Goal: Communication & Community: Answer question/provide support

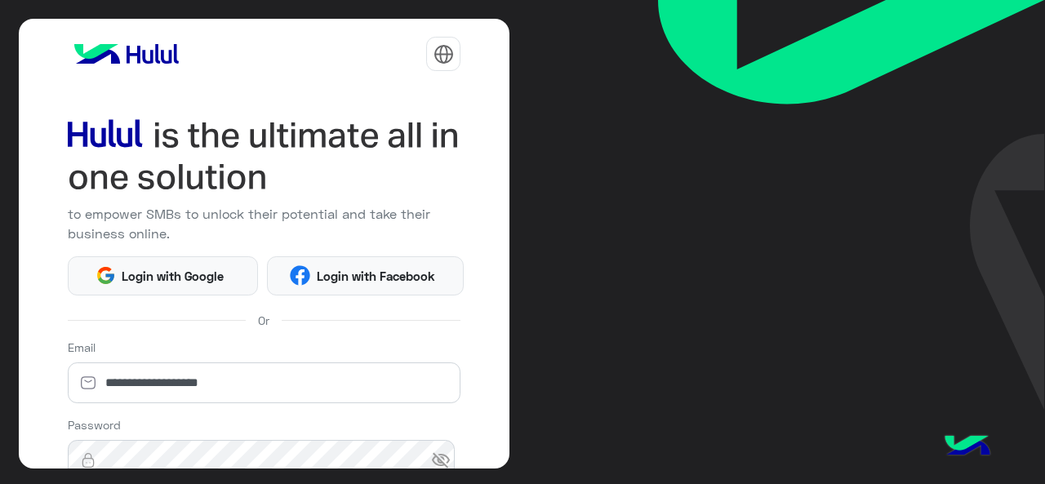
click at [250, 378] on html "**********" at bounding box center [522, 242] width 1045 height 484
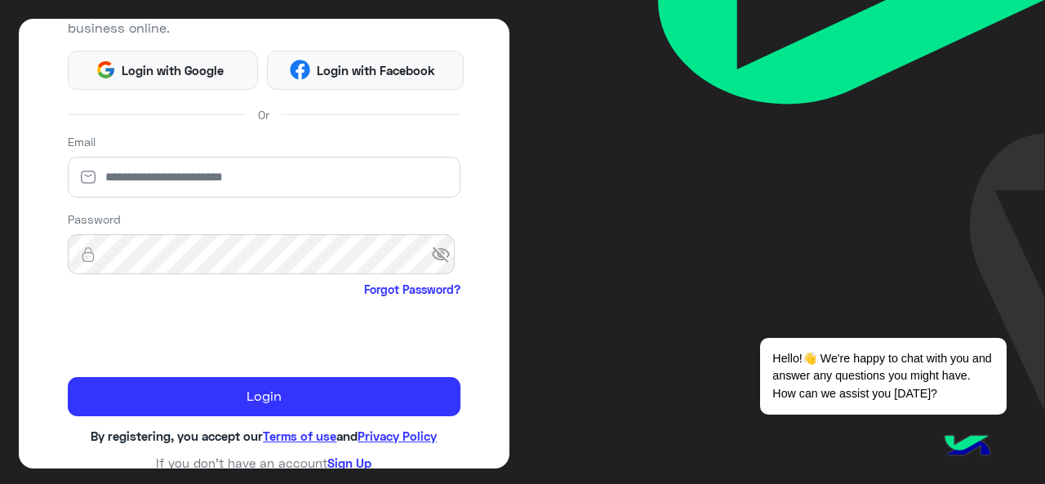
scroll to position [204, 0]
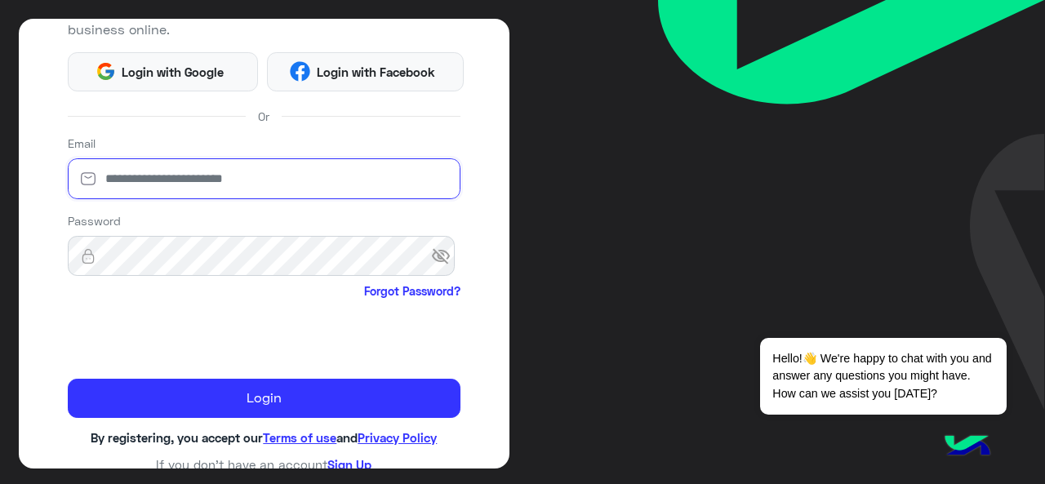
type input "**********"
click at [431, 256] on span "visibility_off" at bounding box center [445, 256] width 29 height 29
click at [431, 256] on span "visibility" at bounding box center [445, 256] width 29 height 29
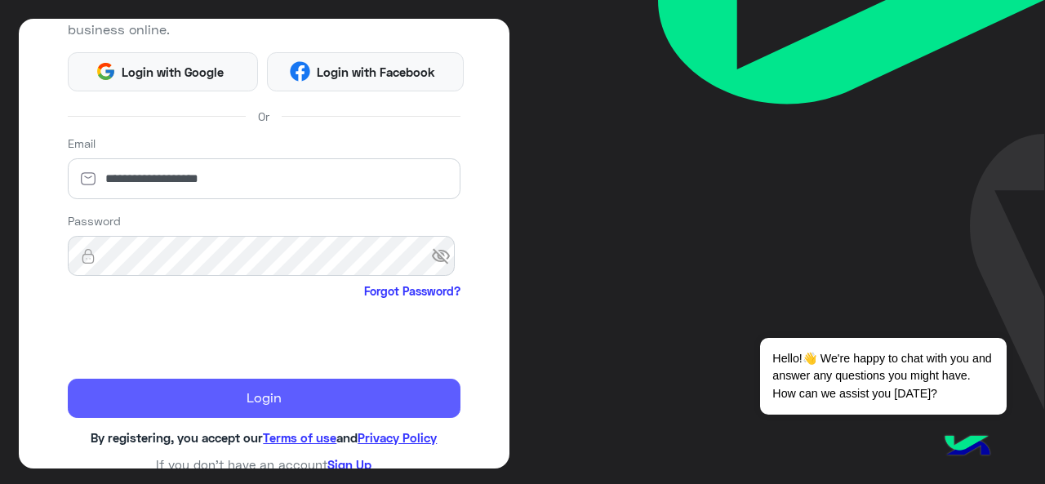
click at [288, 392] on button "Login" at bounding box center [264, 398] width 393 height 39
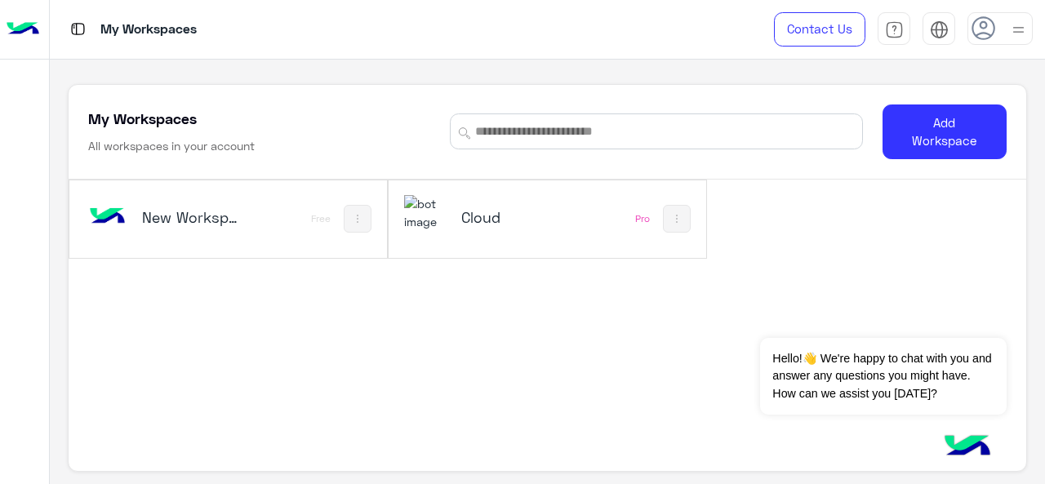
click at [500, 233] on div "Cloud" at bounding box center [490, 218] width 172 height 47
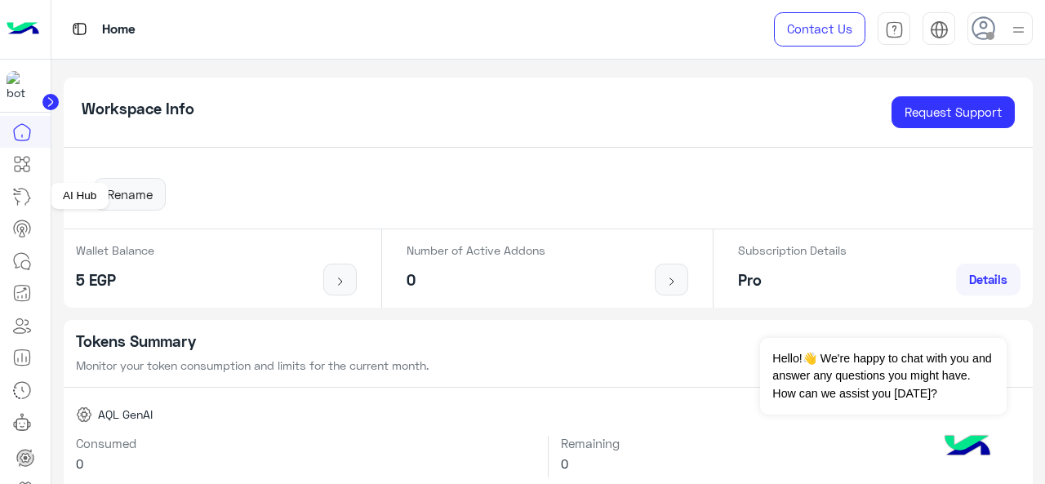
click at [26, 193] on icon at bounding box center [22, 197] width 20 height 20
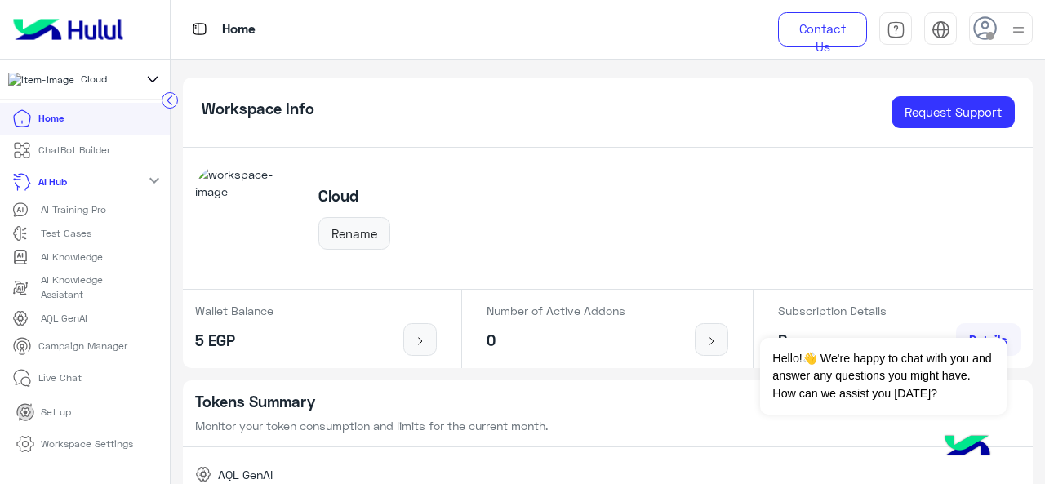
click at [22, 186] on icon at bounding box center [22, 182] width 20 height 20
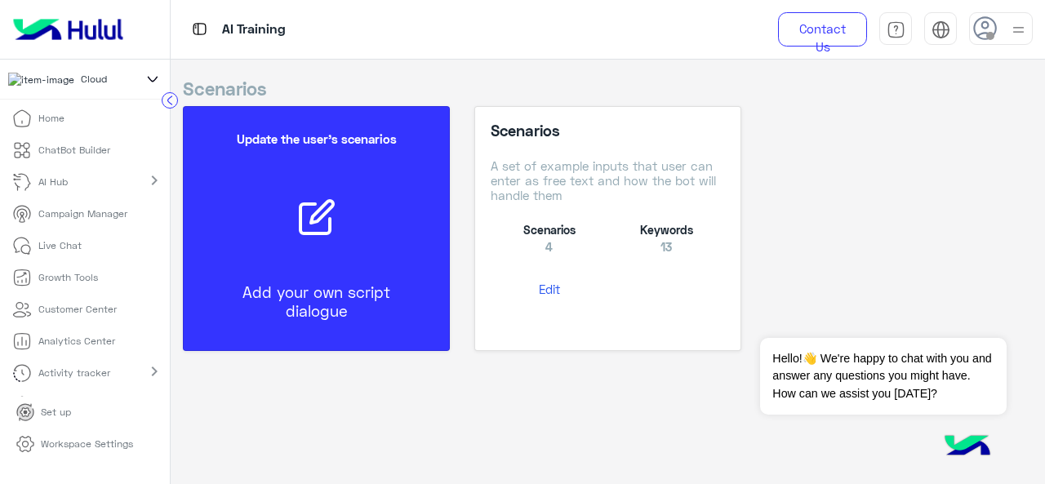
click at [77, 221] on p "Campaign Manager" at bounding box center [82, 214] width 89 height 15
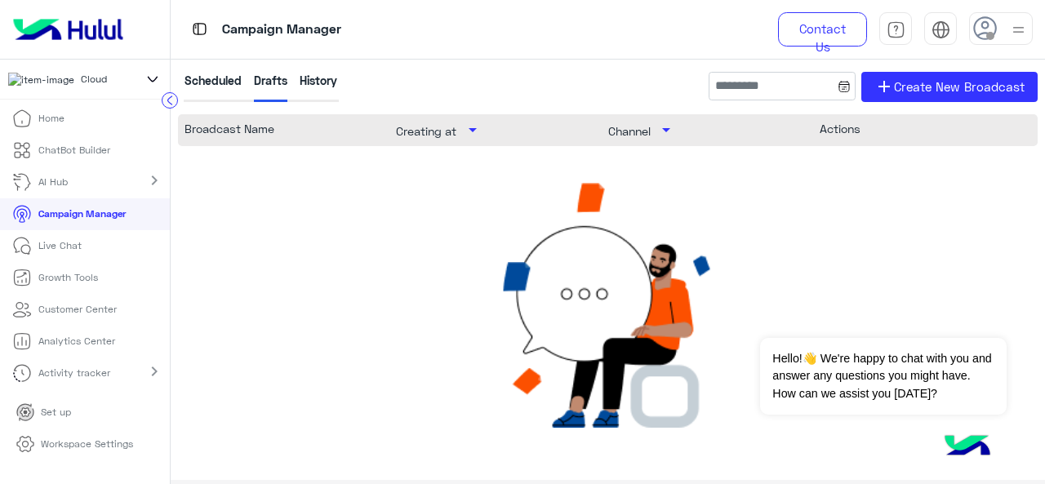
click at [78, 443] on p "Workspace Settings" at bounding box center [87, 444] width 92 height 15
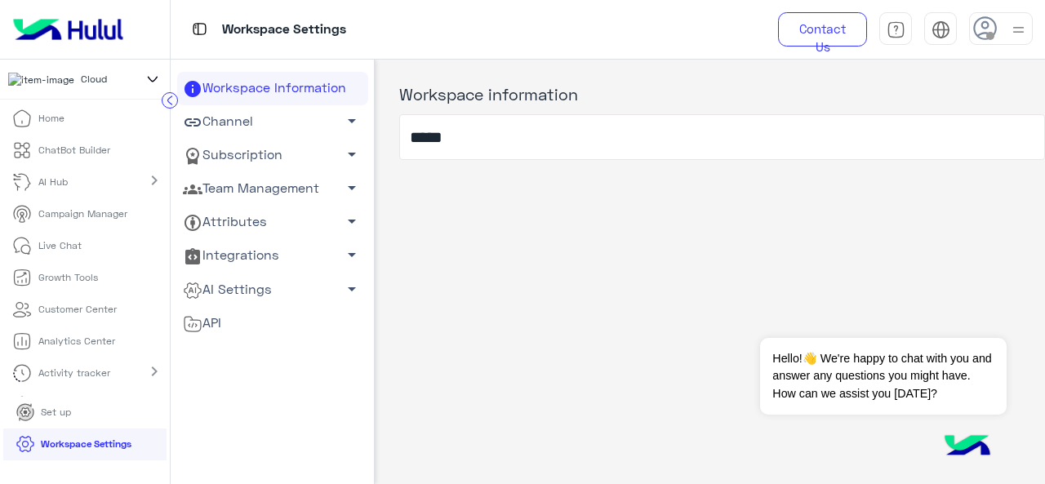
click at [349, 187] on span "arrow_drop_down" at bounding box center [352, 188] width 20 height 20
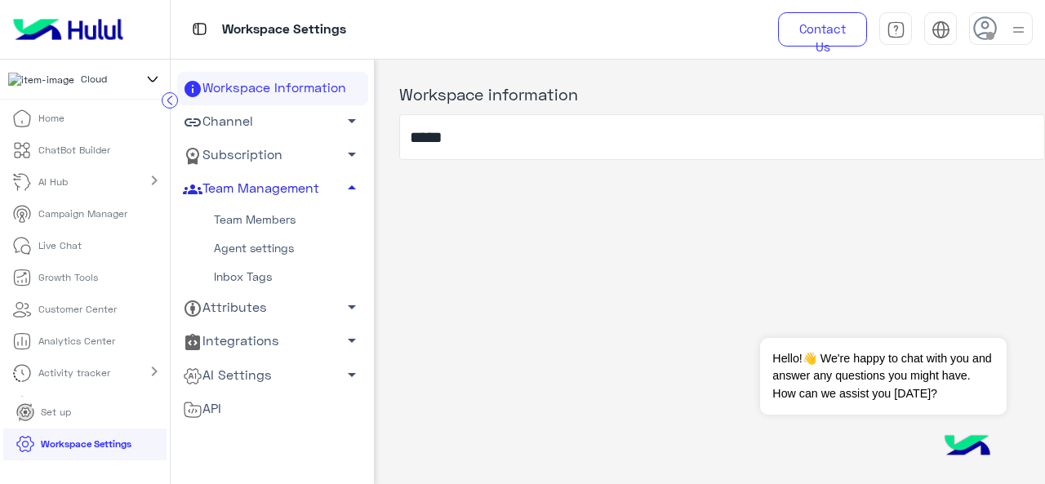
click at [276, 221] on link "Team Members" at bounding box center [272, 220] width 191 height 29
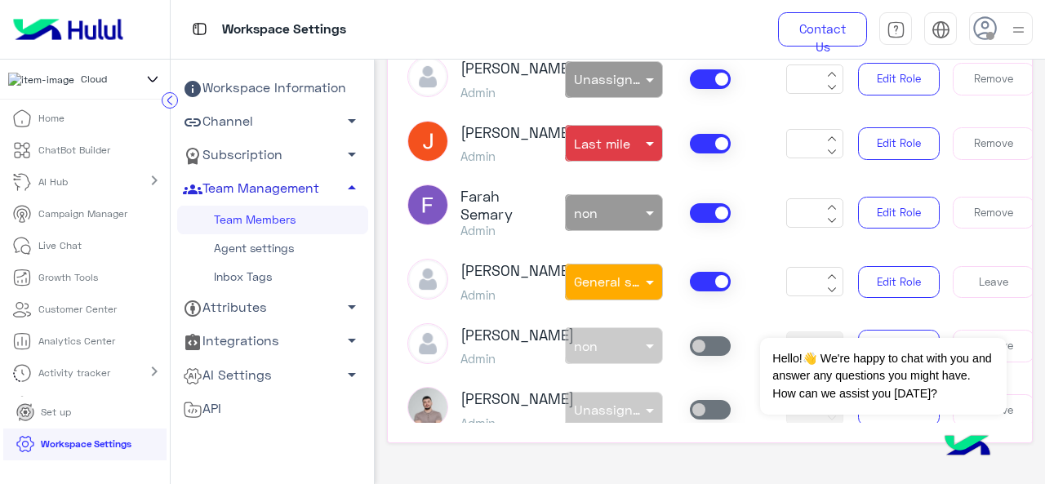
scroll to position [238, 0]
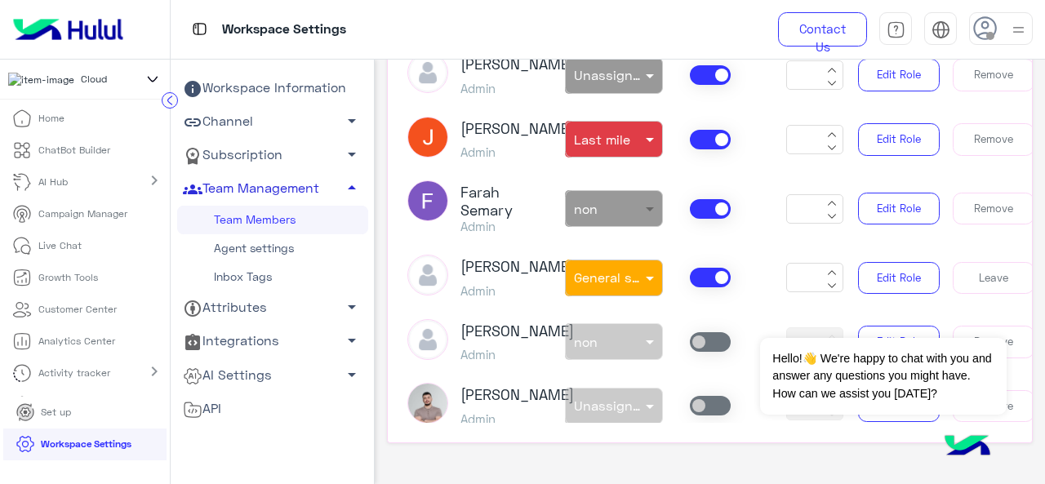
click at [643, 217] on span at bounding box center [652, 208] width 20 height 17
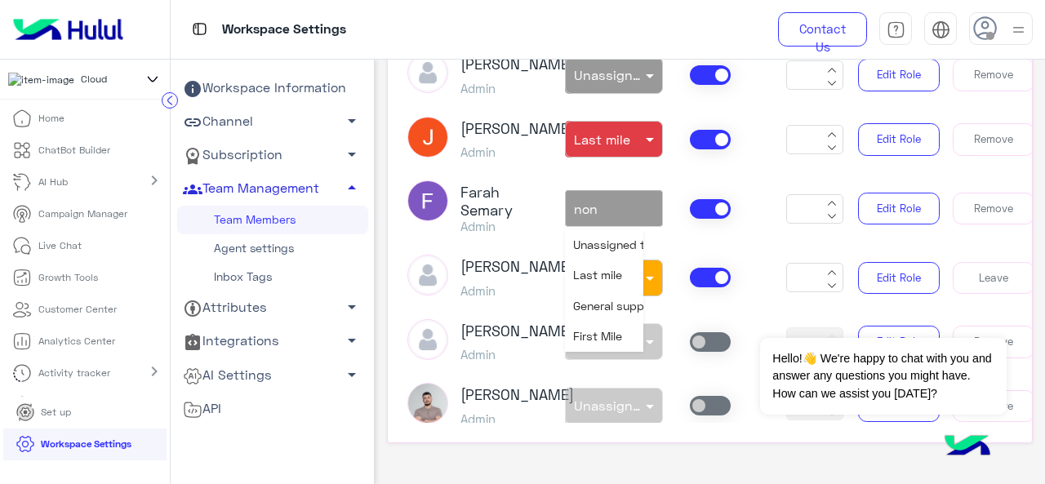
scroll to position [29, 0]
click at [601, 313] on span "First Mile" at bounding box center [597, 307] width 49 height 14
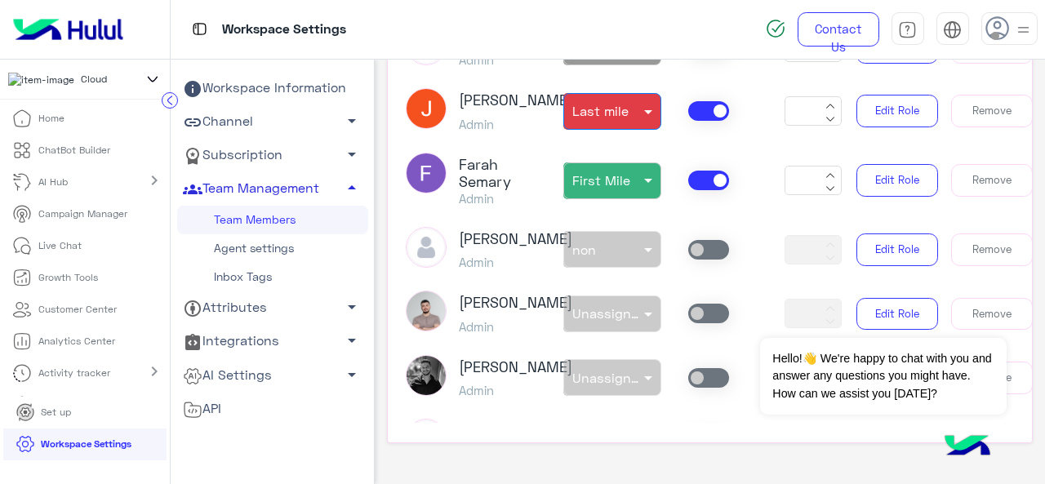
scroll to position [356, 3]
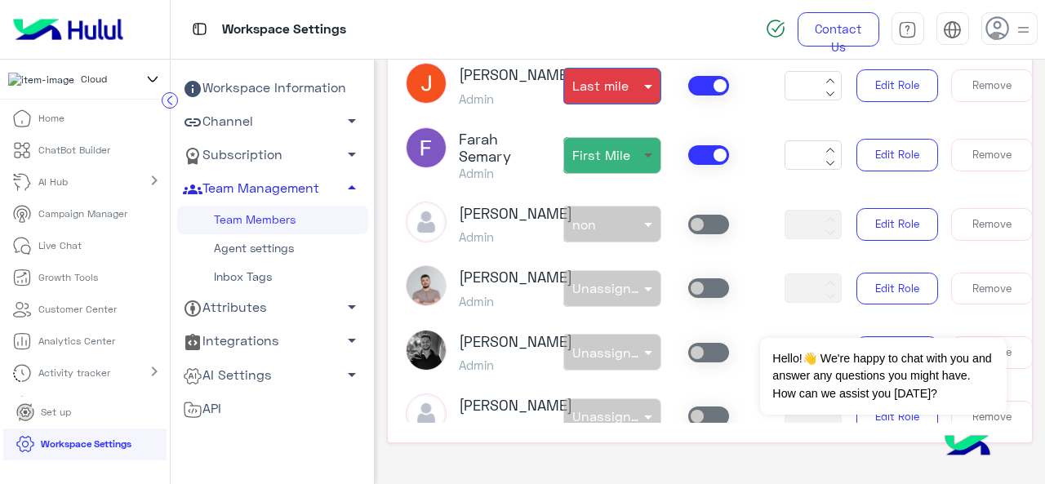
click at [645, 163] on span at bounding box center [650, 154] width 20 height 17
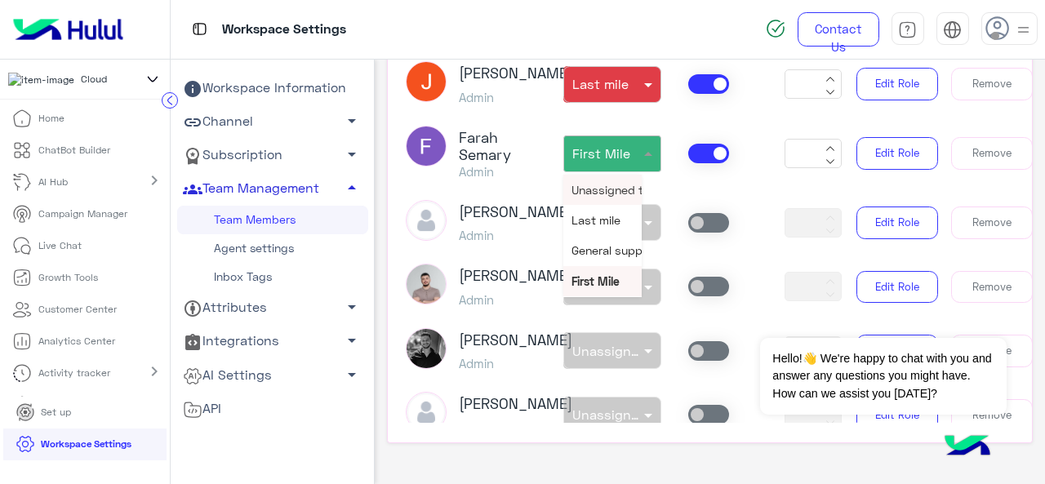
scroll to position [358, 3]
click at [591, 196] on span "Unassigned team" at bounding box center [618, 189] width 95 height 14
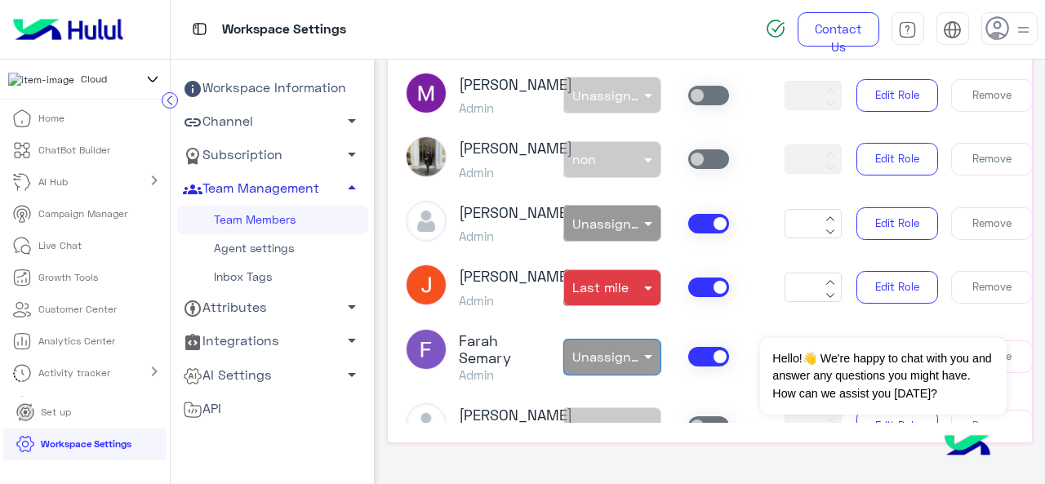
scroll to position [161, 3]
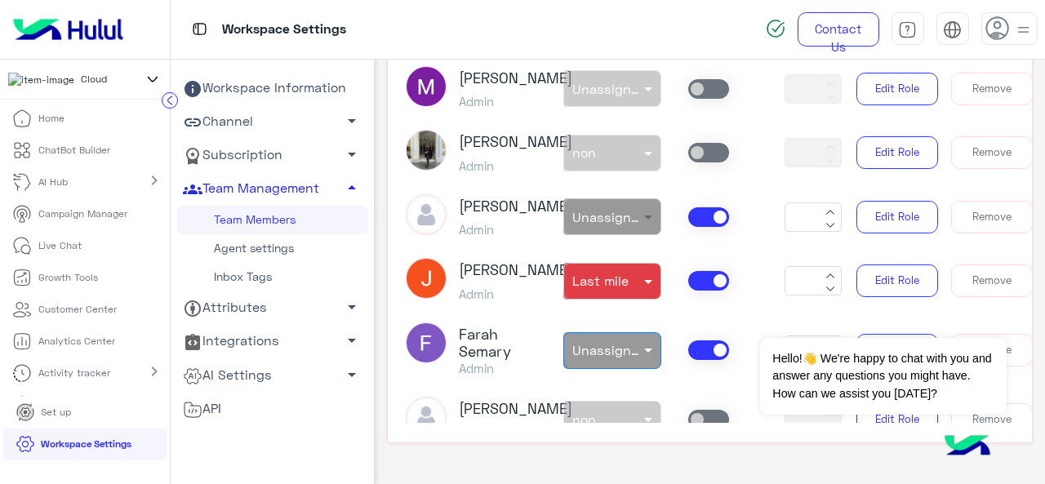
click at [640, 225] on span at bounding box center [650, 216] width 20 height 17
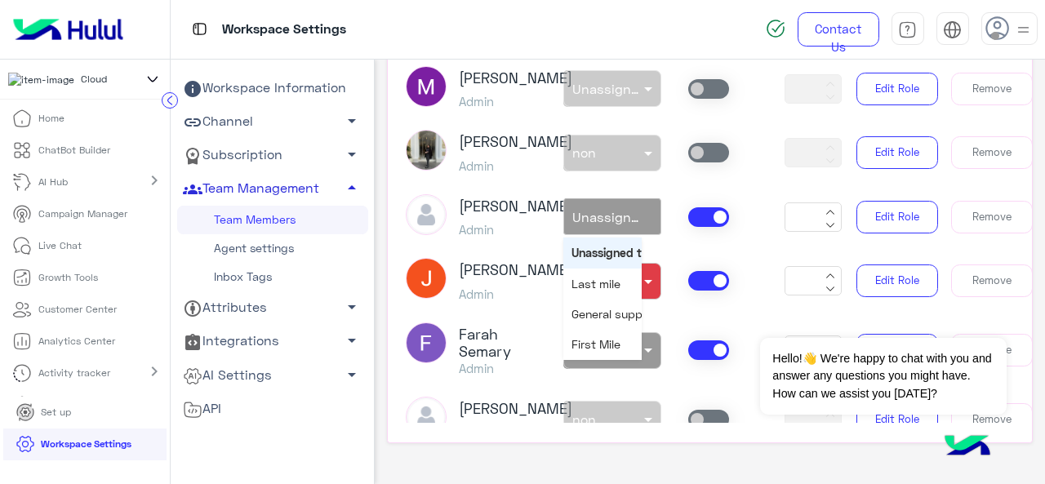
click at [549, 234] on article "[PERSON_NAME] Owner non × Unassigned team * [PERSON_NAME] Admin non × General s…" at bounding box center [710, 219] width 644 height 408
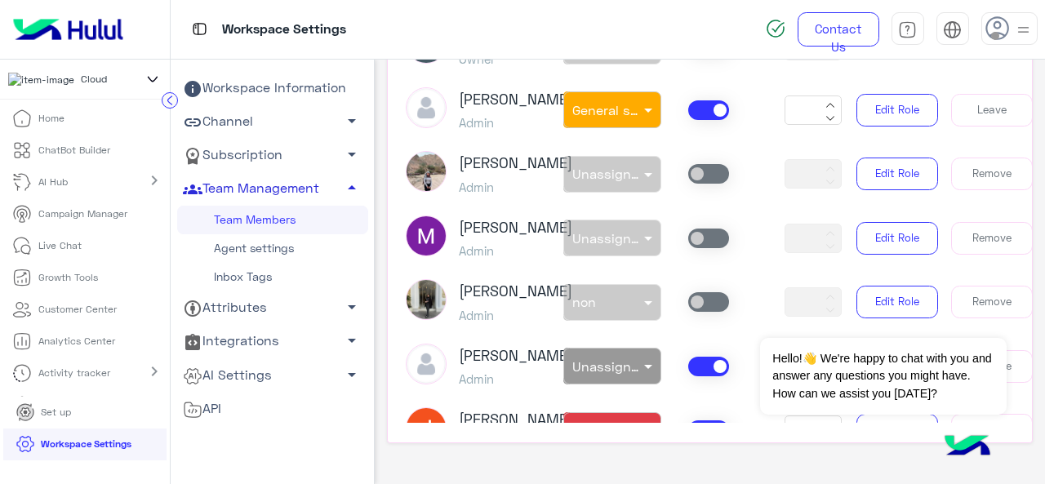
scroll to position [6, 3]
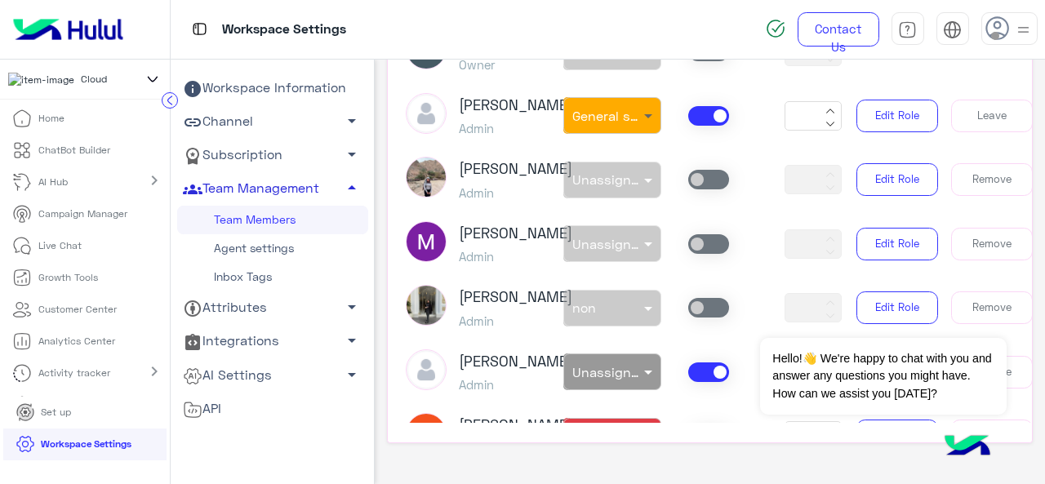
click at [642, 124] on span at bounding box center [650, 115] width 20 height 17
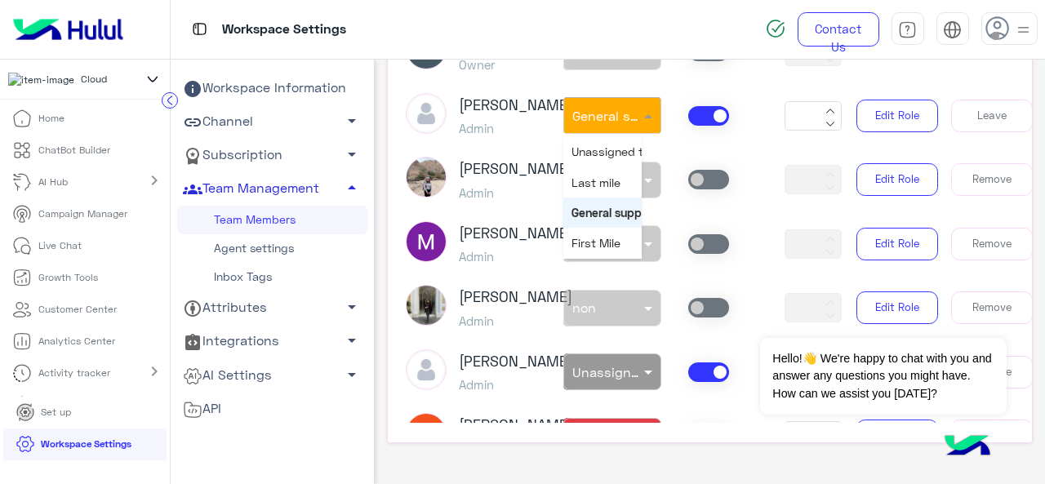
scroll to position [29, 0]
click at [580, 251] on span "non" at bounding box center [581, 245] width 20 height 14
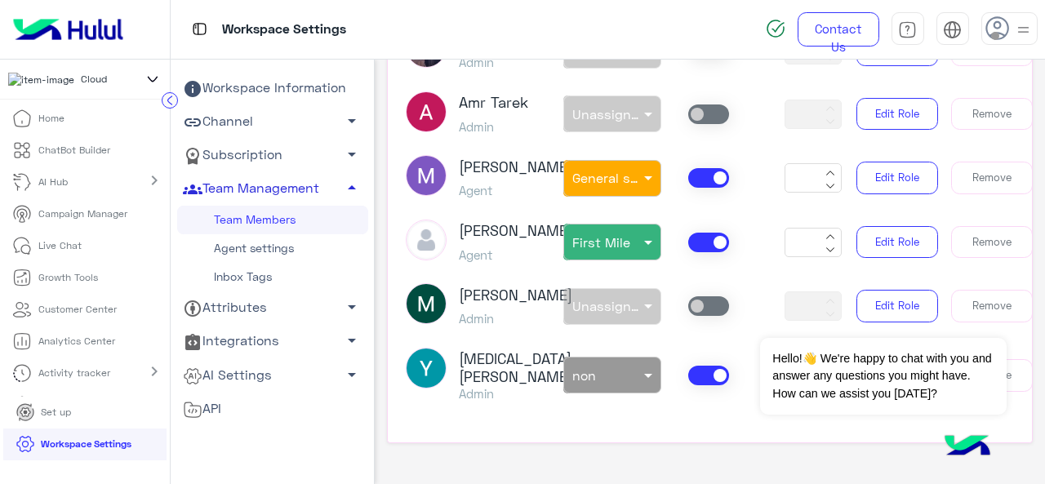
scroll to position [1299, 3]
click at [642, 186] on span at bounding box center [650, 177] width 20 height 17
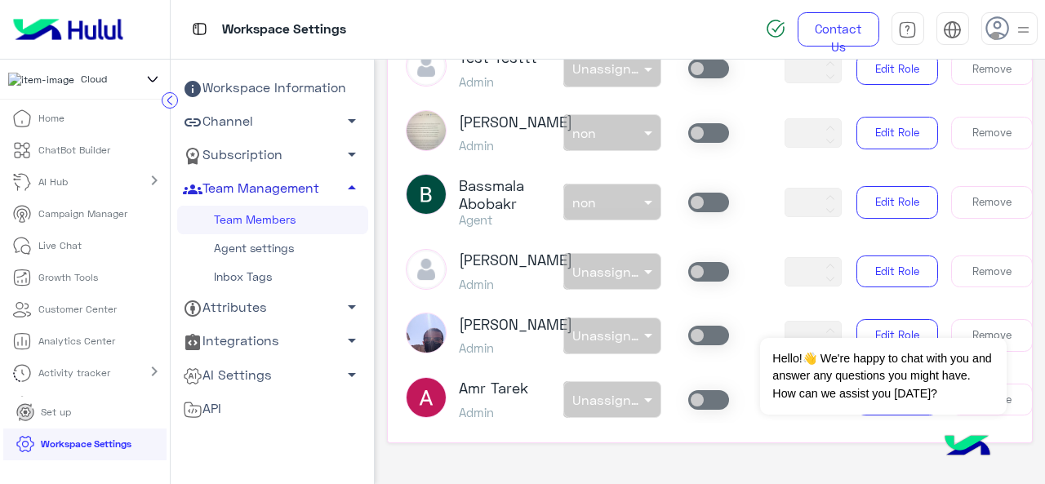
scroll to position [940, 3]
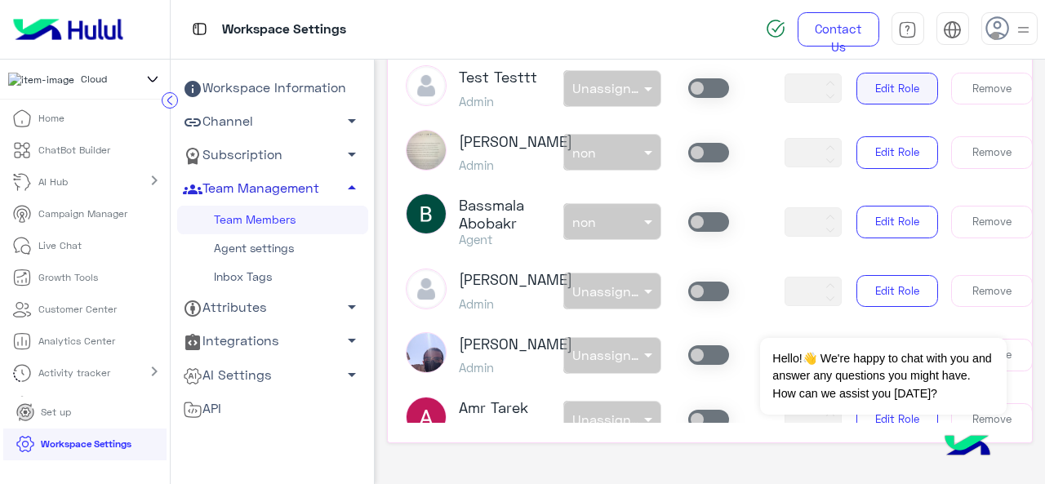
click at [873, 105] on button "Edit Role" at bounding box center [897, 89] width 82 height 33
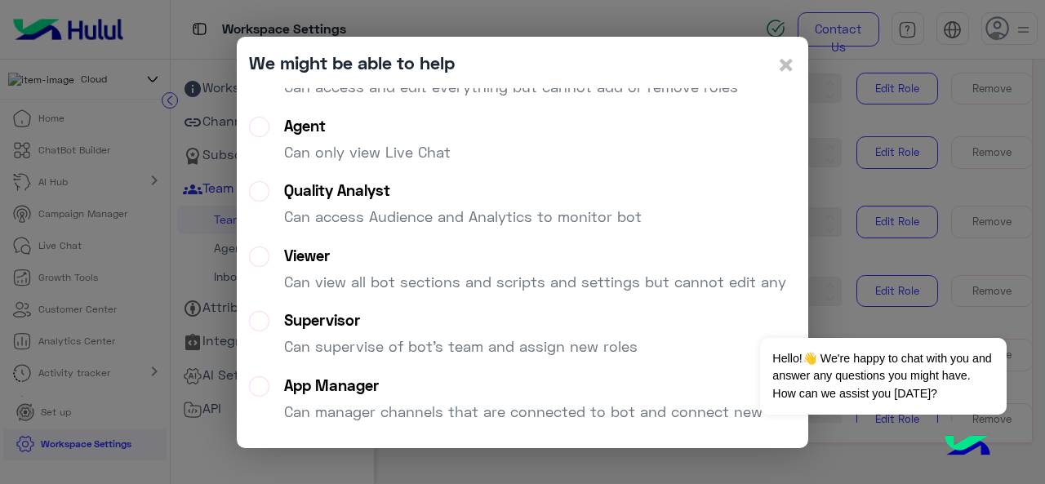
scroll to position [141, 0]
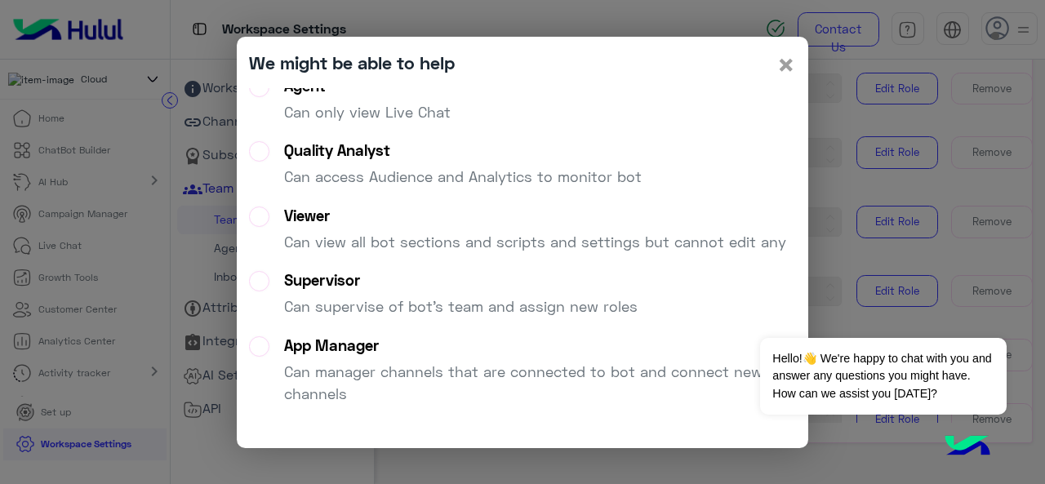
click at [780, 69] on span "×" at bounding box center [786, 64] width 20 height 37
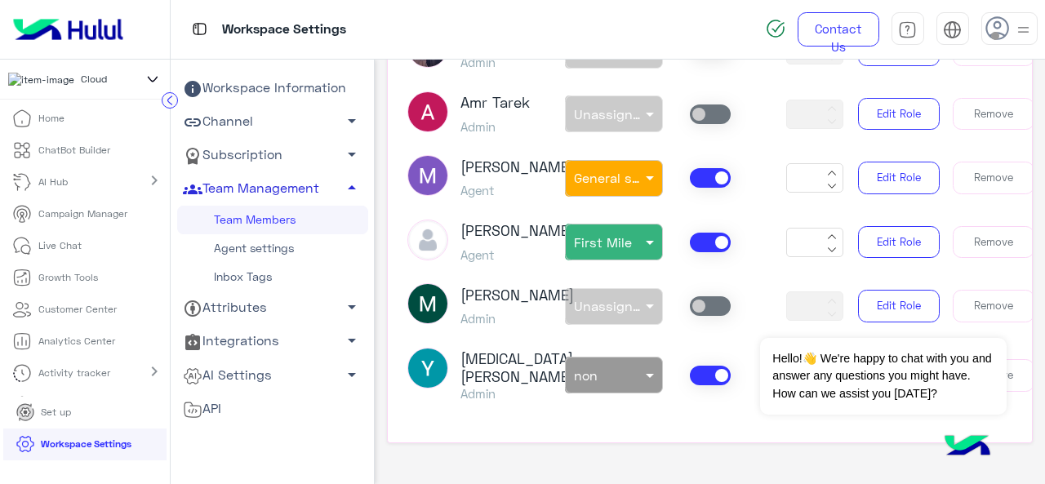
scroll to position [1447, 0]
click at [642, 169] on span at bounding box center [652, 177] width 20 height 17
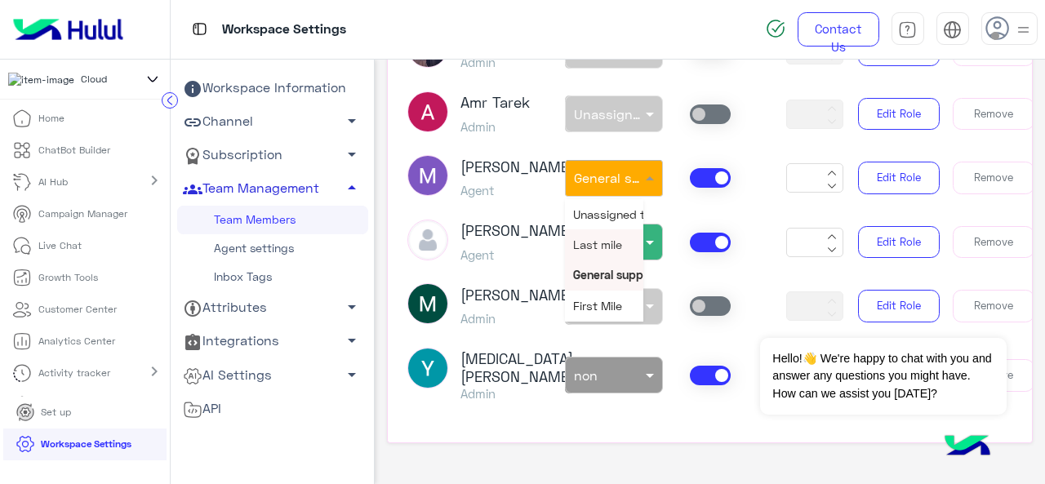
click at [281, 253] on link "Agent settings" at bounding box center [272, 248] width 191 height 29
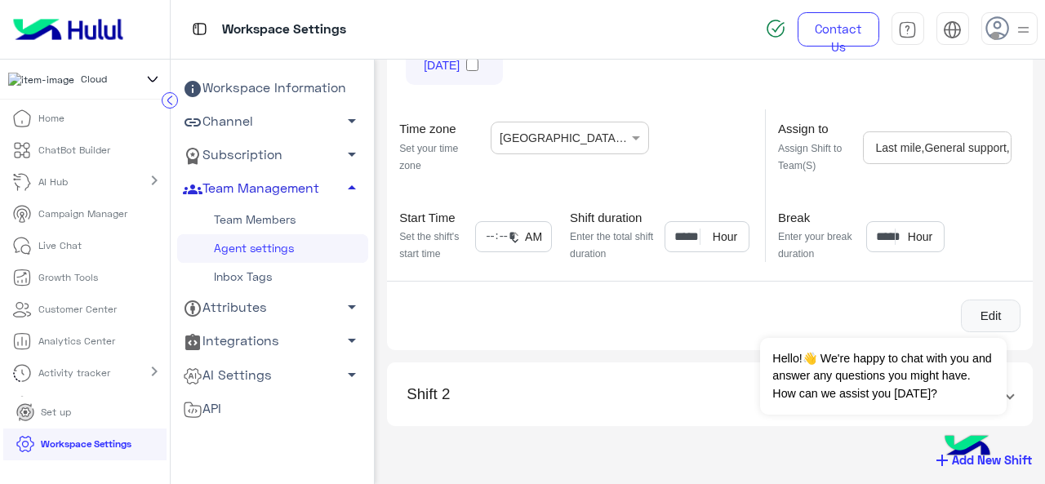
scroll to position [291, 0]
click at [979, 335] on div "Dismiss ✕ Hello!👋 We're happy to chat with you and answer any questions you mig…" at bounding box center [883, 357] width 246 height 113
click at [952, 319] on button "Dismiss ✕" at bounding box center [958, 317] width 98 height 33
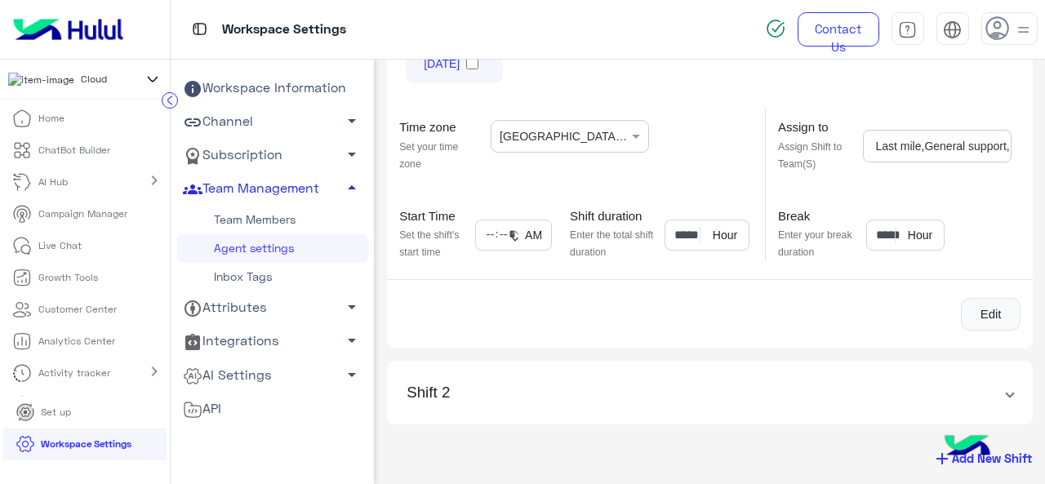
click at [1007, 386] on span at bounding box center [1010, 393] width 7 height 19
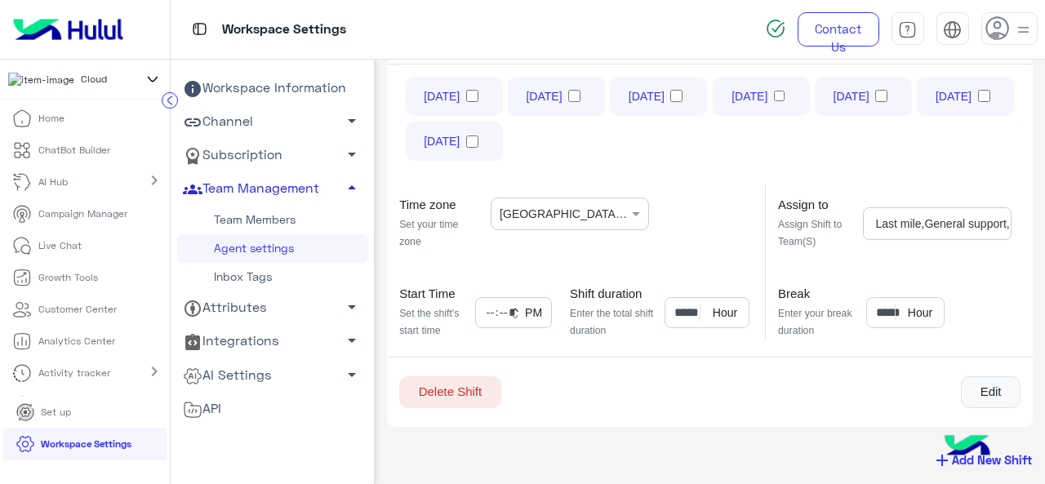
scroll to position [659, 0]
click at [52, 253] on p "Live Chat" at bounding box center [59, 245] width 43 height 15
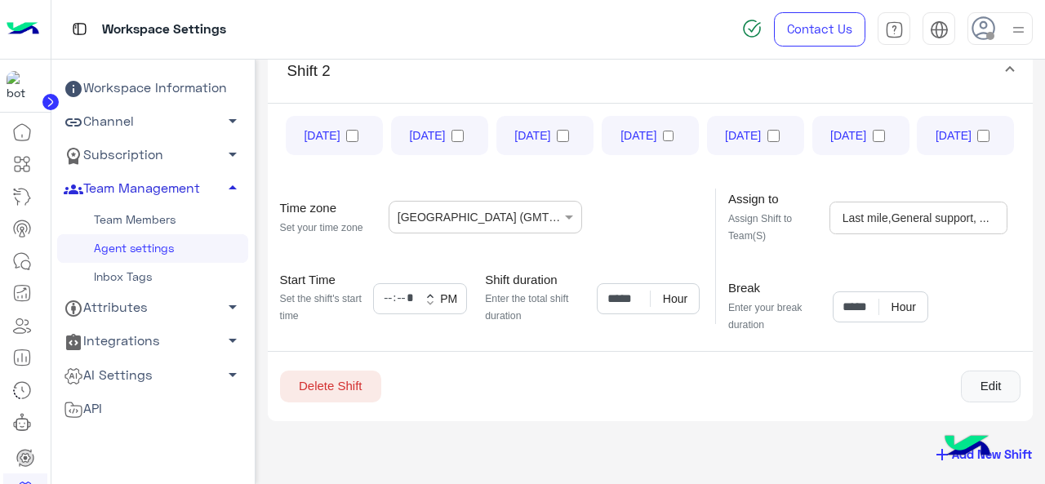
scroll to position [569, 0]
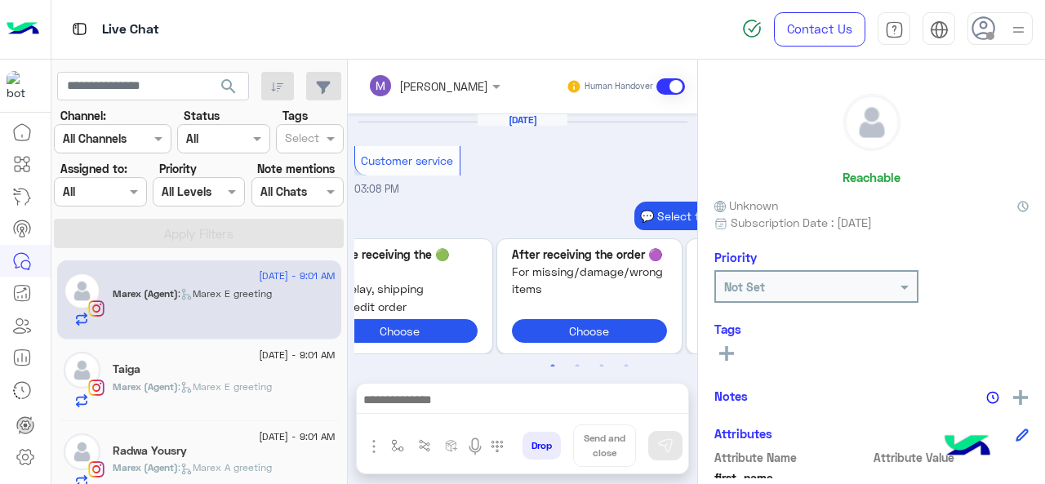
scroll to position [610, 0]
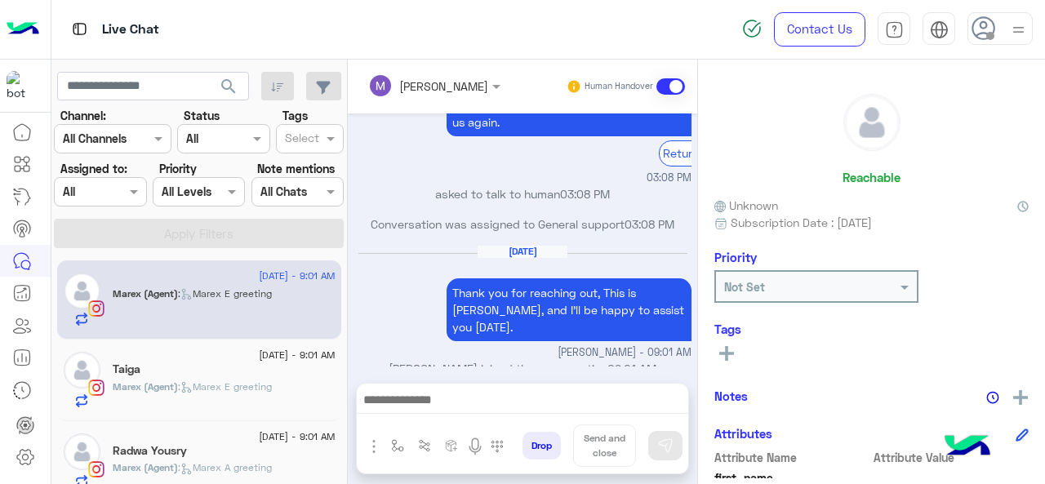
click at [124, 197] on div at bounding box center [100, 191] width 91 height 19
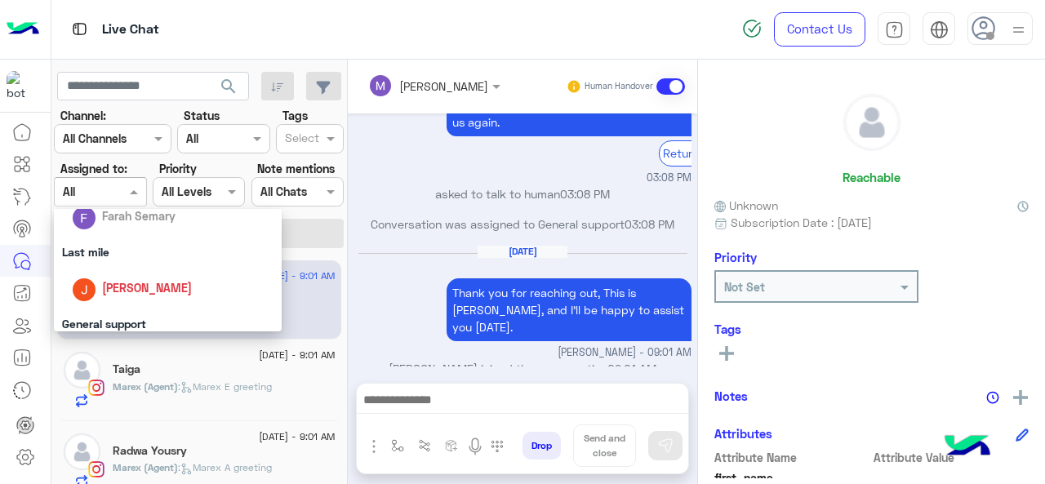
scroll to position [252, 0]
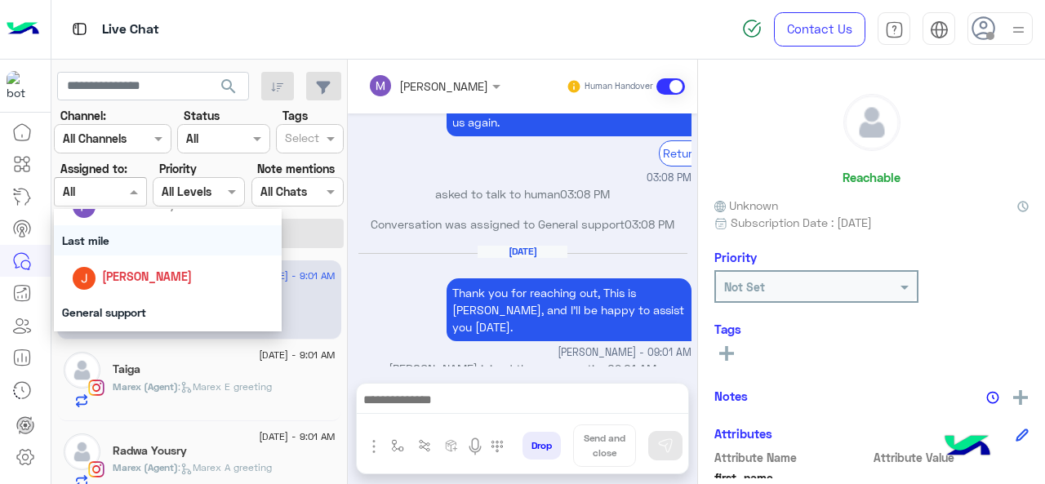
click at [111, 243] on div "Last mile" at bounding box center [168, 240] width 229 height 30
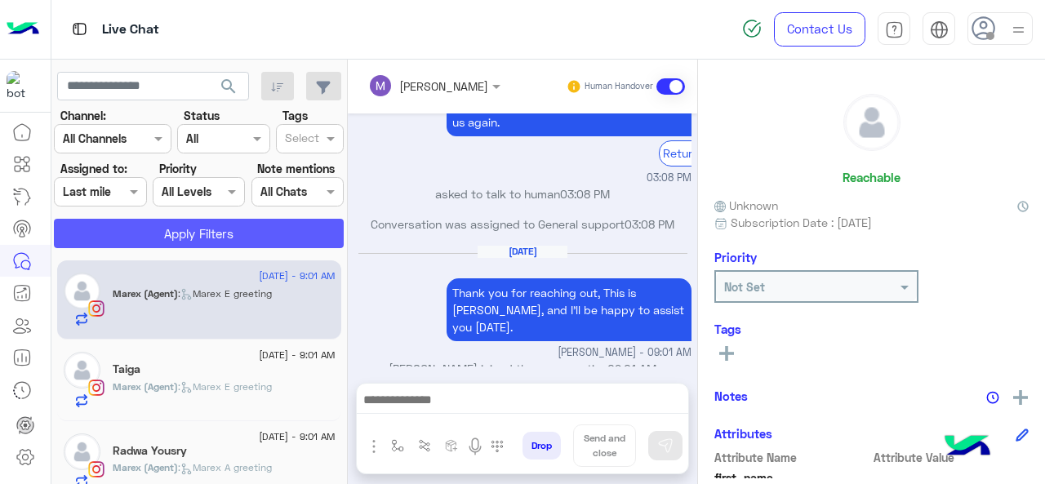
click at [111, 243] on button "Apply Filters" at bounding box center [199, 233] width 290 height 29
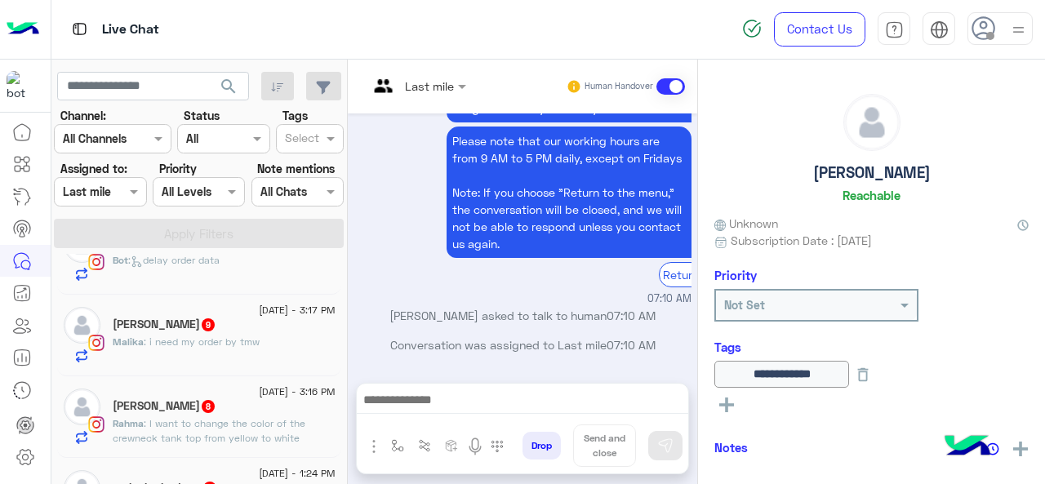
scroll to position [1241, 0]
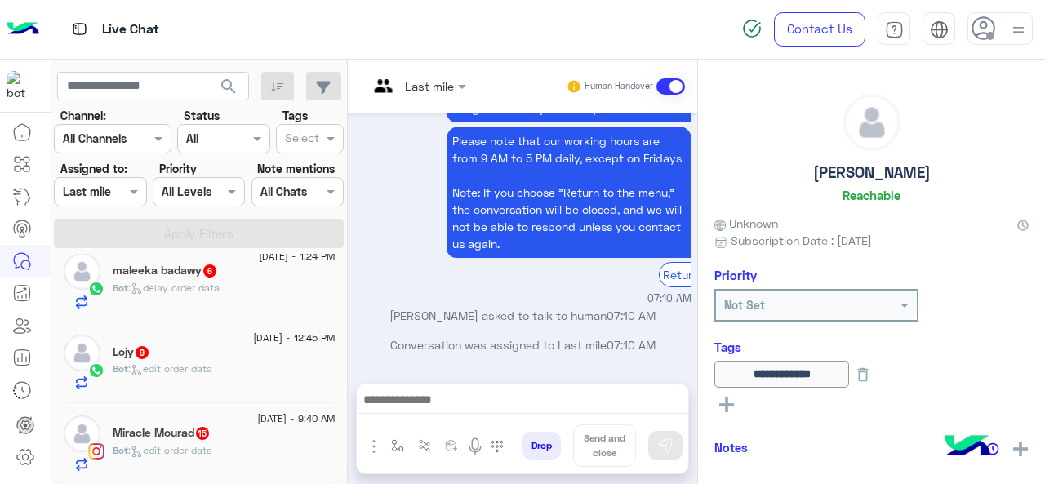
click at [110, 194] on div at bounding box center [100, 191] width 91 height 19
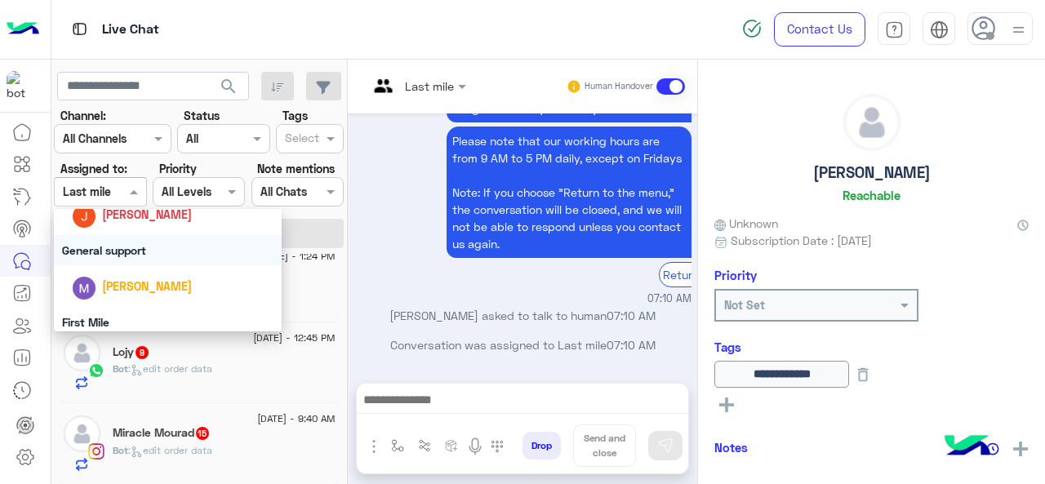
scroll to position [315, 0]
click at [97, 254] on div "General support" at bounding box center [168, 249] width 229 height 30
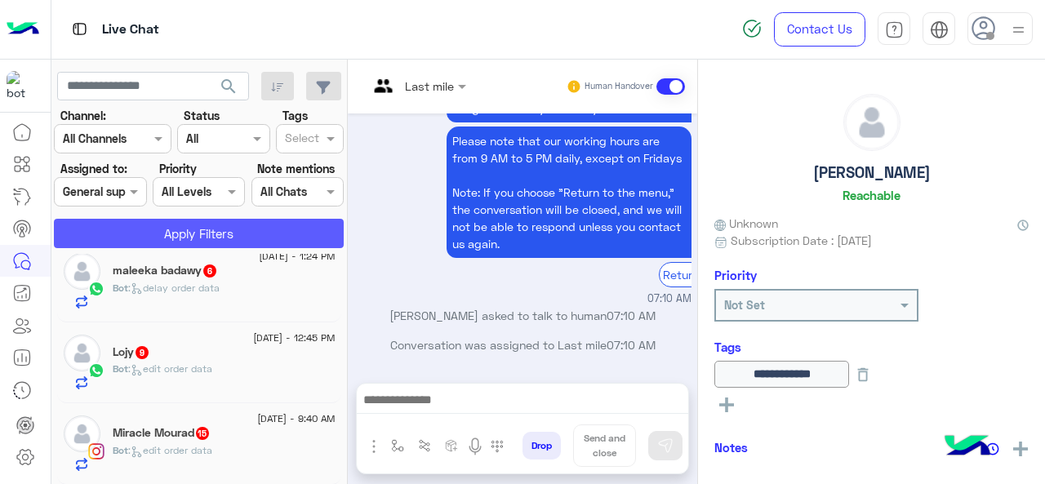
click at [101, 229] on button "Apply Filters" at bounding box center [199, 233] width 290 height 29
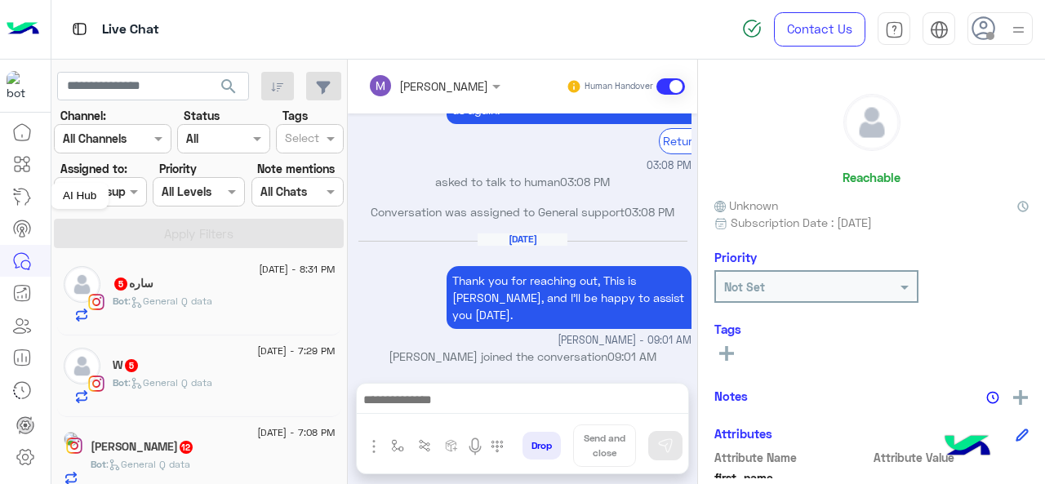
scroll to position [8, 0]
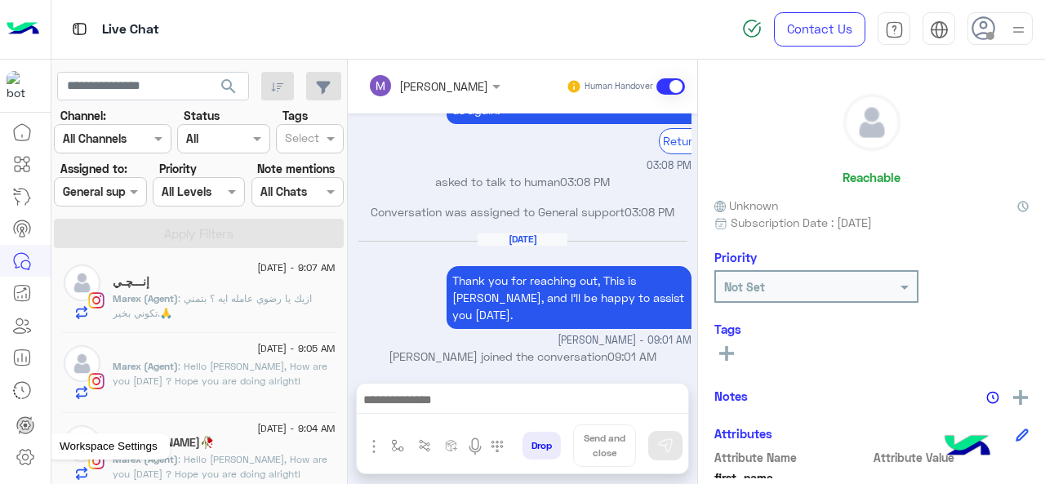
click at [22, 461] on icon at bounding box center [26, 457] width 20 height 20
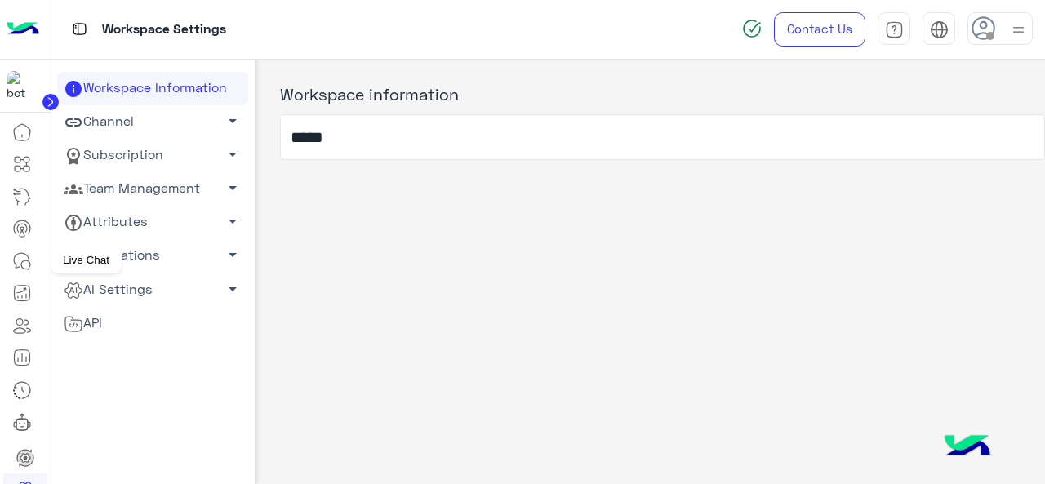
click at [27, 271] on link at bounding box center [22, 261] width 44 height 33
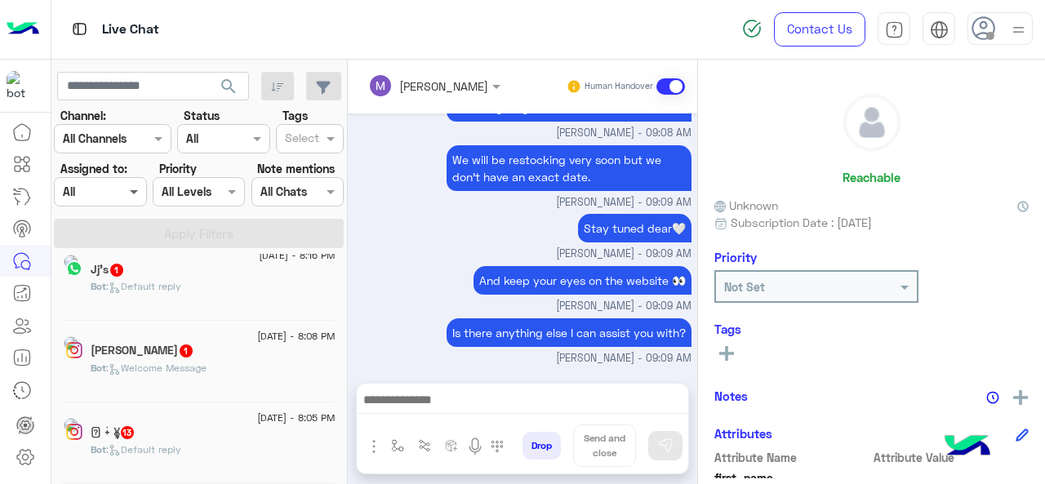
scroll to position [8, 0]
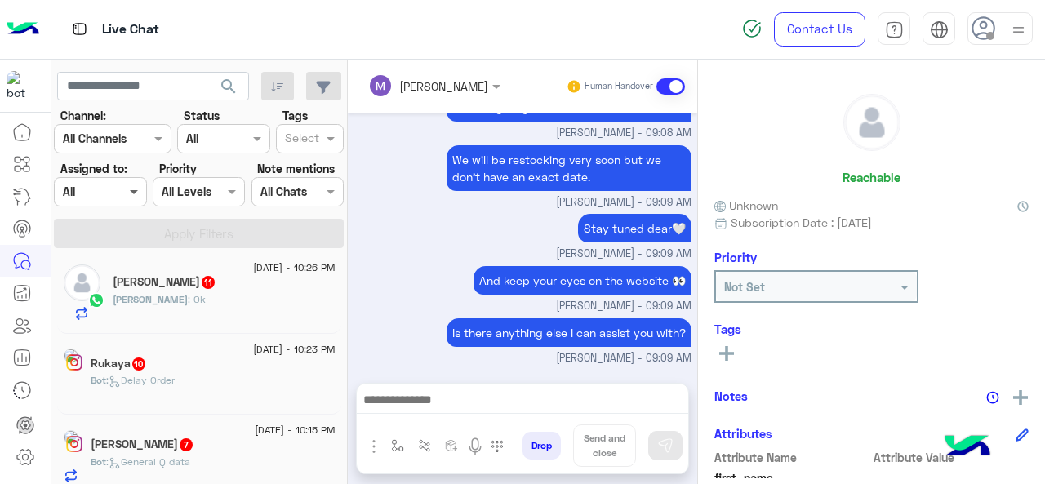
click at [126, 197] on span at bounding box center [136, 191] width 20 height 17
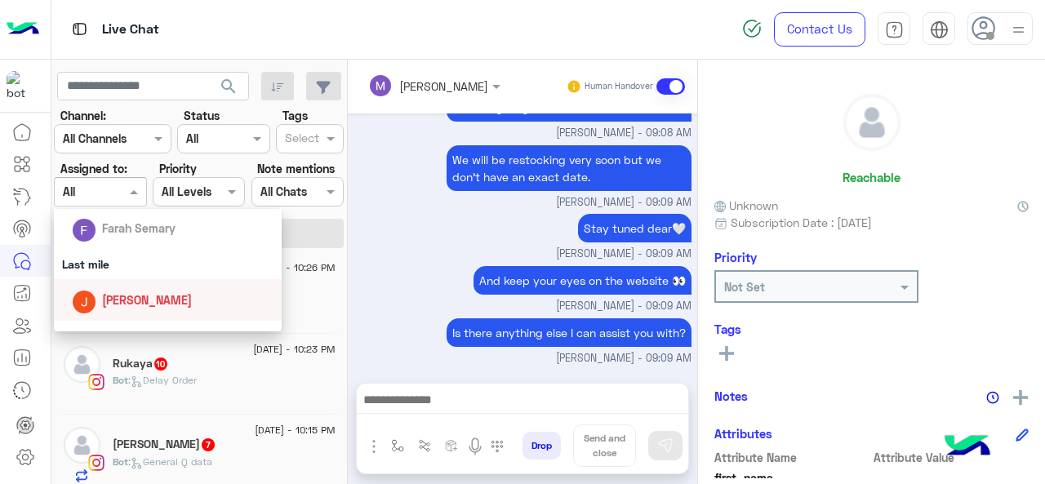
scroll to position [228, 0]
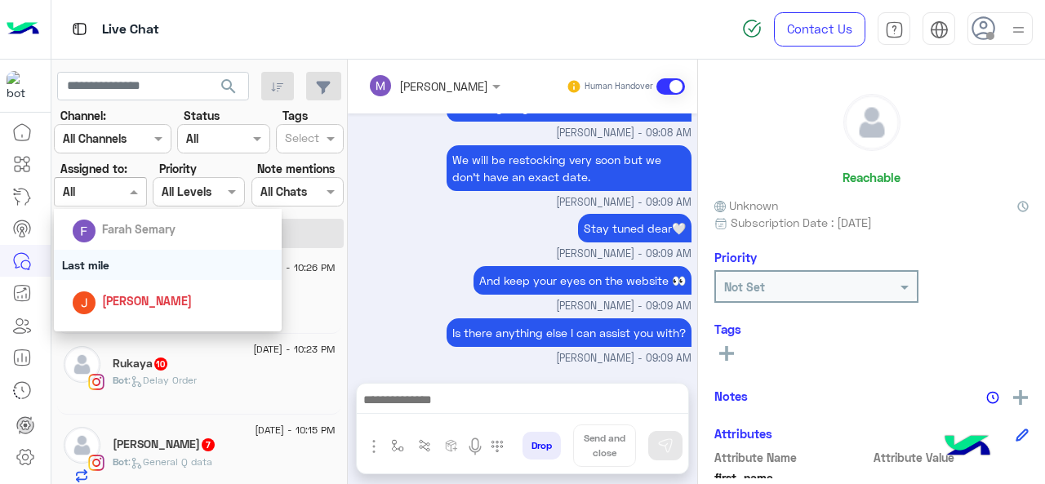
click at [104, 263] on div "Last mile" at bounding box center [168, 265] width 229 height 30
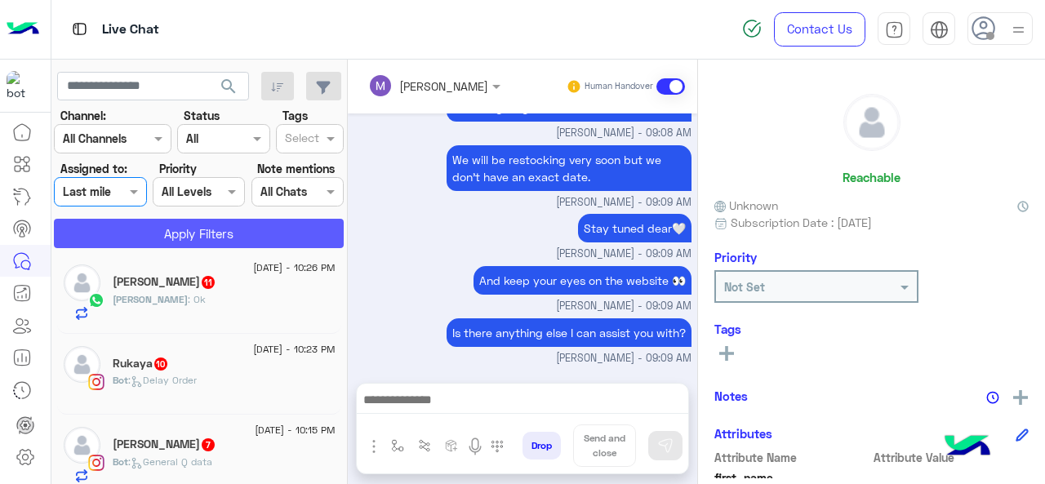
click at [116, 224] on button "Apply Filters" at bounding box center [199, 233] width 290 height 29
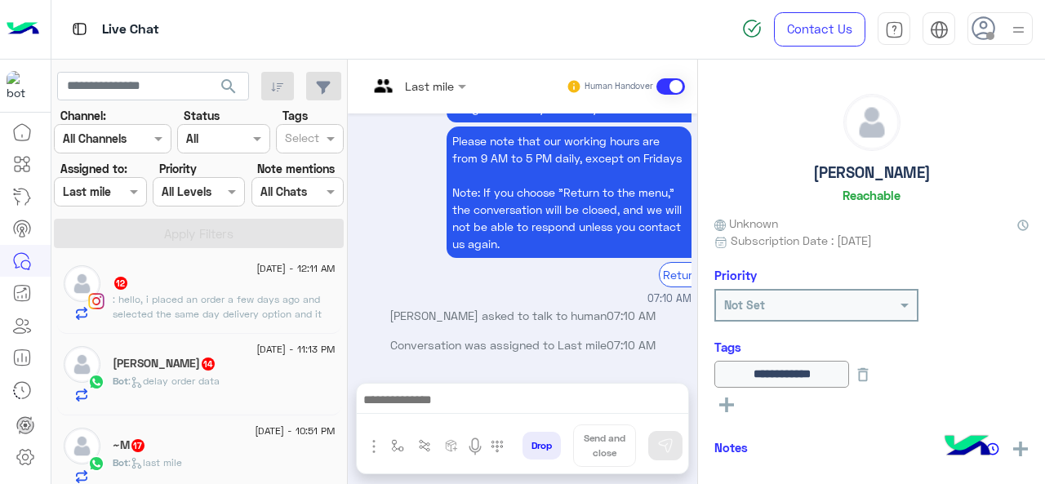
scroll to position [467, 0]
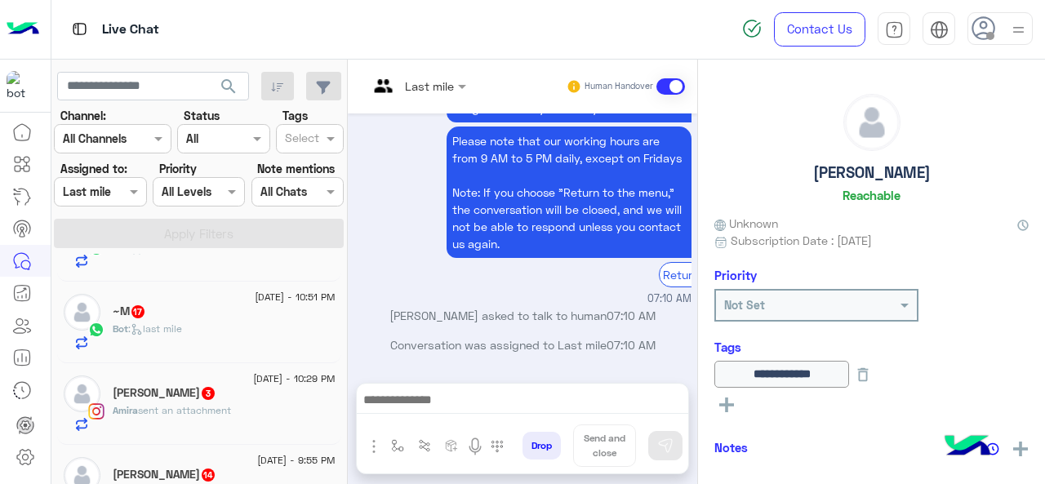
click at [113, 182] on div at bounding box center [100, 191] width 91 height 19
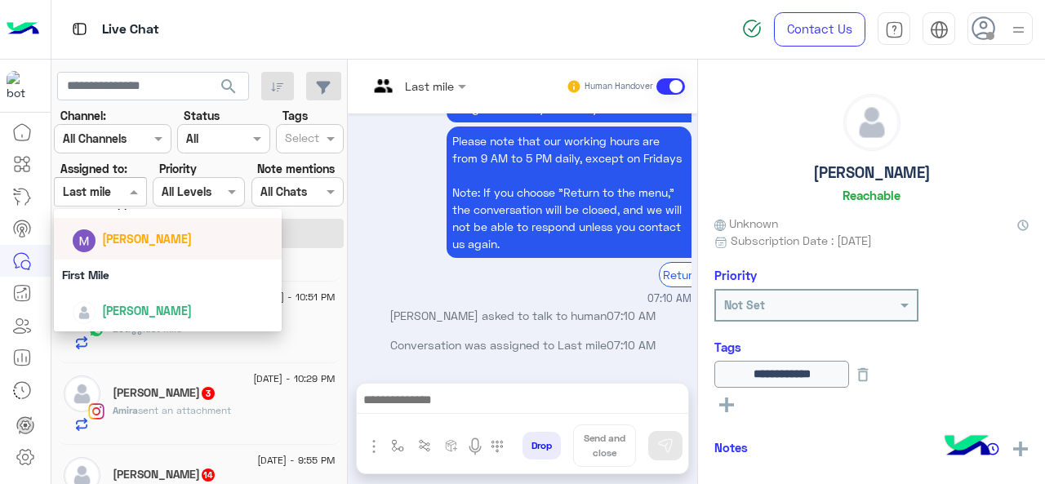
scroll to position [291, 0]
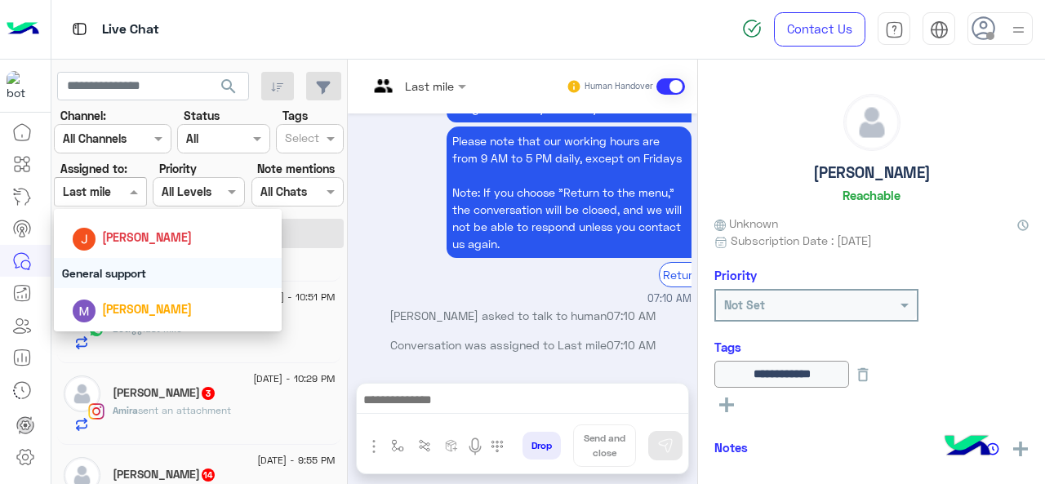
click at [106, 277] on div "General support" at bounding box center [168, 273] width 229 height 30
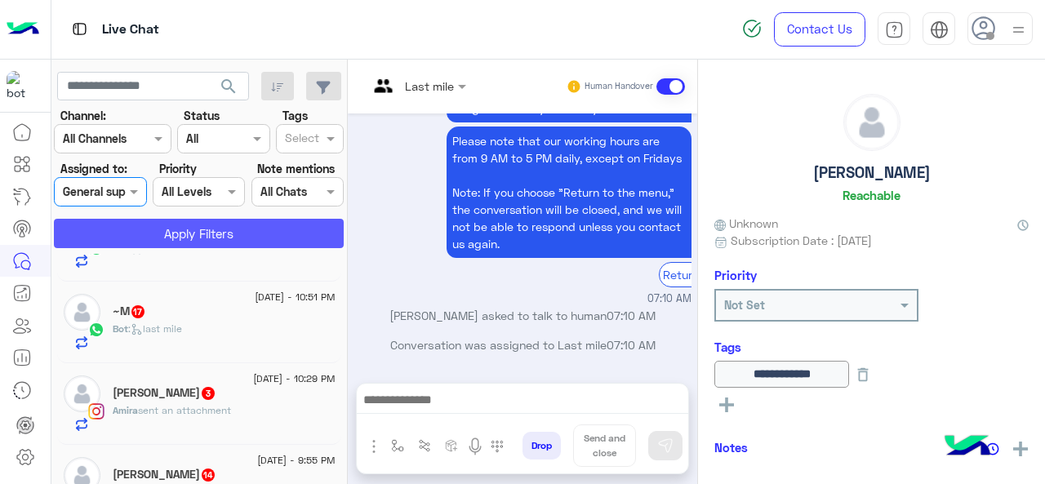
click at [113, 241] on button "Apply Filters" at bounding box center [199, 233] width 290 height 29
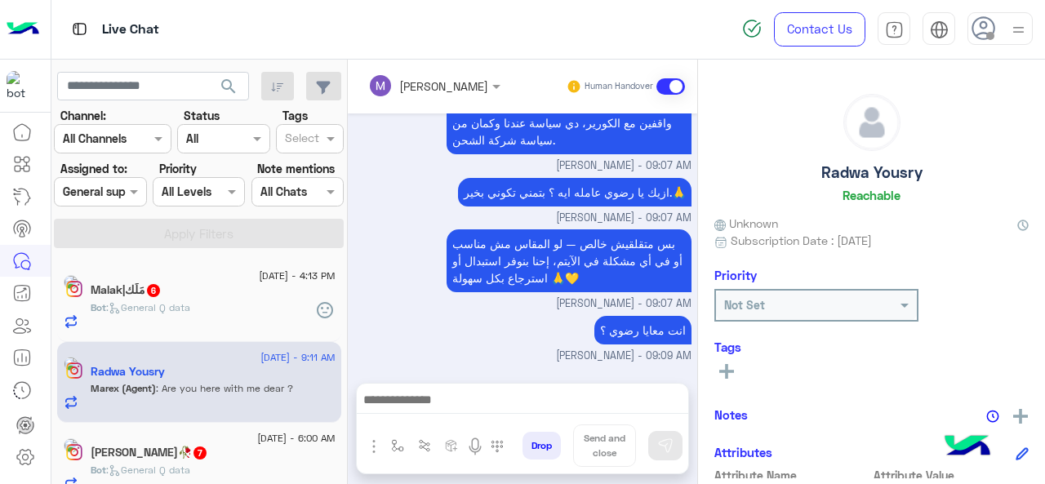
scroll to position [594, 0]
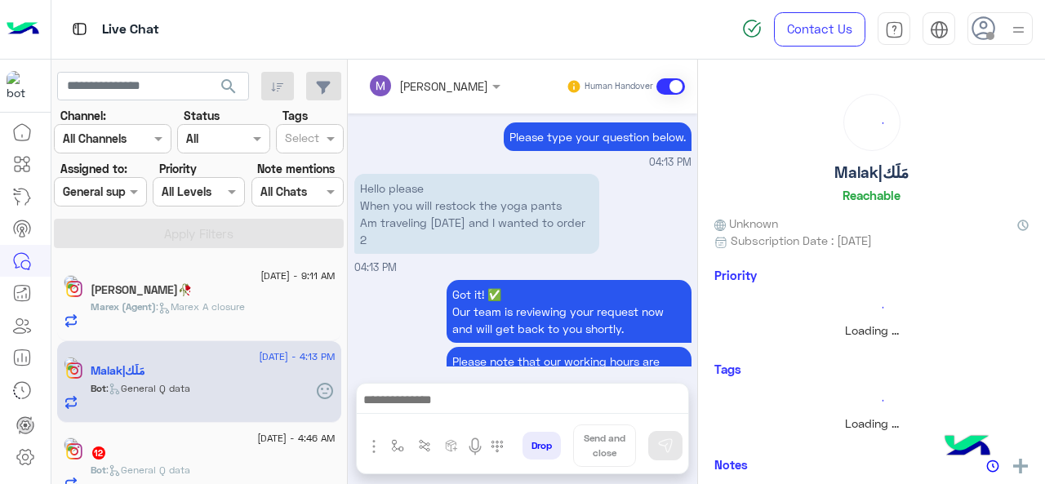
scroll to position [825, 0]
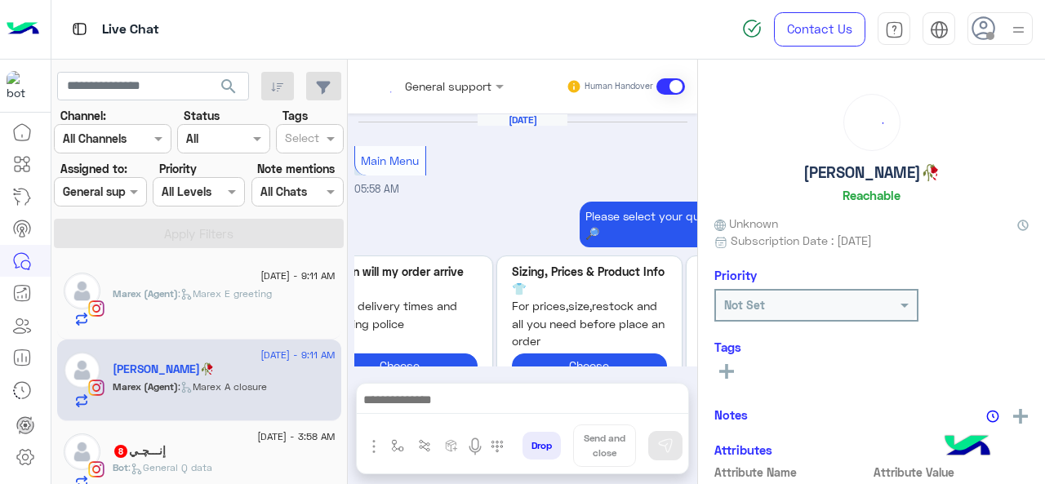
scroll to position [807, 0]
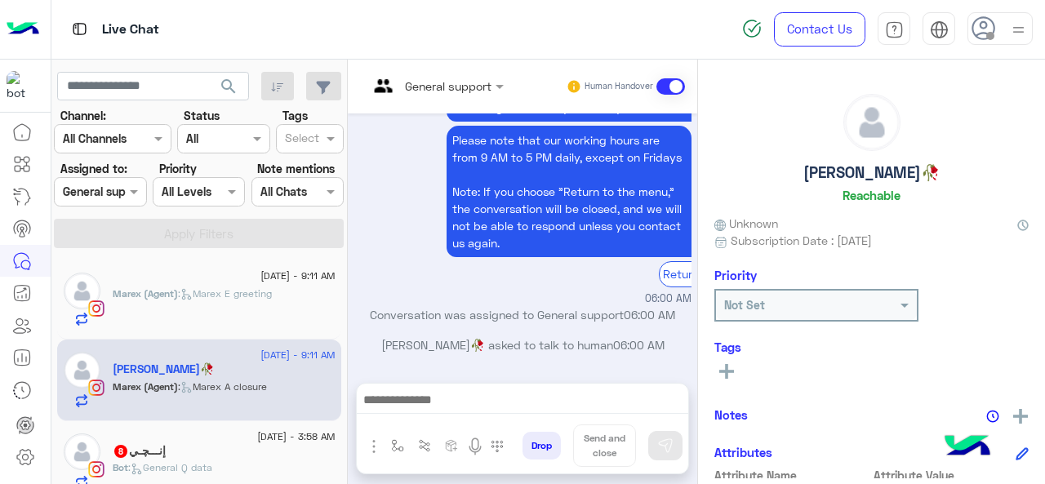
click at [123, 198] on div at bounding box center [100, 191] width 91 height 19
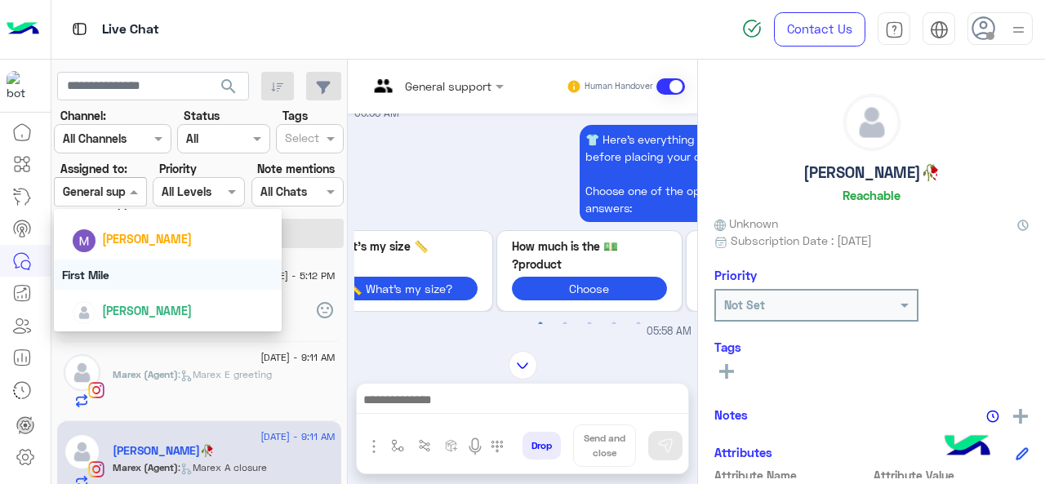
scroll to position [341, 0]
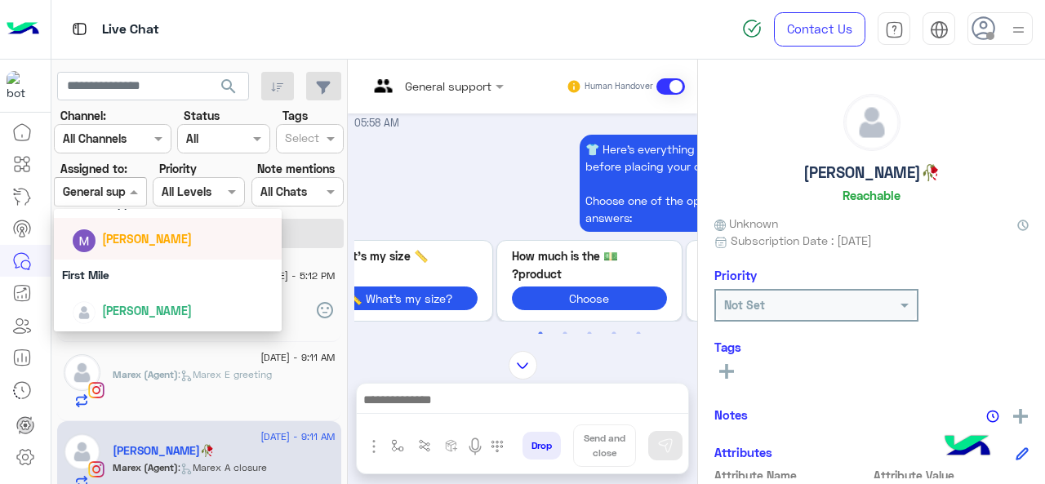
click at [147, 249] on div "[PERSON_NAME]" at bounding box center [173, 238] width 202 height 29
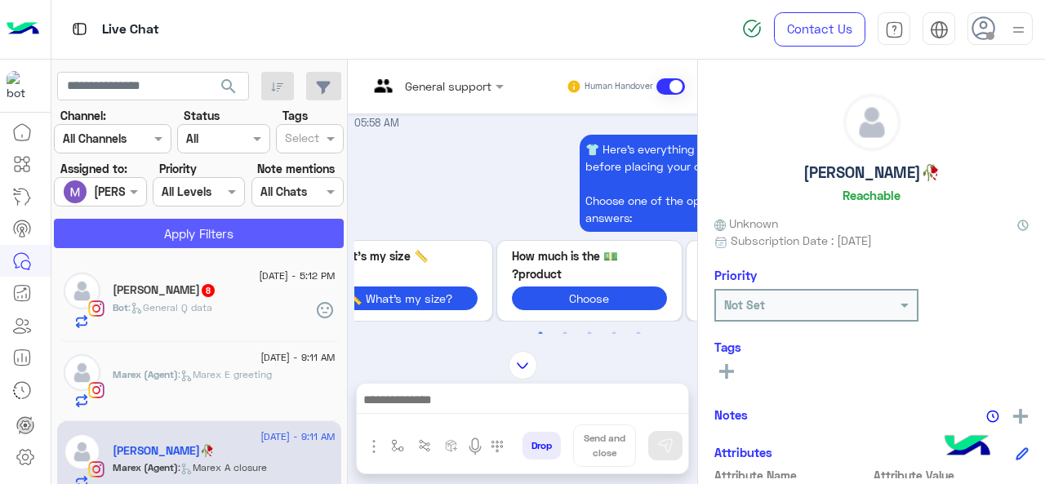
click at [154, 238] on button "Apply Filters" at bounding box center [199, 233] width 290 height 29
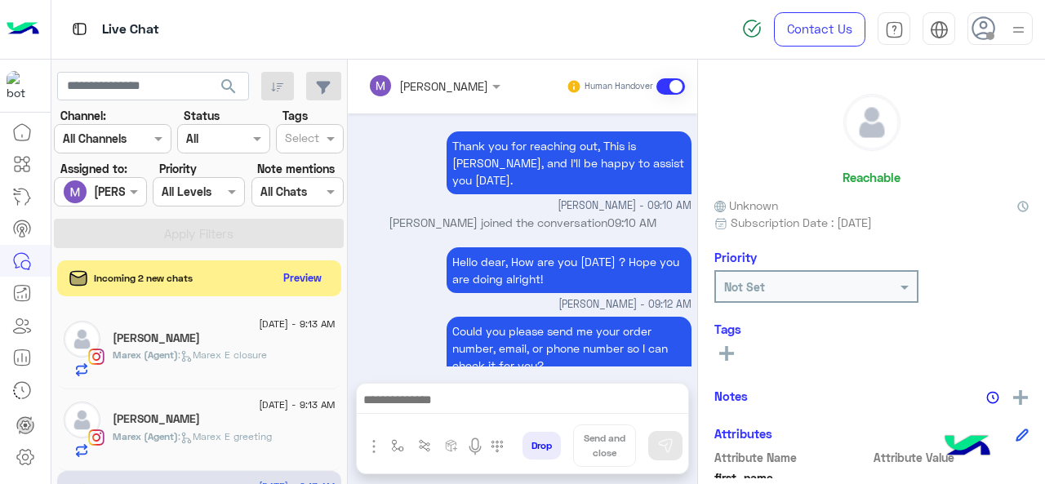
drag, startPoint x: 152, startPoint y: 406, endPoint x: 620, endPoint y: 37, distance: 596.4
click at [620, 37] on div "Live Chat" at bounding box center [382, 29] width 663 height 59
click at [126, 194] on span at bounding box center [136, 191] width 20 height 17
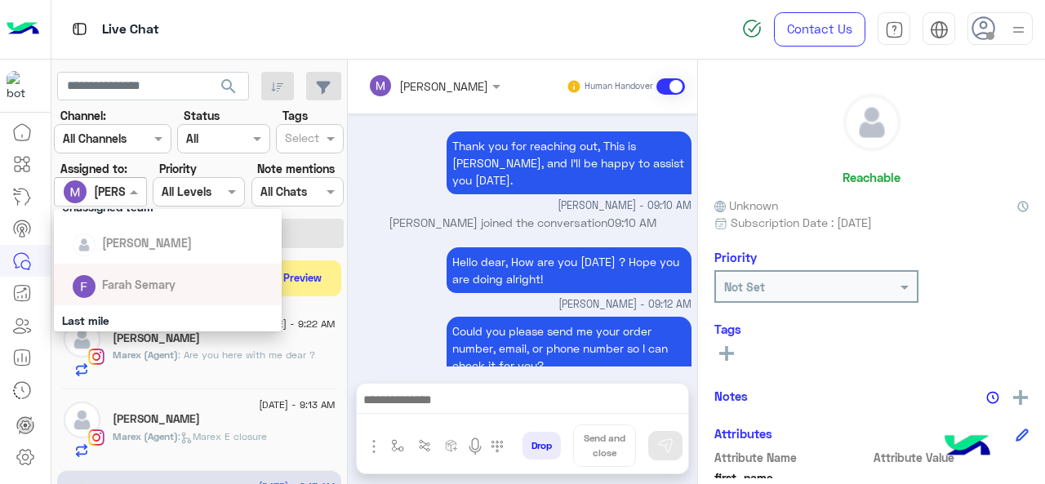
scroll to position [190, 0]
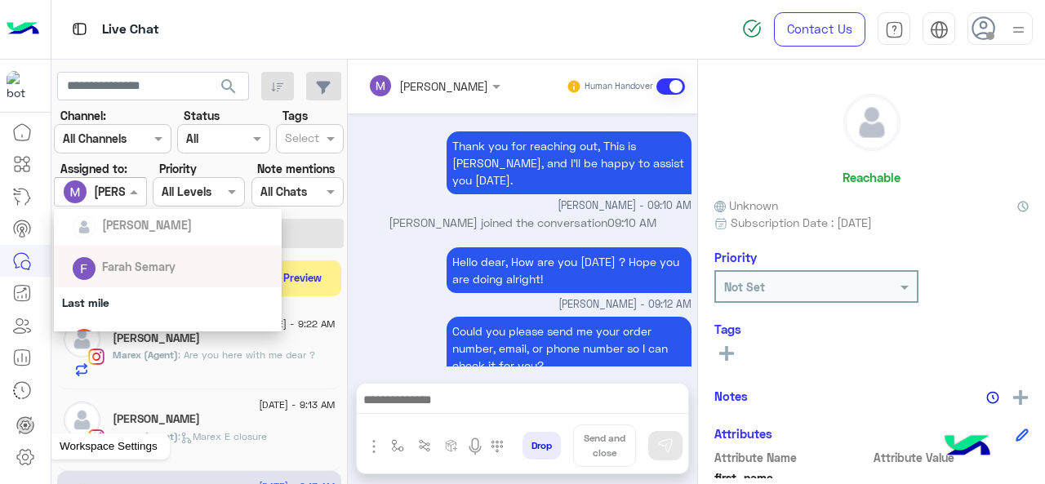
click at [25, 451] on icon at bounding box center [25, 458] width 16 height 16
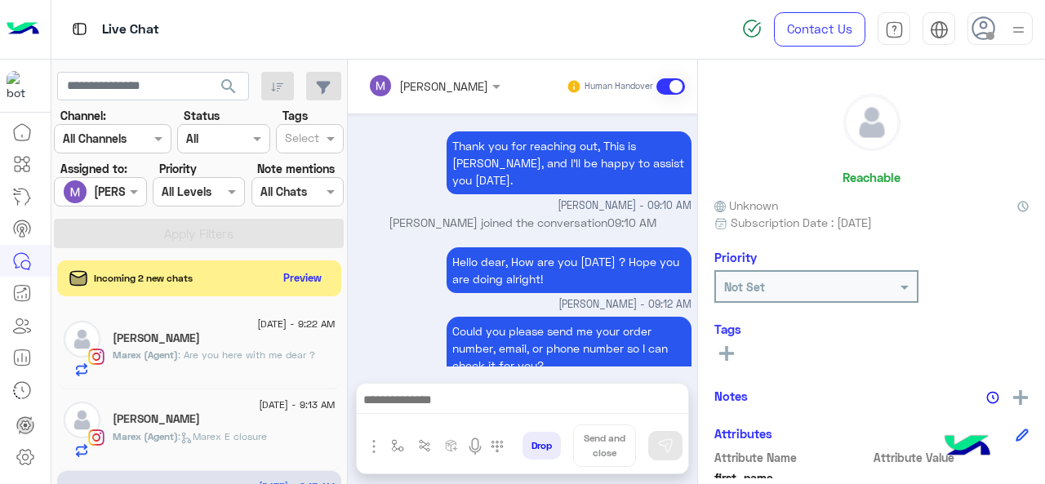
click at [25, 433] on icon at bounding box center [25, 425] width 16 height 16
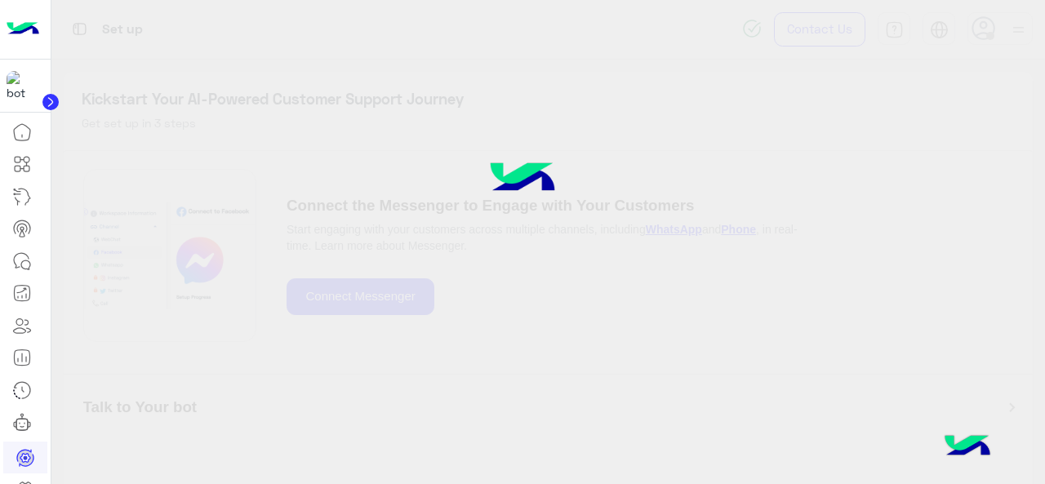
click at [153, 181] on div at bounding box center [522, 242] width 1045 height 484
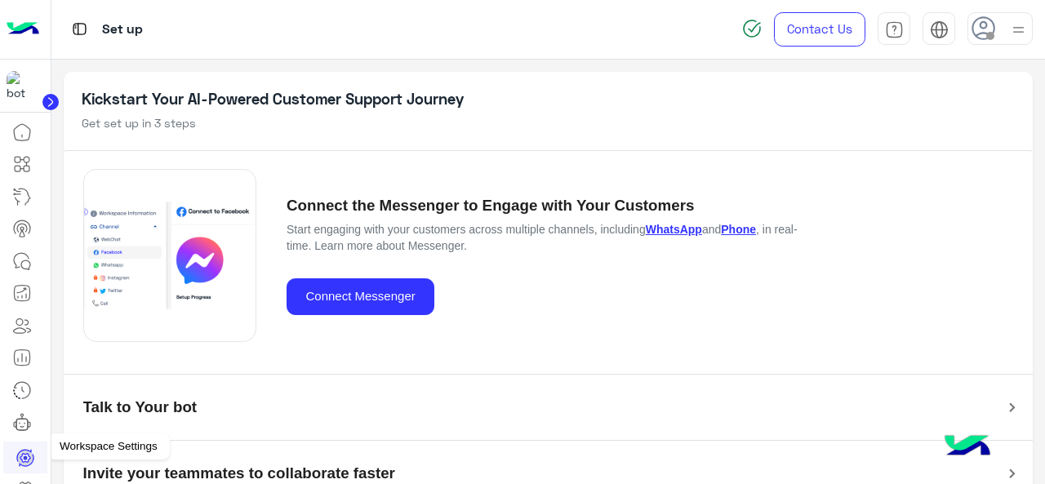
click at [24, 478] on link at bounding box center [25, 489] width 44 height 33
click at [27, 480] on icon at bounding box center [26, 490] width 20 height 20
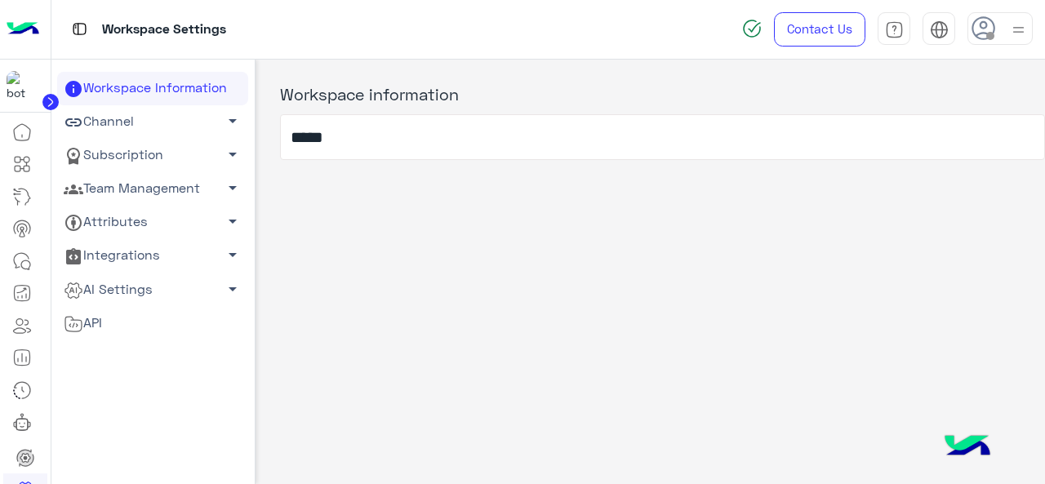
click at [226, 188] on span "arrow_drop_down" at bounding box center [233, 188] width 20 height 20
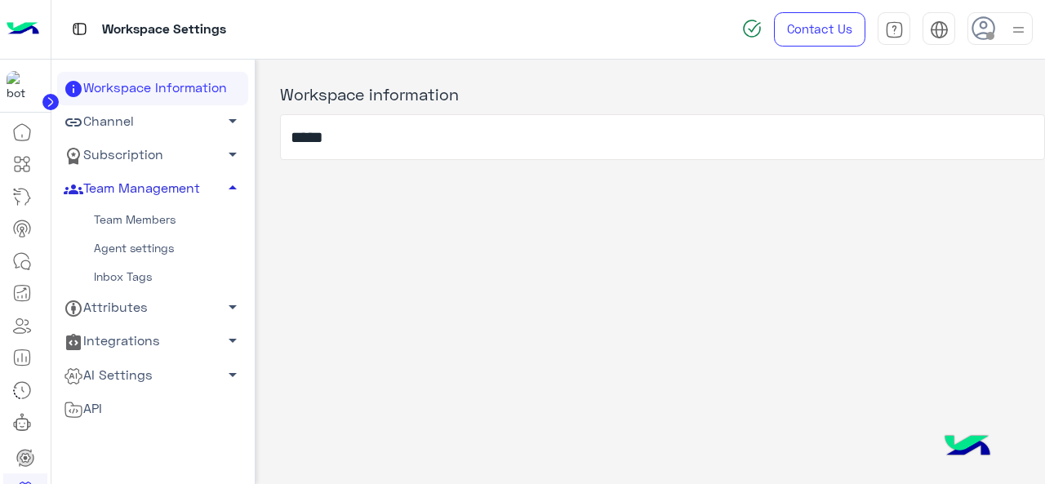
click at [118, 223] on link "Team Members" at bounding box center [152, 220] width 191 height 29
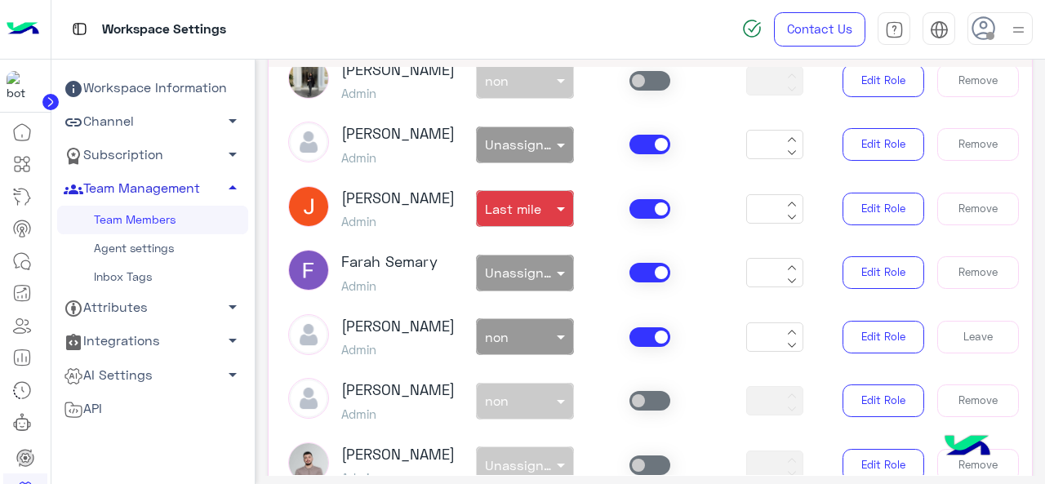
scroll to position [225, 0]
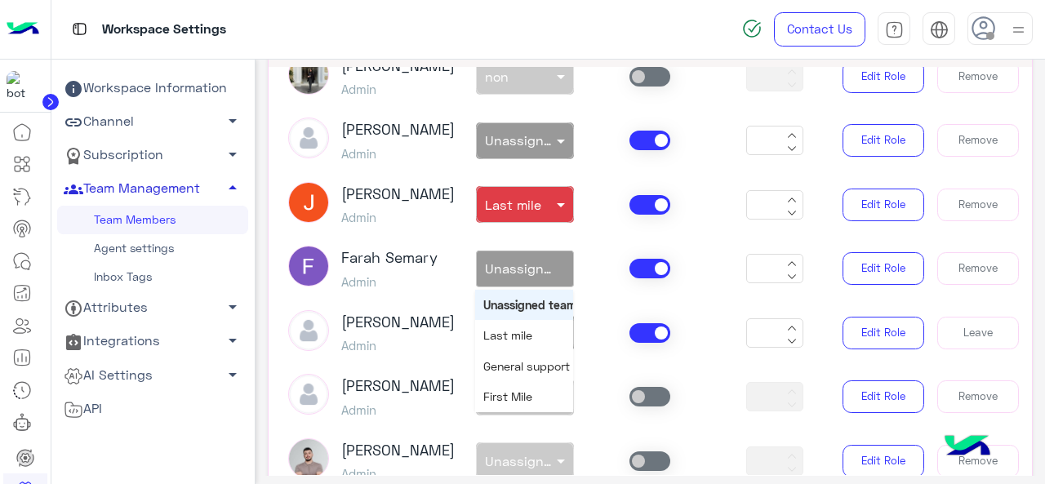
click at [553, 278] on span at bounding box center [563, 268] width 20 height 17
click at [500, 403] on span "First Mile" at bounding box center [507, 396] width 49 height 14
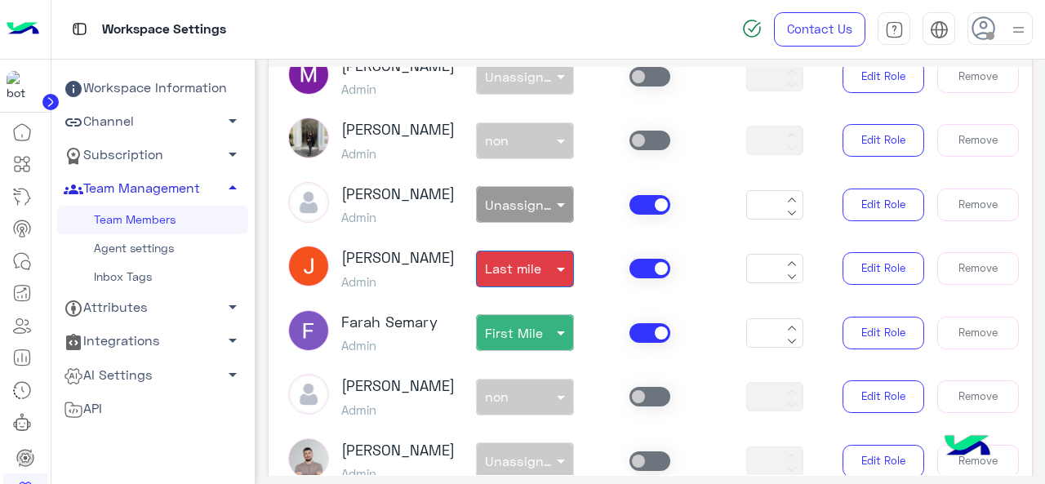
scroll to position [215, 0]
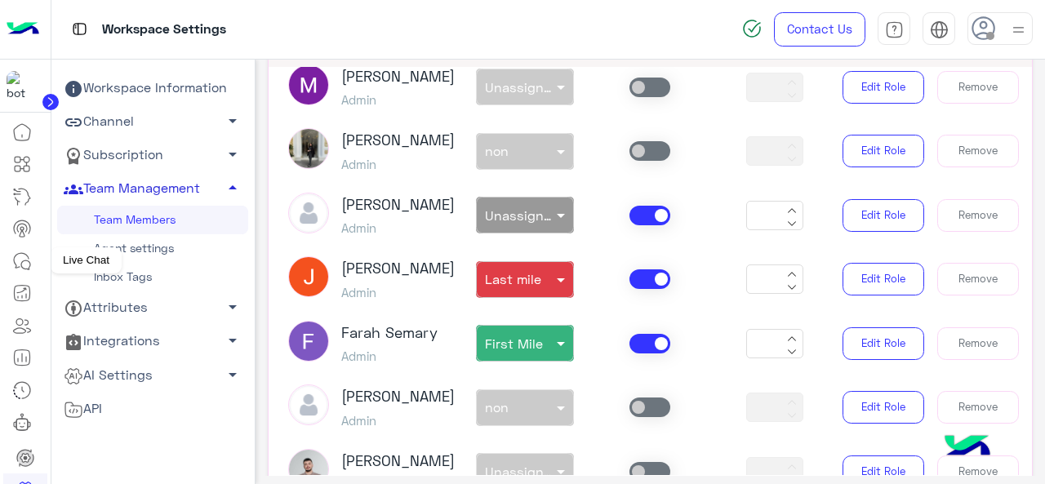
click at [24, 262] on icon at bounding box center [22, 261] width 20 height 20
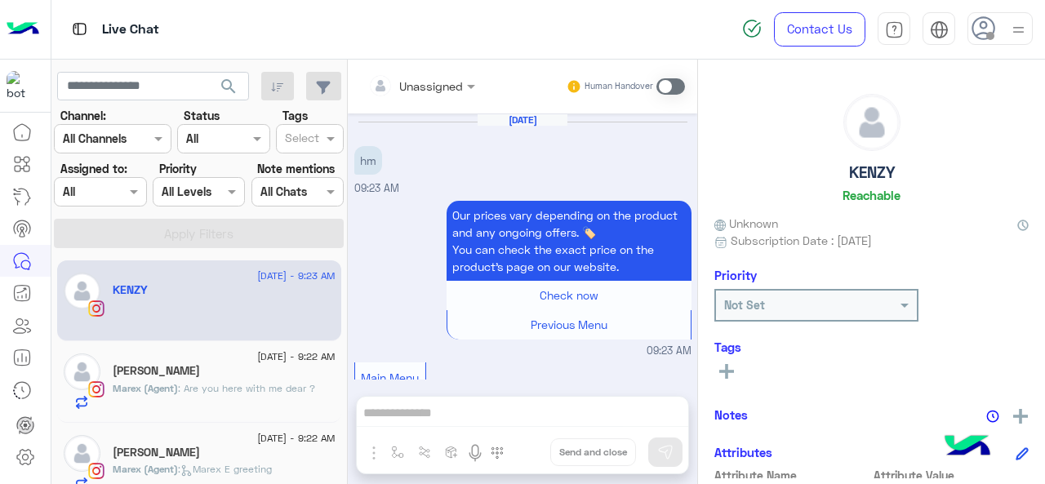
scroll to position [312, 0]
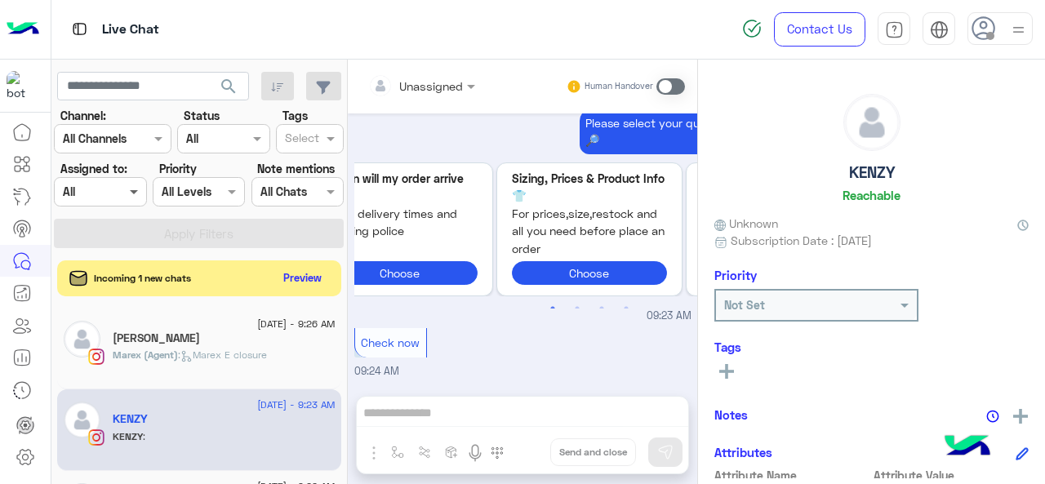
click at [141, 192] on span at bounding box center [136, 191] width 20 height 17
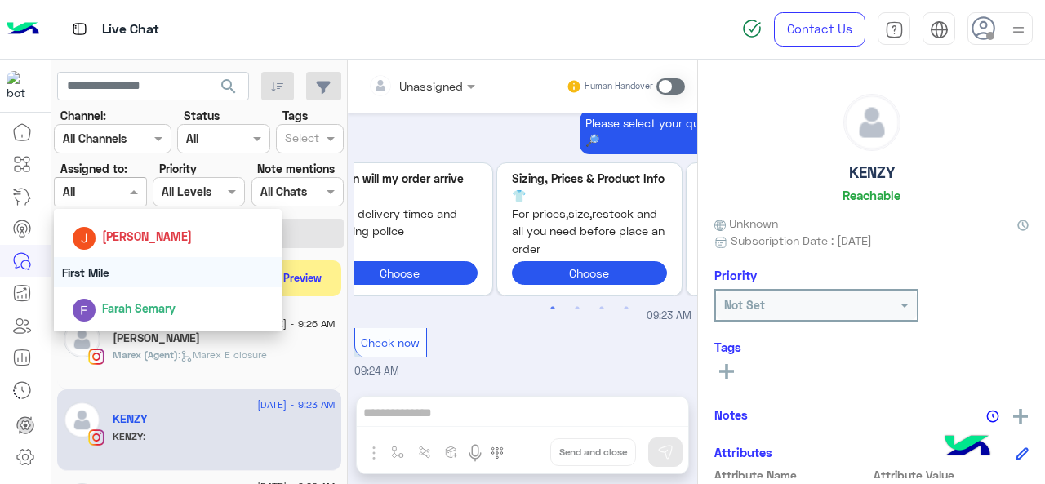
scroll to position [250, 0]
click at [135, 273] on div "First Mile" at bounding box center [168, 273] width 229 height 30
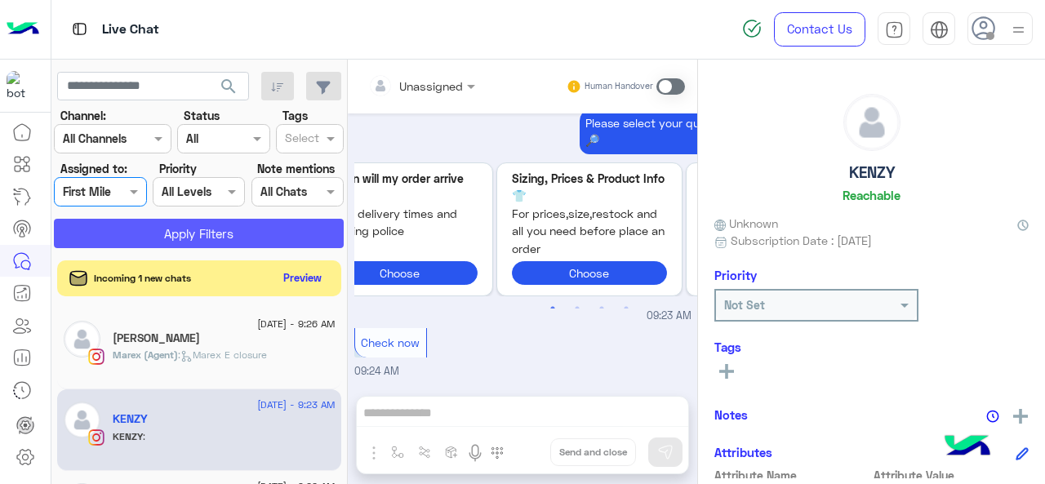
click at [158, 223] on button "Apply Filters" at bounding box center [199, 233] width 290 height 29
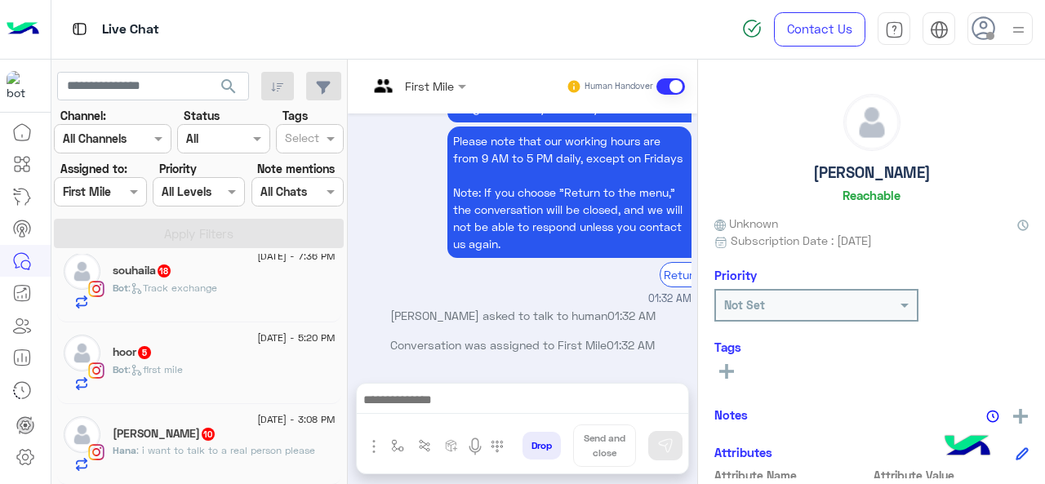
scroll to position [8, 0]
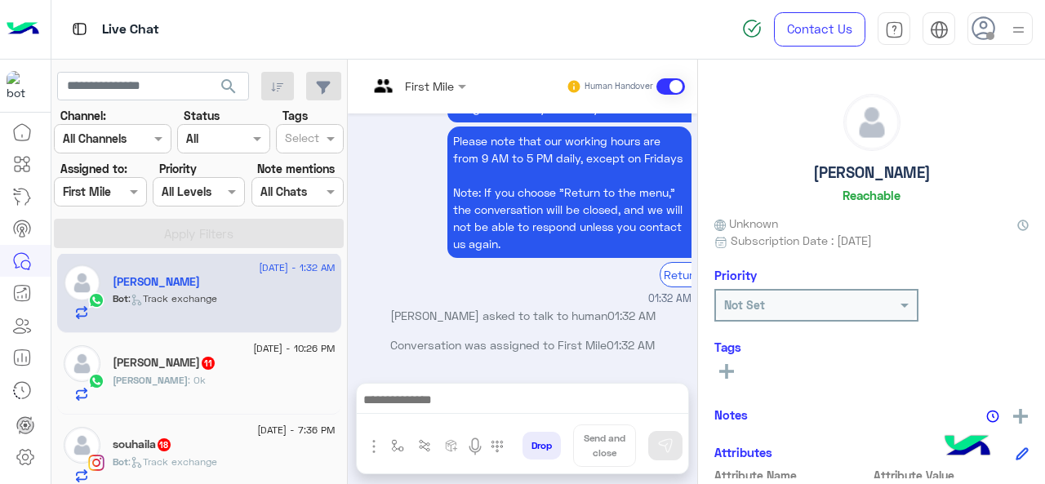
click at [112, 193] on div at bounding box center [100, 191] width 91 height 19
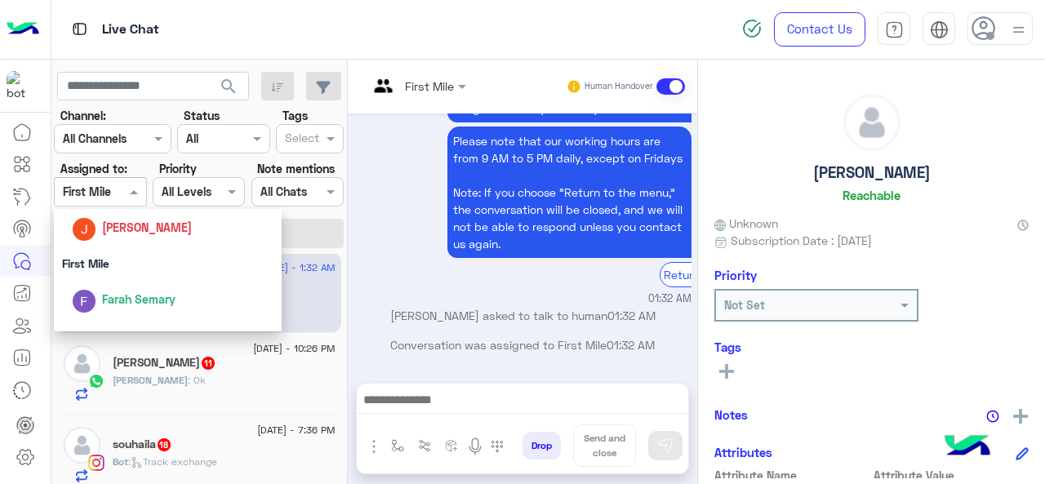
scroll to position [262, 0]
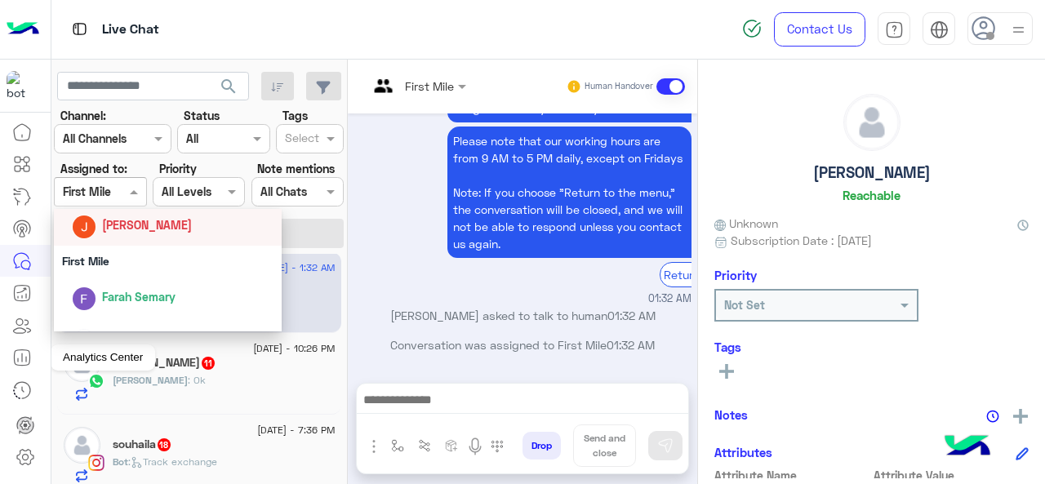
click at [23, 363] on icon at bounding box center [22, 358] width 20 height 20
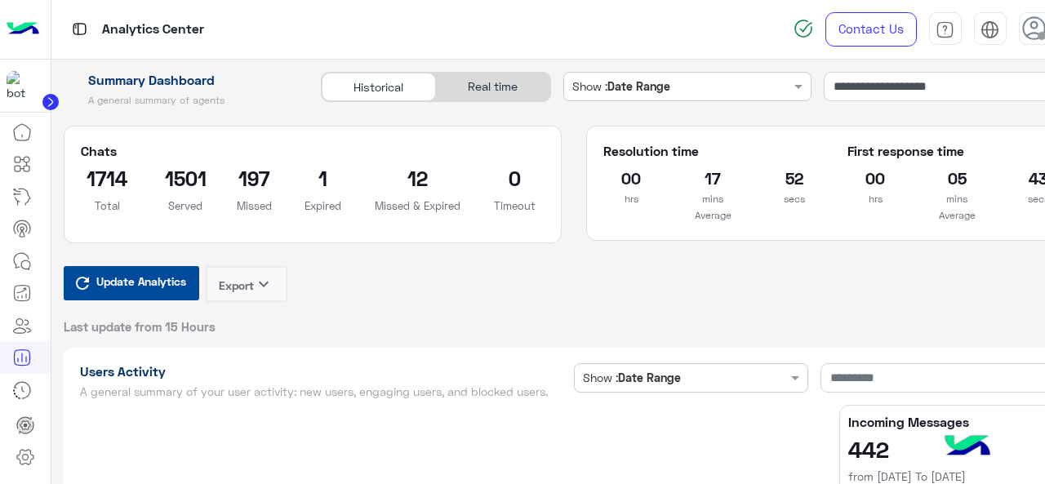
type input "**********"
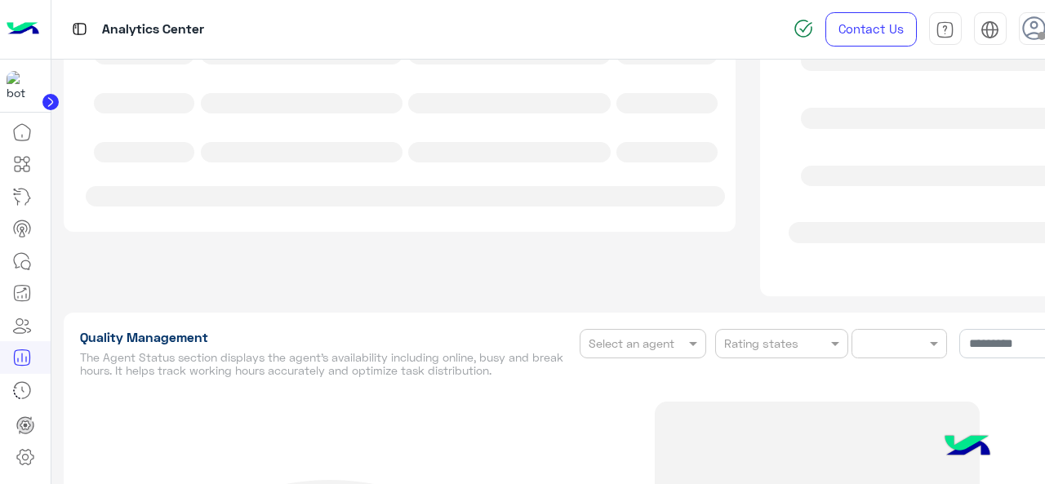
type input "**********"
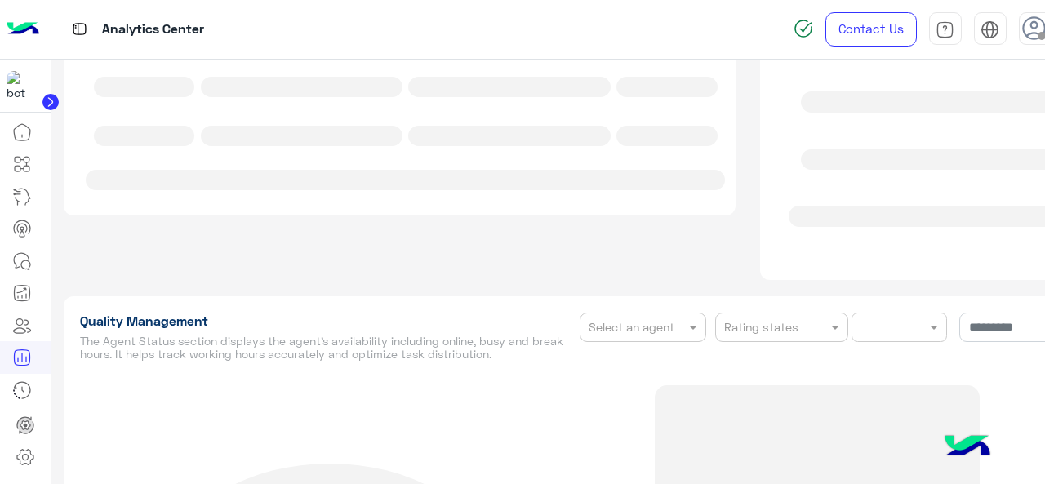
type input "**********"
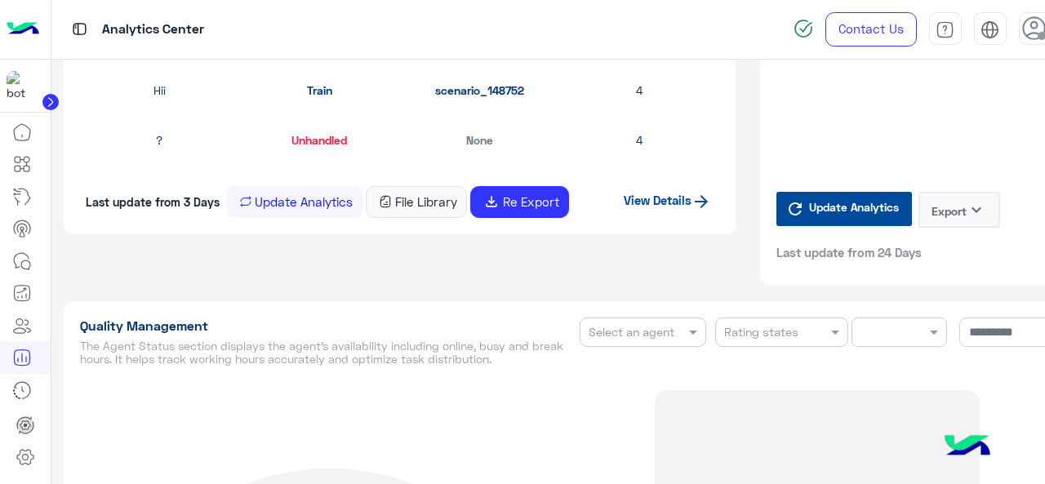
type input "**********"
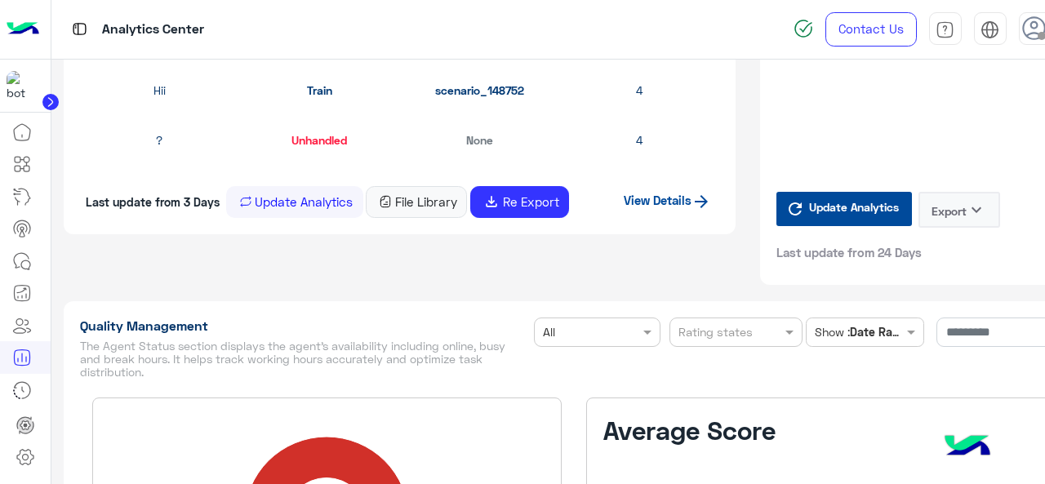
type input "**********"
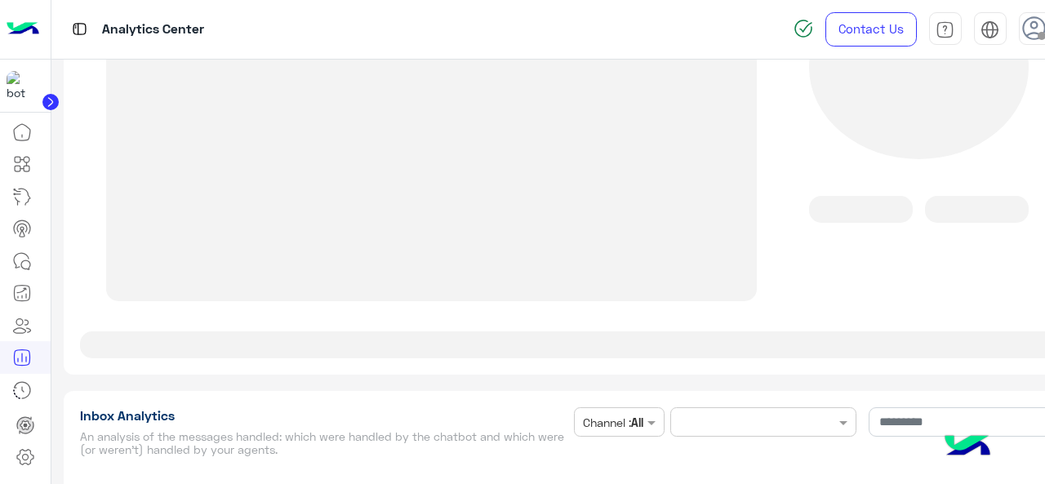
type input "**********"
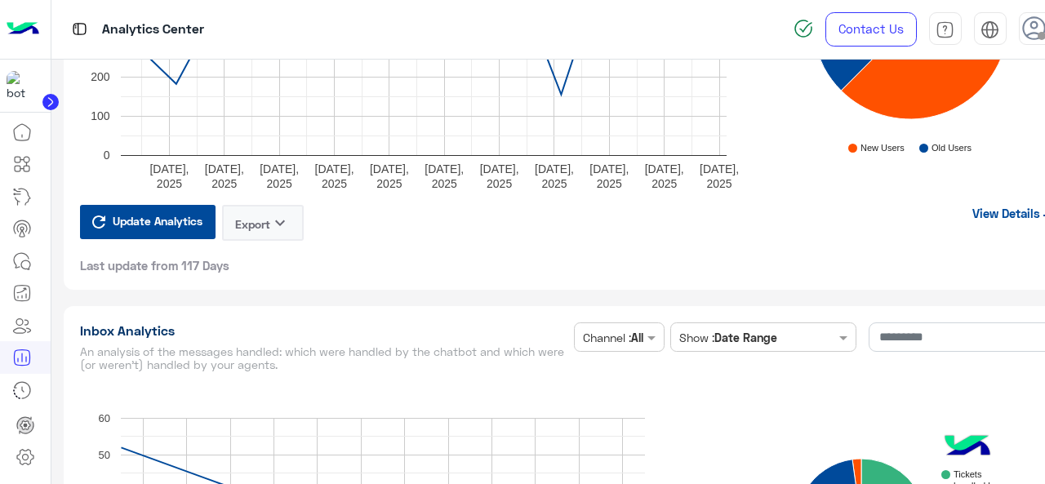
type input "**********"
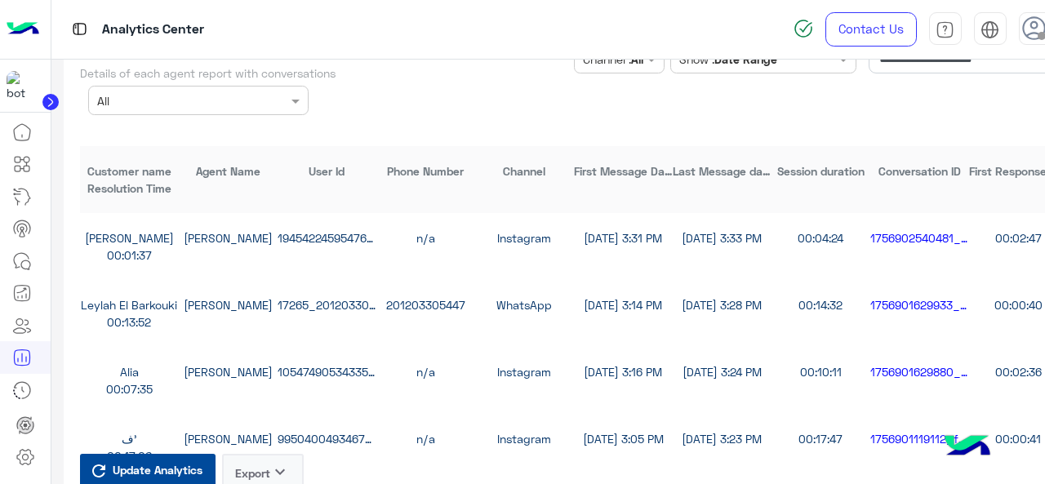
type input "**********"
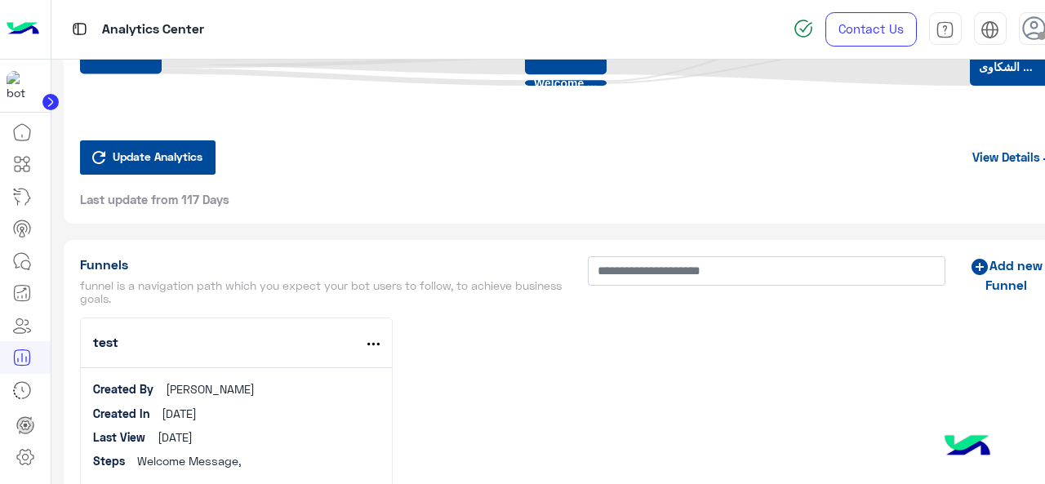
scroll to position [5289, 0]
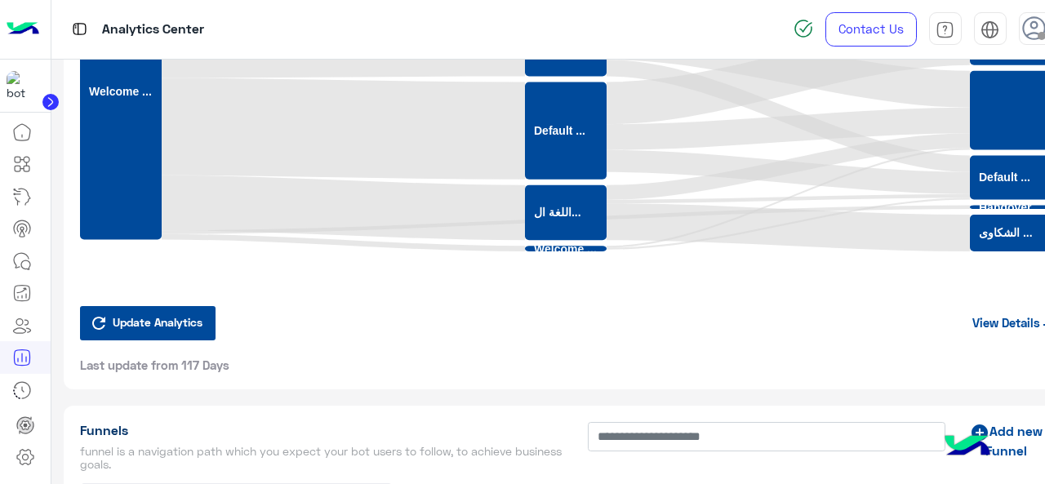
click at [998, 316] on link "View Details" at bounding box center [1015, 322] width 87 height 15
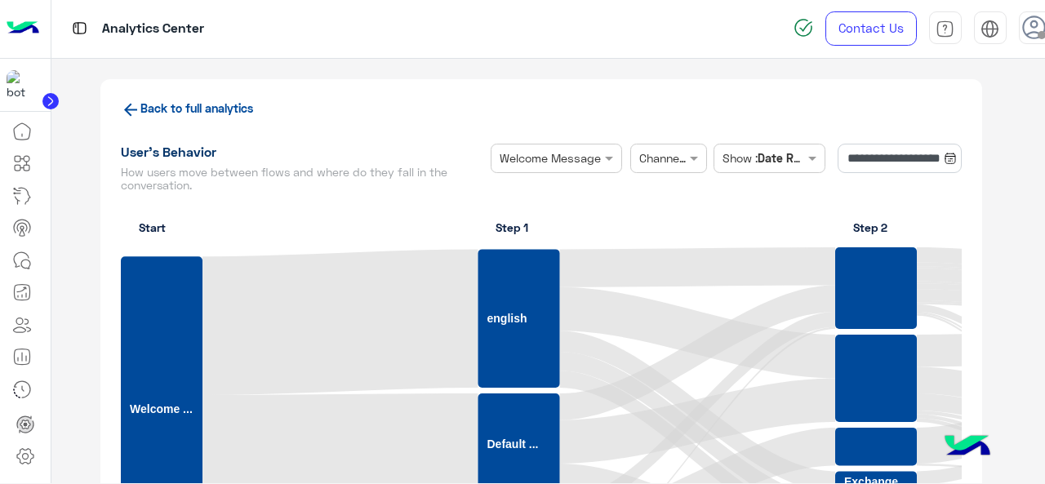
click at [125, 117] on icon at bounding box center [131, 110] width 20 height 20
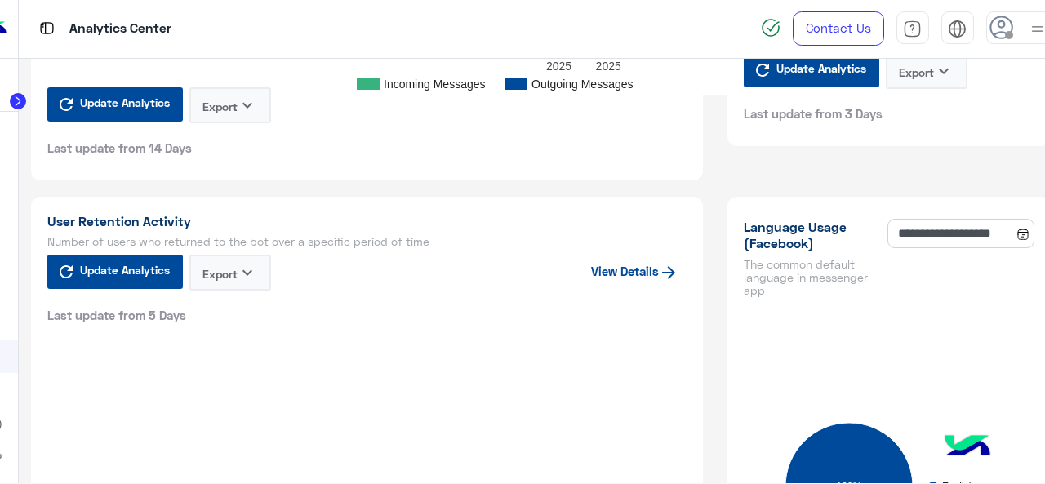
scroll to position [1304, 0]
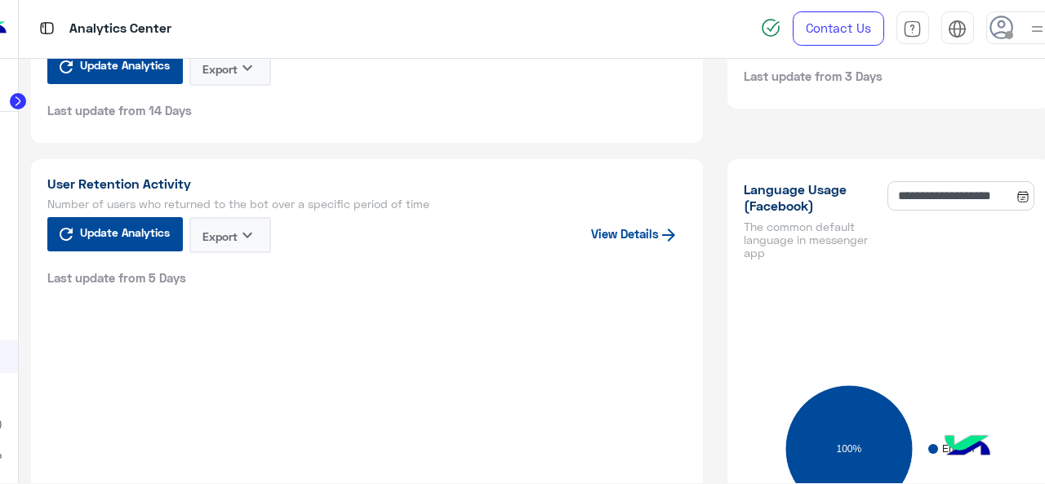
click at [749, 239] on h5 "The common default language in messenger app" at bounding box center [813, 239] width 138 height 39
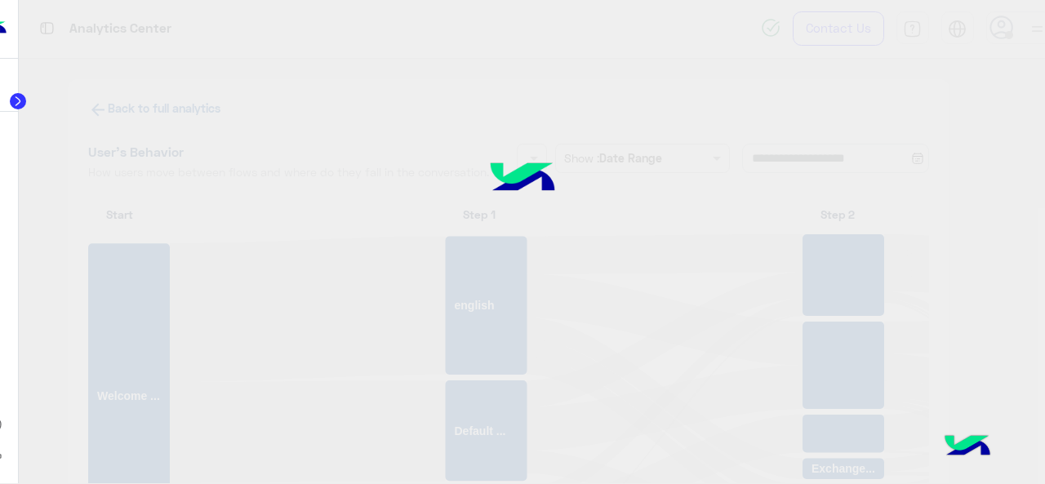
scroll to position [20, 0]
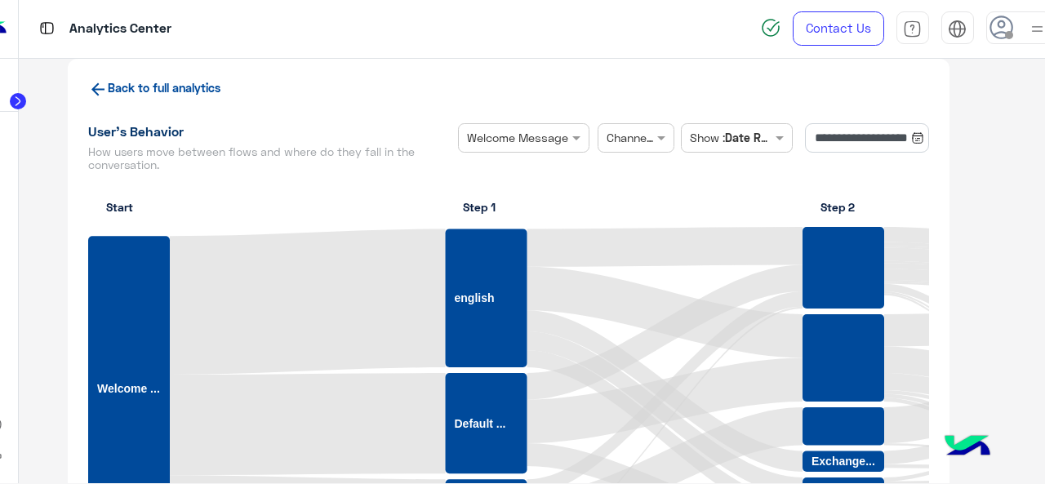
click at [100, 87] on icon at bounding box center [98, 89] width 20 height 20
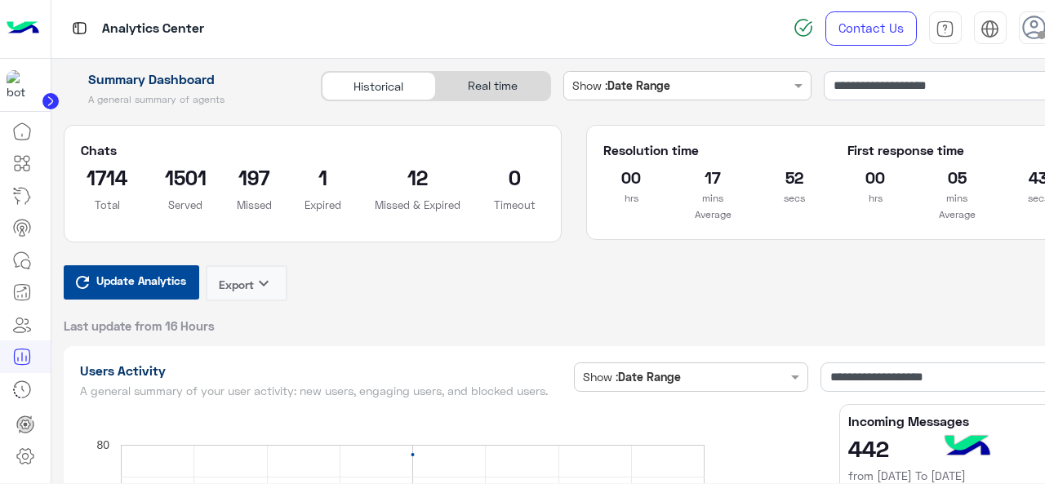
scroll to position [1, 33]
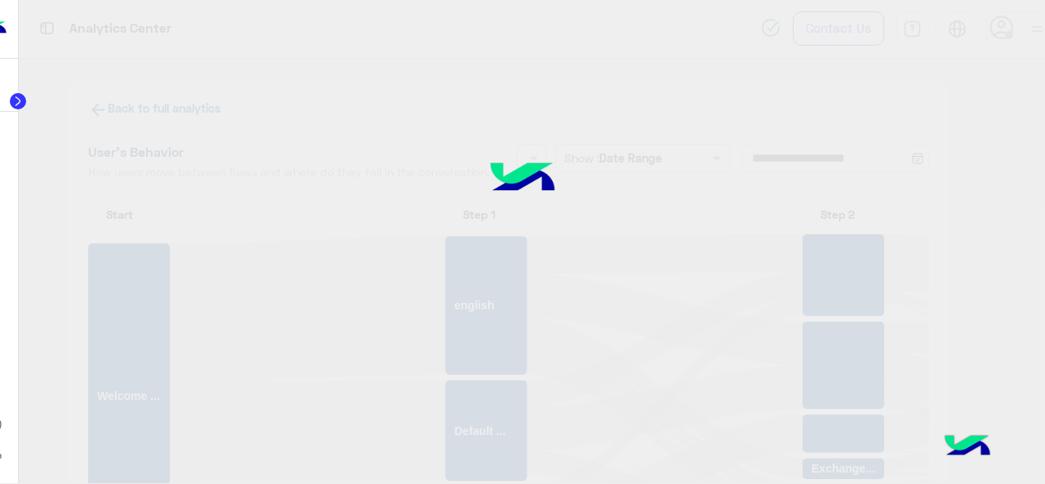
scroll to position [20, 0]
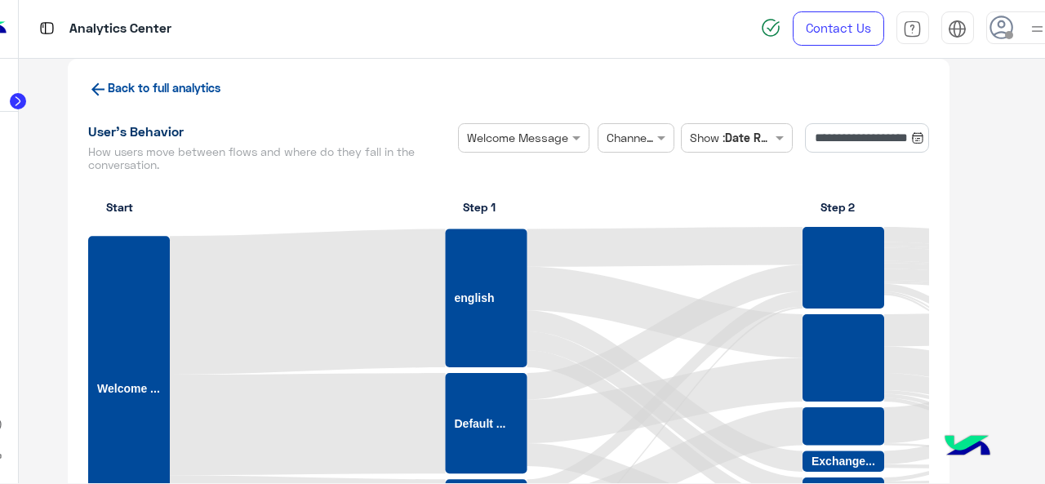
scroll to position [1, 0]
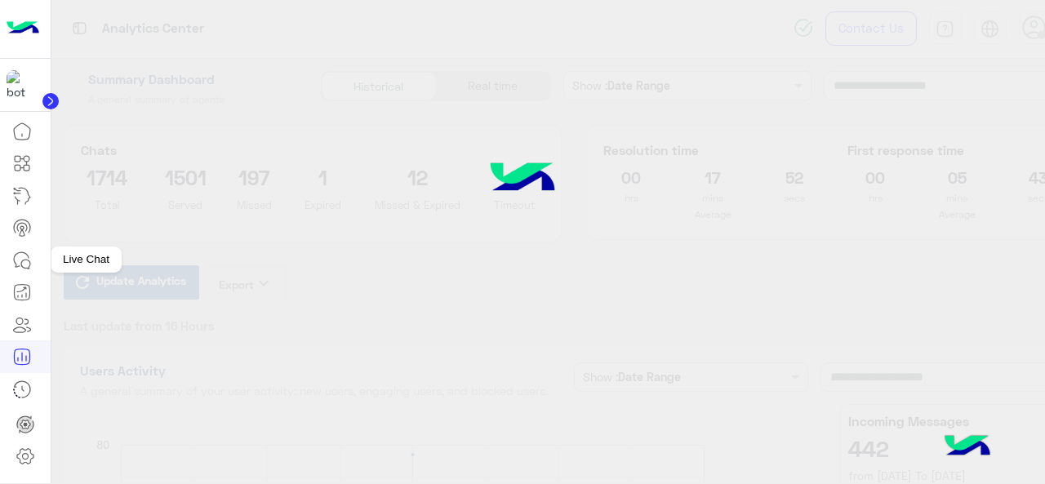
click at [22, 264] on icon at bounding box center [22, 261] width 20 height 20
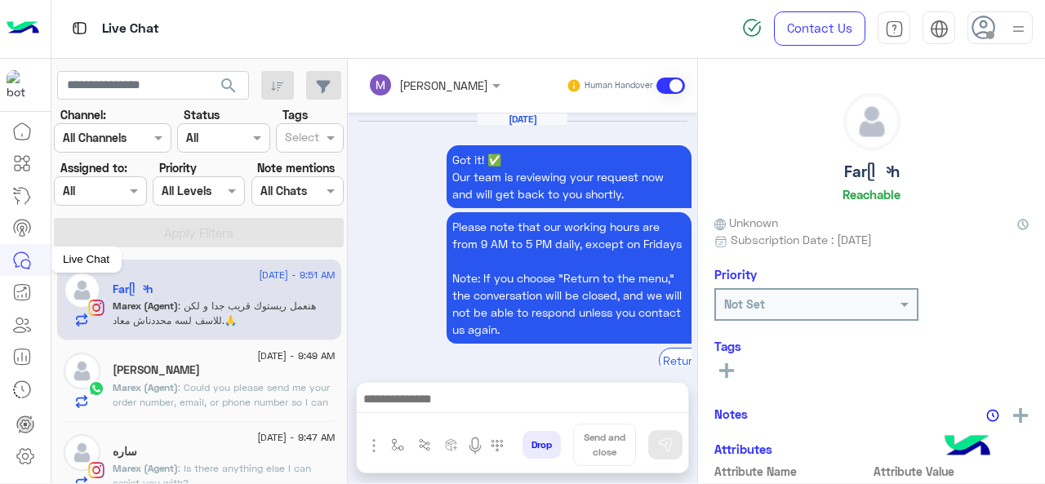
scroll to position [735, 0]
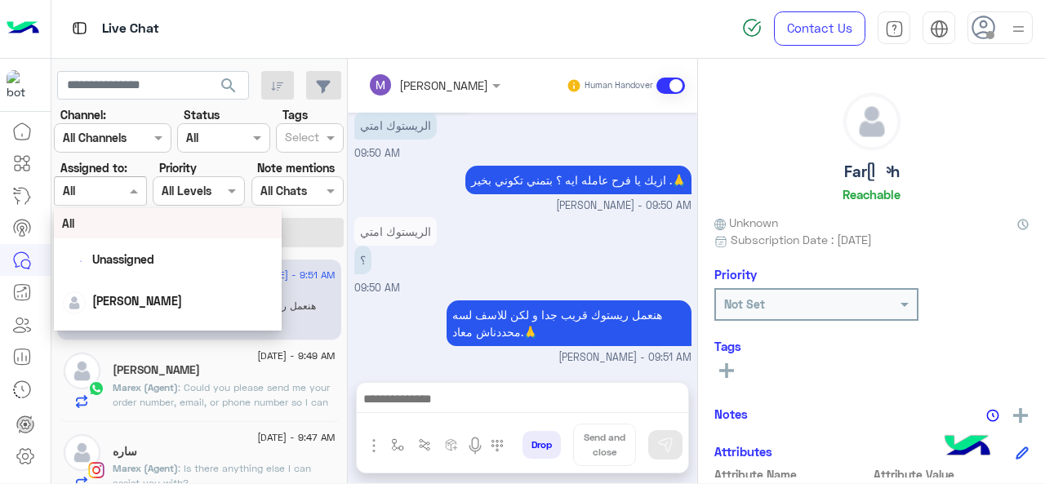
click at [106, 195] on div at bounding box center [100, 190] width 91 height 19
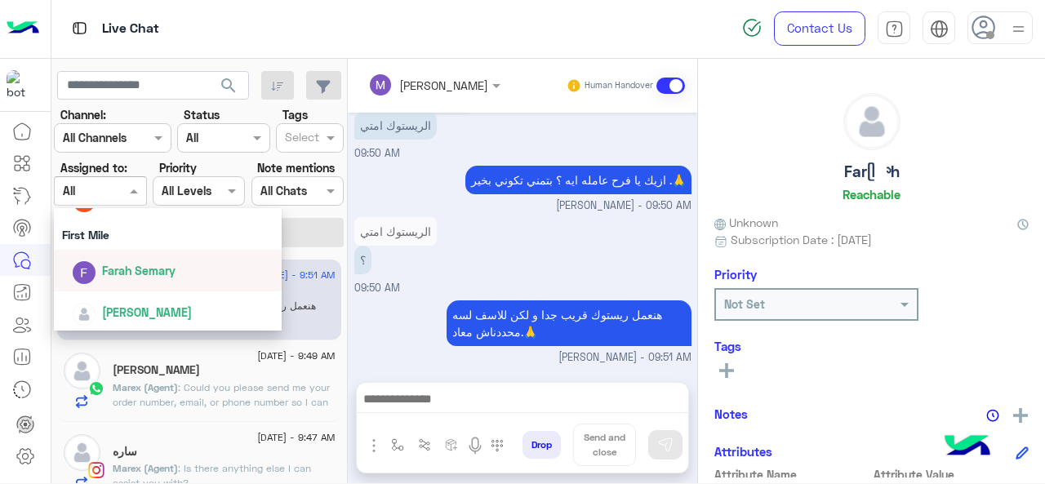
scroll to position [287, 0]
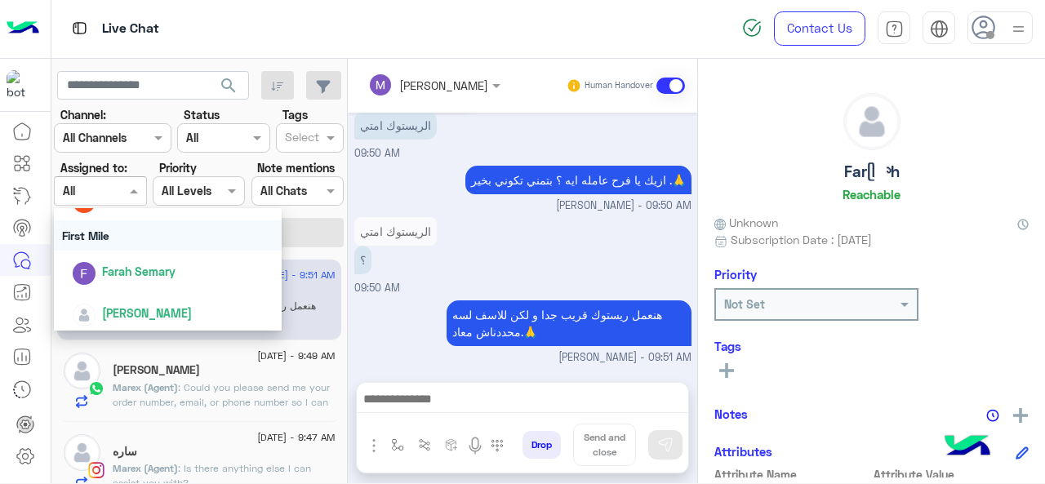
click at [100, 239] on div "First Mile" at bounding box center [168, 235] width 229 height 30
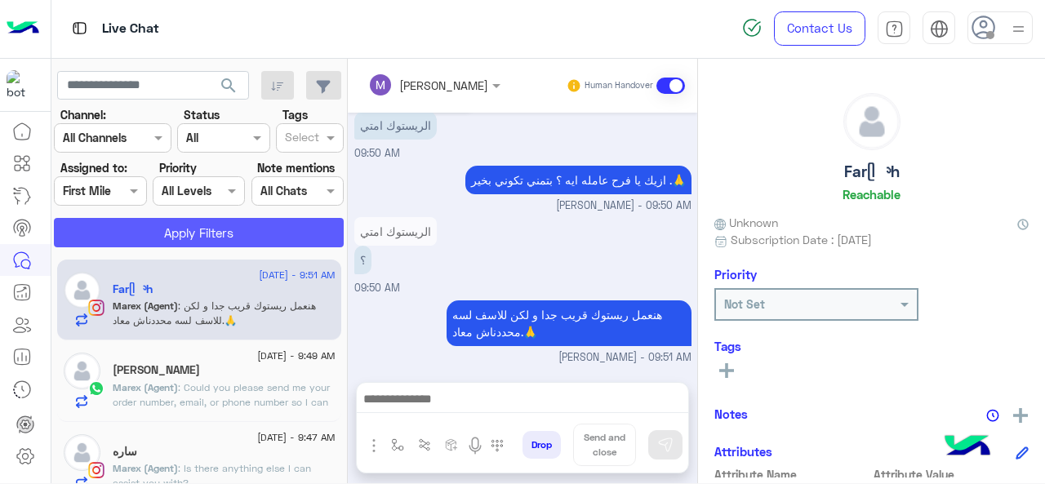
click at [109, 238] on button "Apply Filters" at bounding box center [199, 232] width 290 height 29
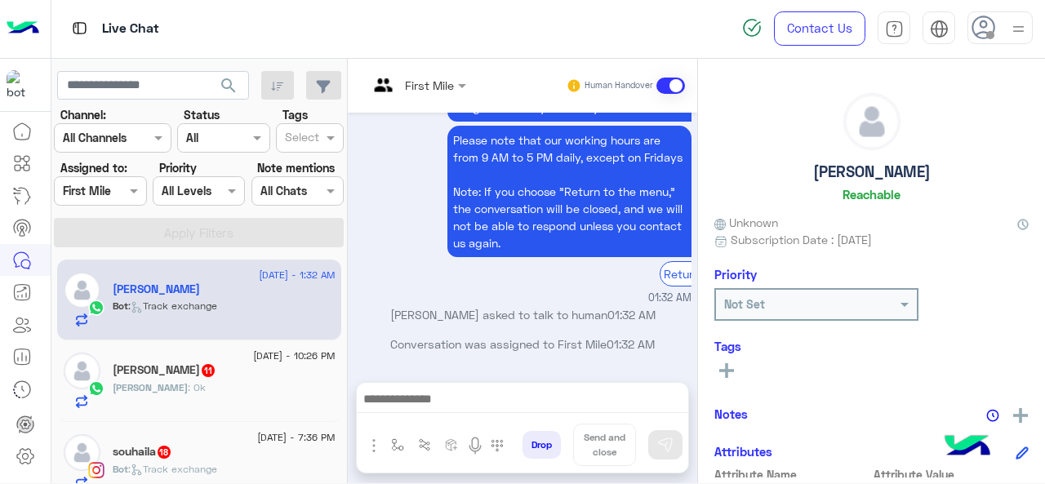
scroll to position [3, 0]
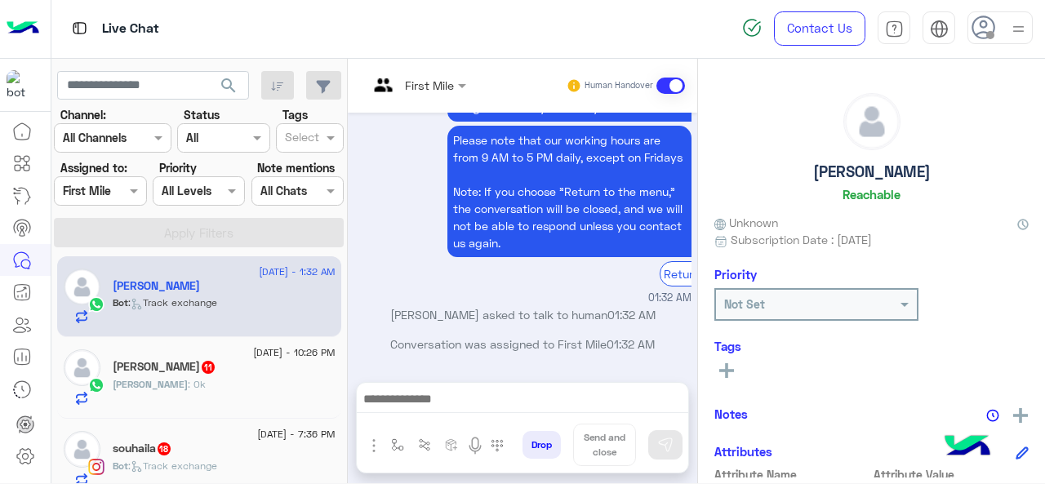
click at [115, 197] on div at bounding box center [100, 190] width 91 height 19
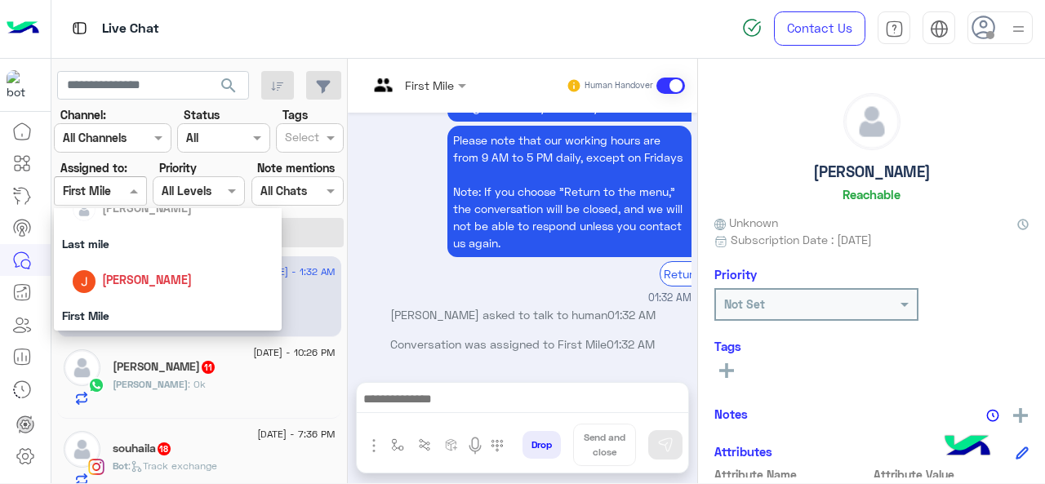
scroll to position [206, 0]
click at [104, 241] on div "Last mile" at bounding box center [168, 244] width 229 height 30
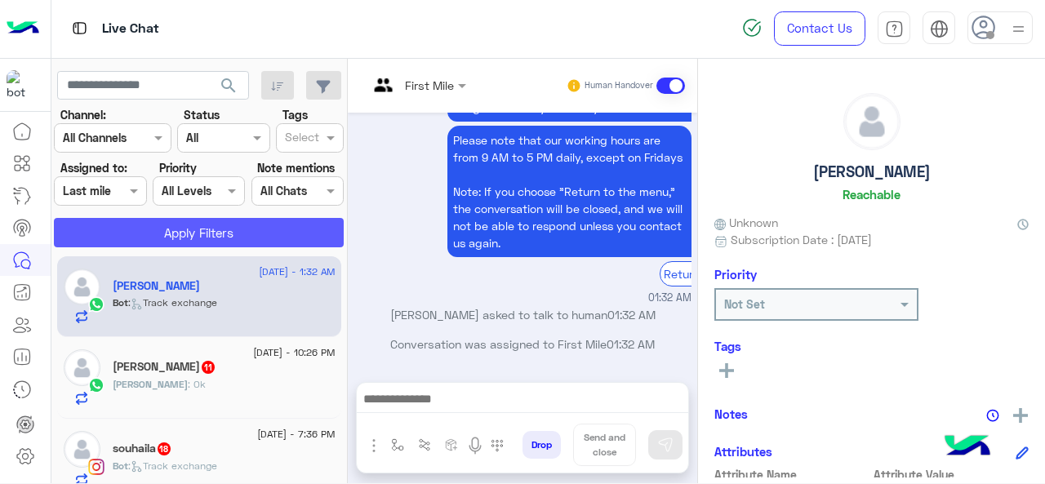
click at [139, 229] on button "Apply Filters" at bounding box center [199, 232] width 290 height 29
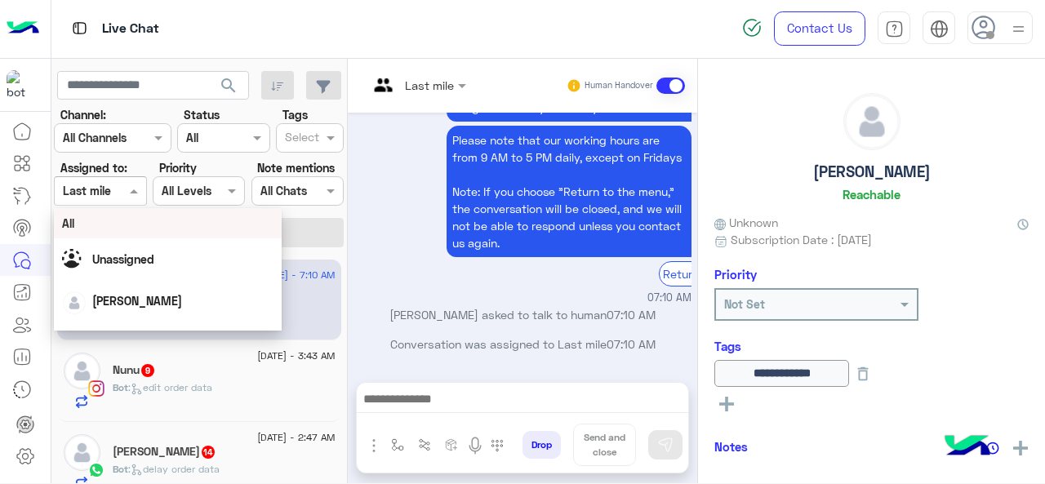
click at [109, 194] on div at bounding box center [100, 190] width 91 height 19
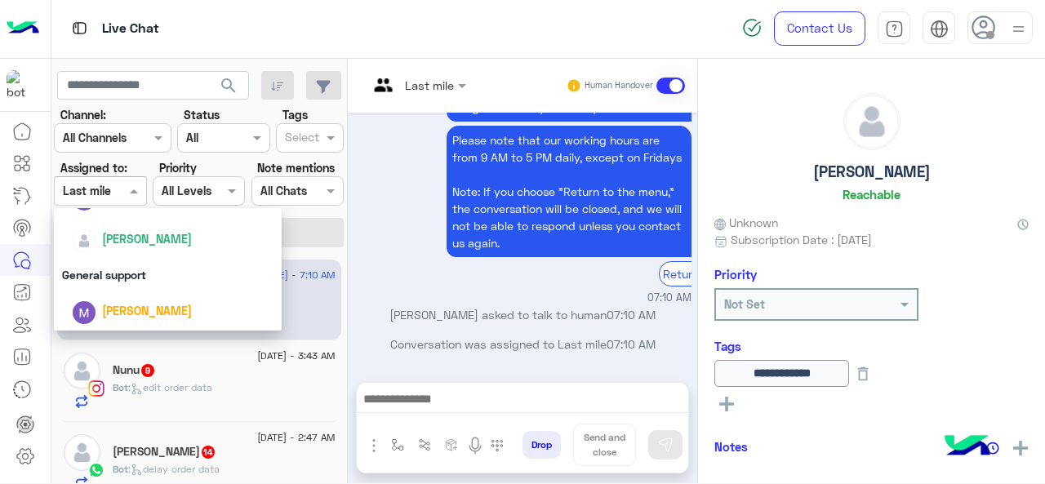
scroll to position [362, 0]
click at [116, 283] on div "General support" at bounding box center [168, 274] width 229 height 30
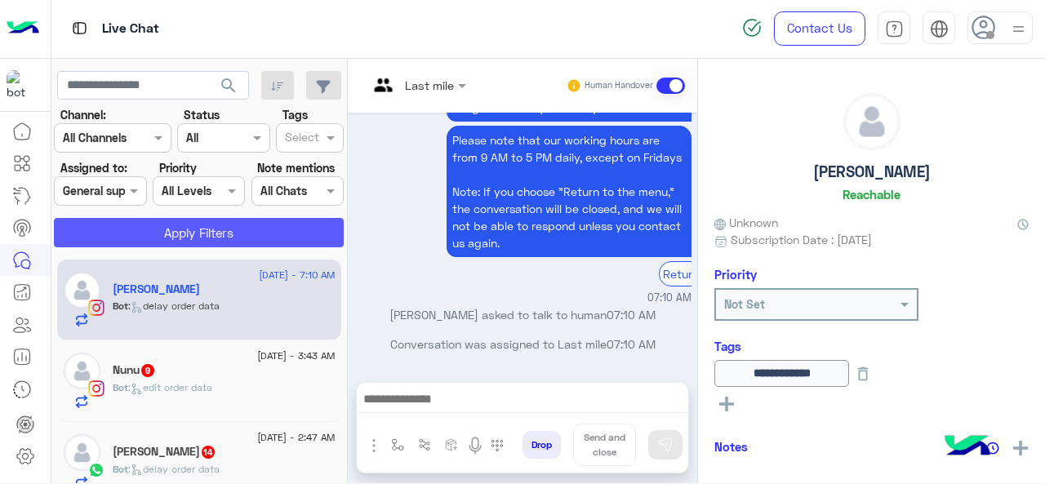
click at [140, 229] on button "Apply Filters" at bounding box center [199, 232] width 290 height 29
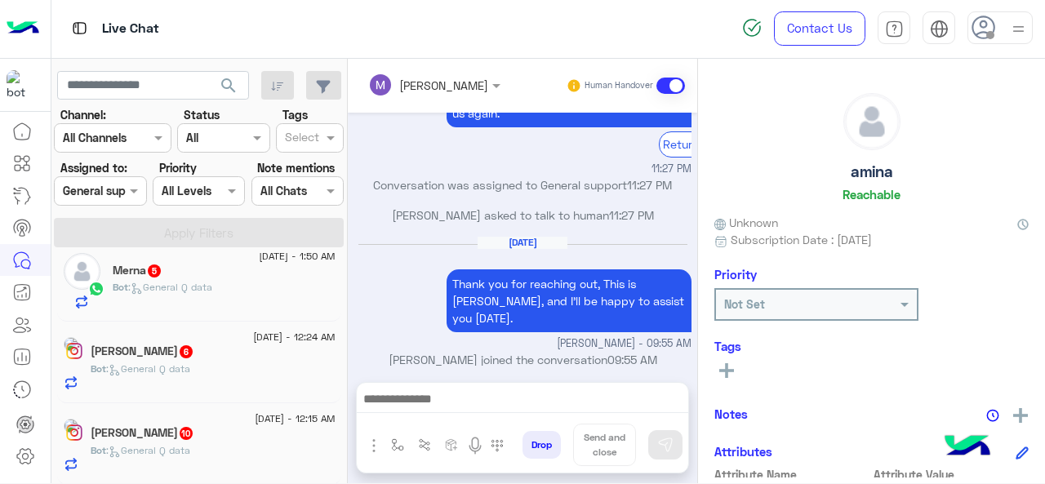
scroll to position [424, 0]
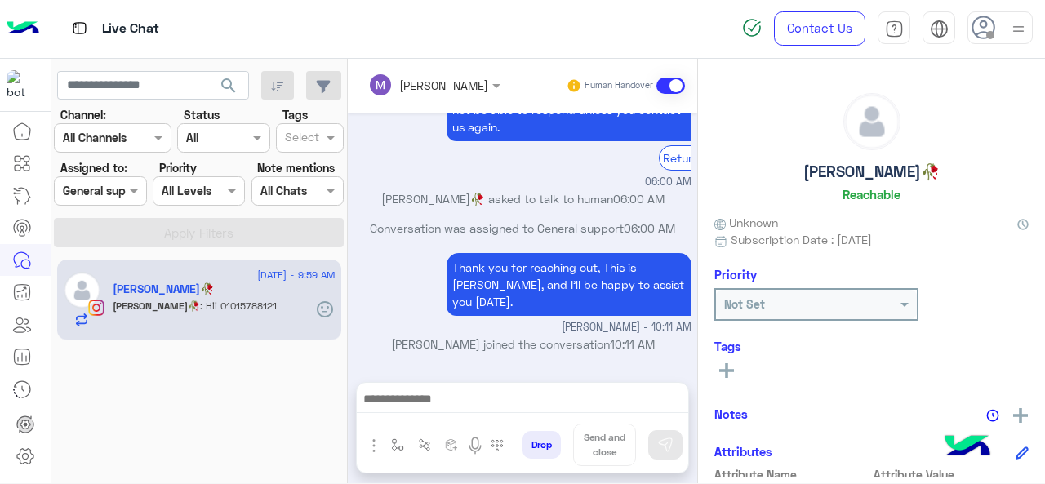
scroll to position [627, 0]
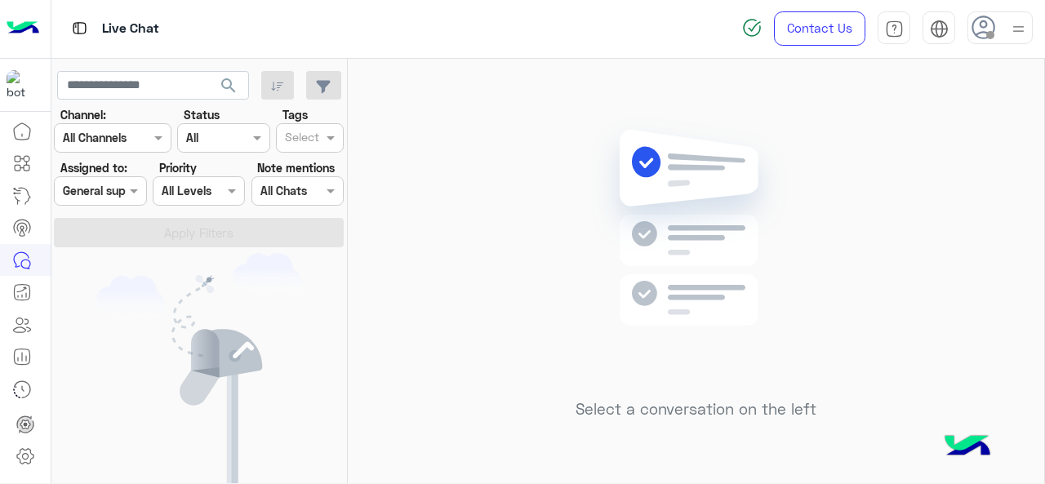
click at [90, 190] on input "text" at bounding box center [82, 191] width 38 height 17
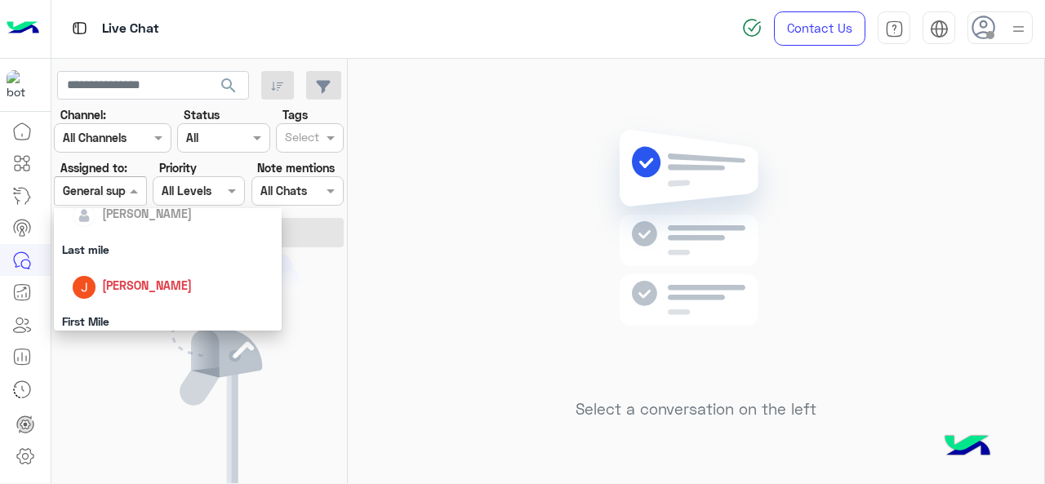
scroll to position [193, 0]
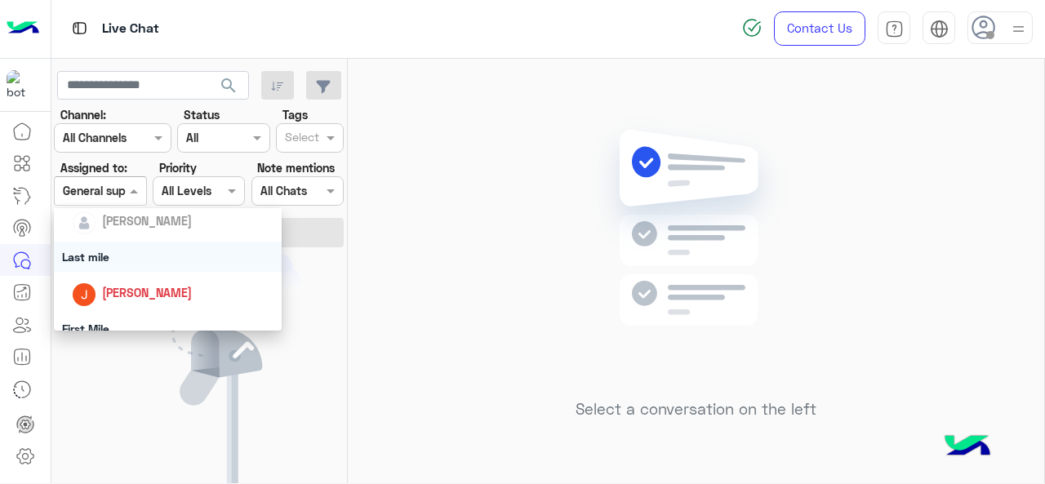
click at [96, 248] on div "Last mile" at bounding box center [168, 257] width 229 height 30
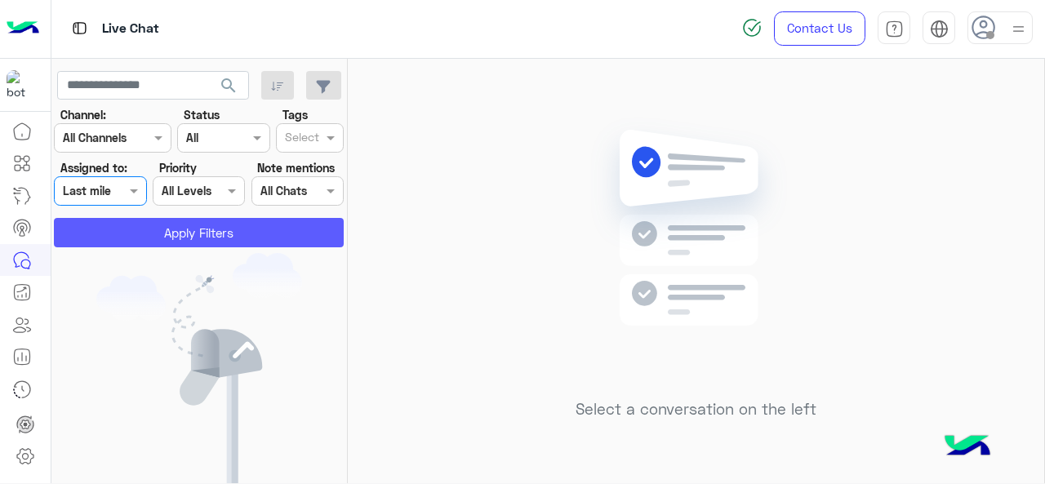
click at [145, 233] on button "Apply Filters" at bounding box center [199, 232] width 290 height 29
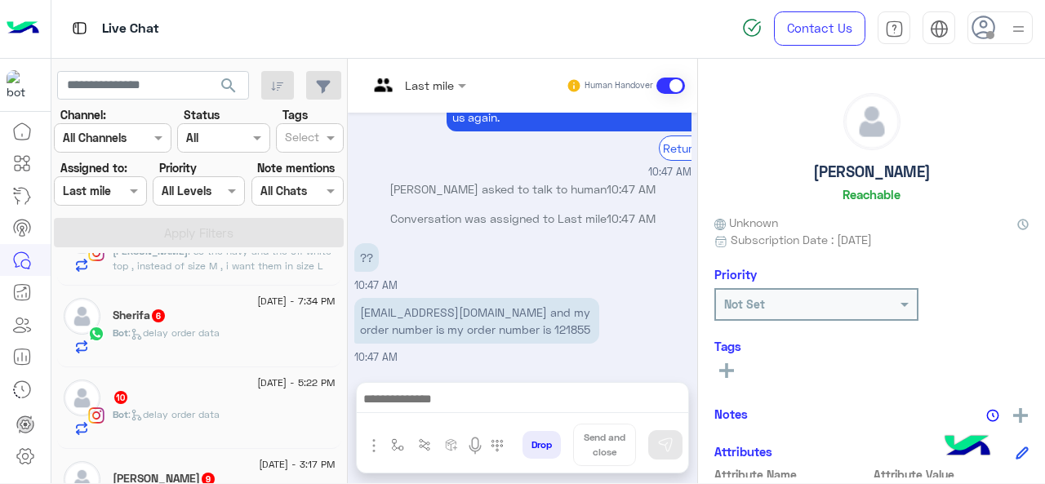
scroll to position [1321, 0]
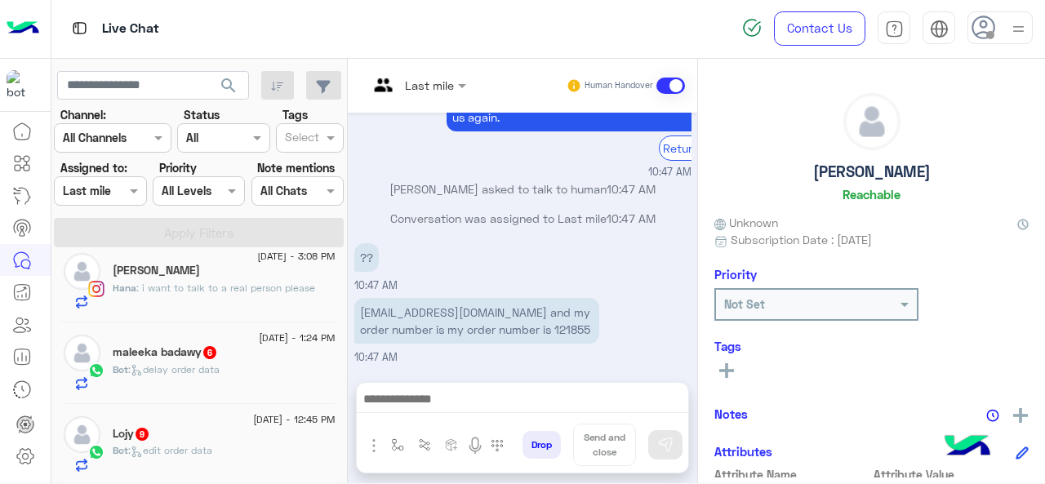
click at [214, 433] on div "Lojy 9" at bounding box center [224, 435] width 223 height 17
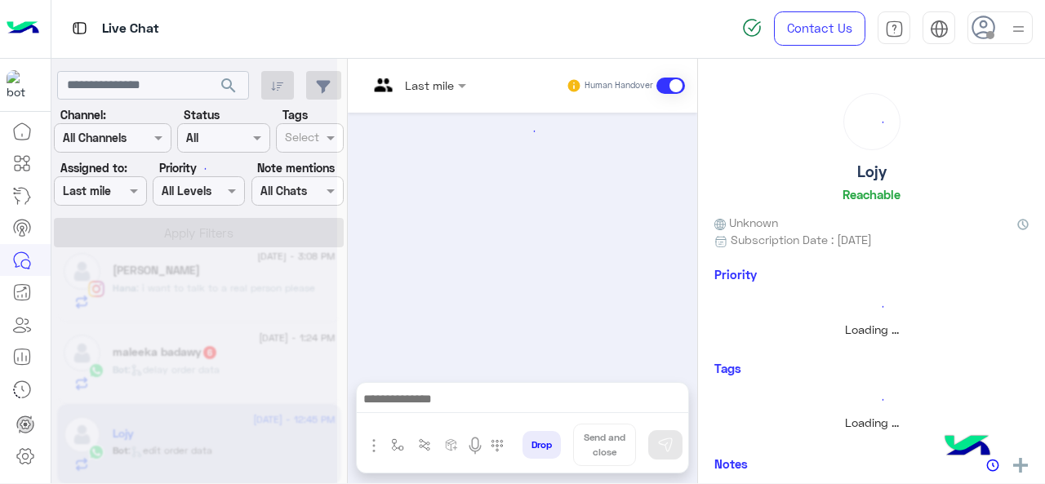
scroll to position [603, 0]
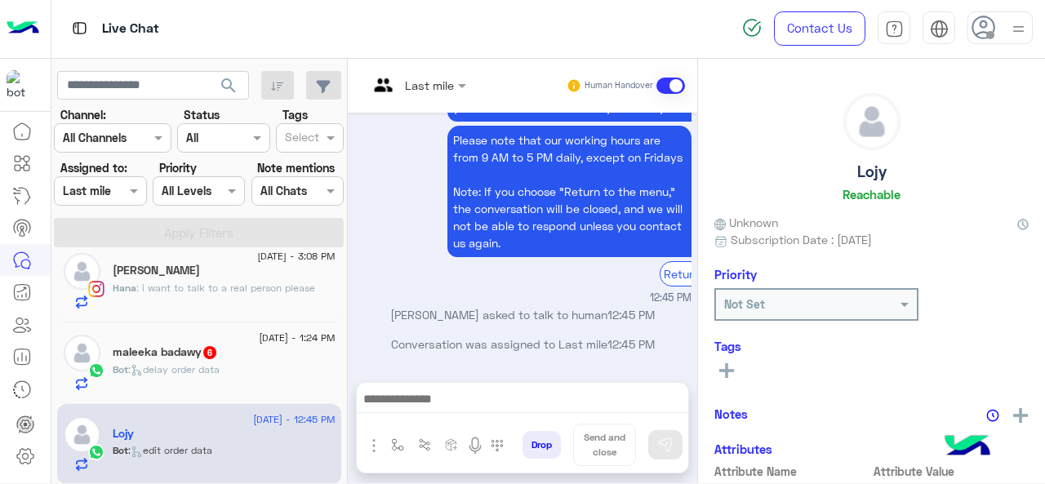
click at [429, 89] on div at bounding box center [417, 84] width 114 height 19
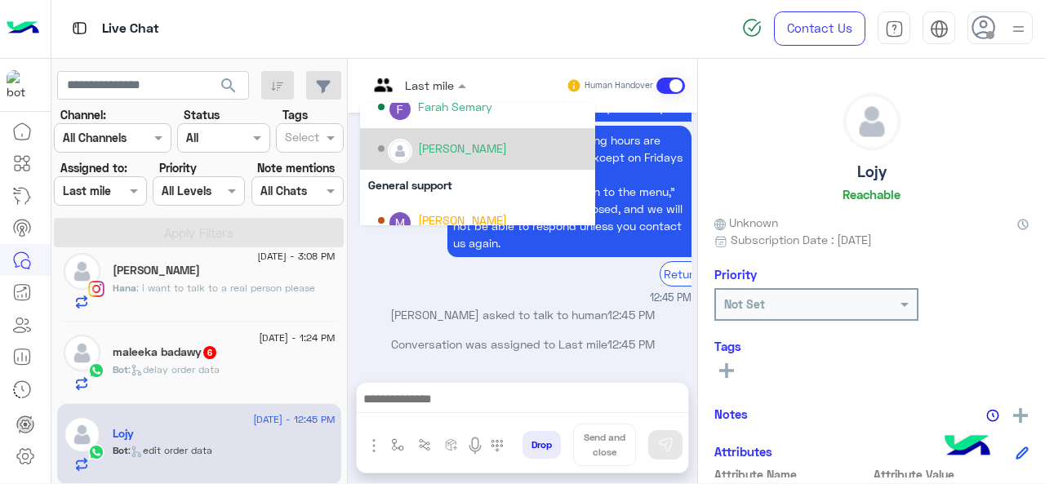
scroll to position [318, 0]
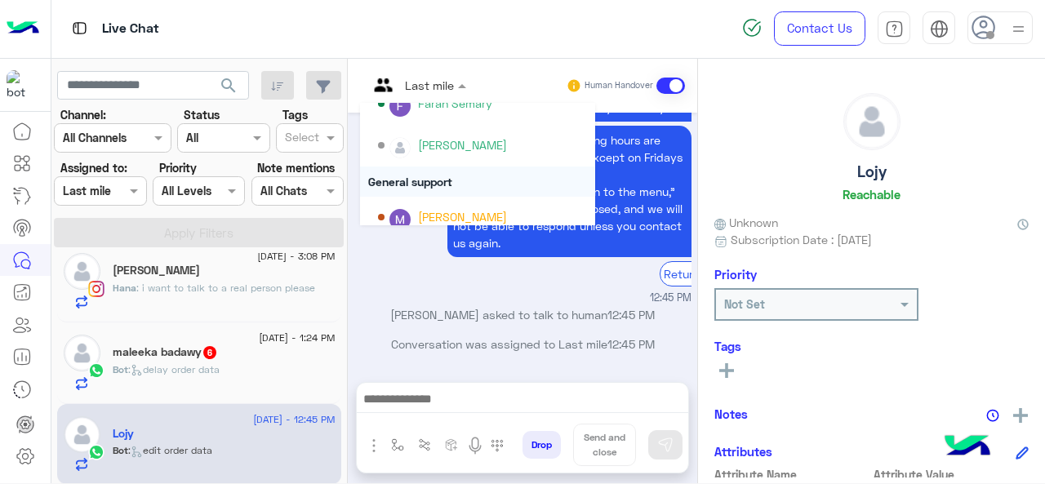
click at [426, 177] on div "General support" at bounding box center [477, 182] width 235 height 30
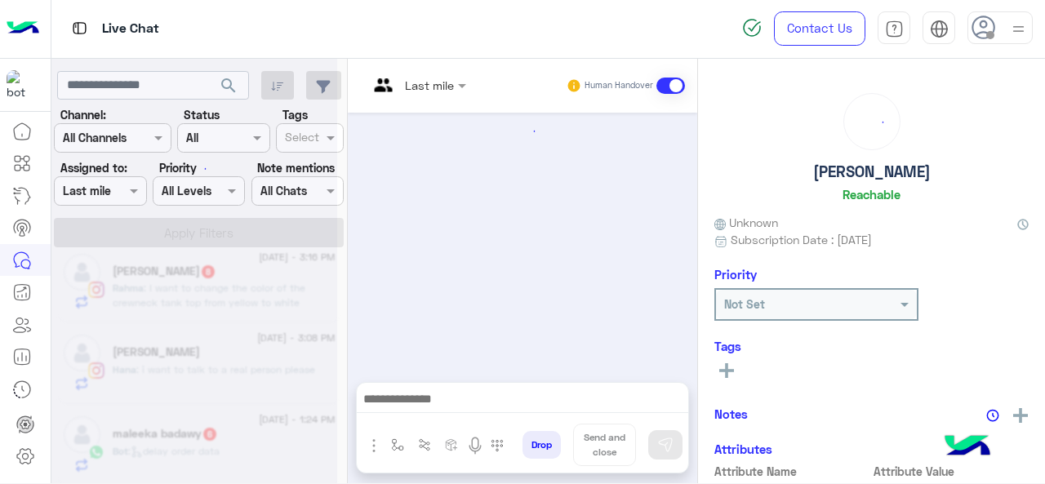
click at [183, 439] on div at bounding box center [194, 248] width 286 height 484
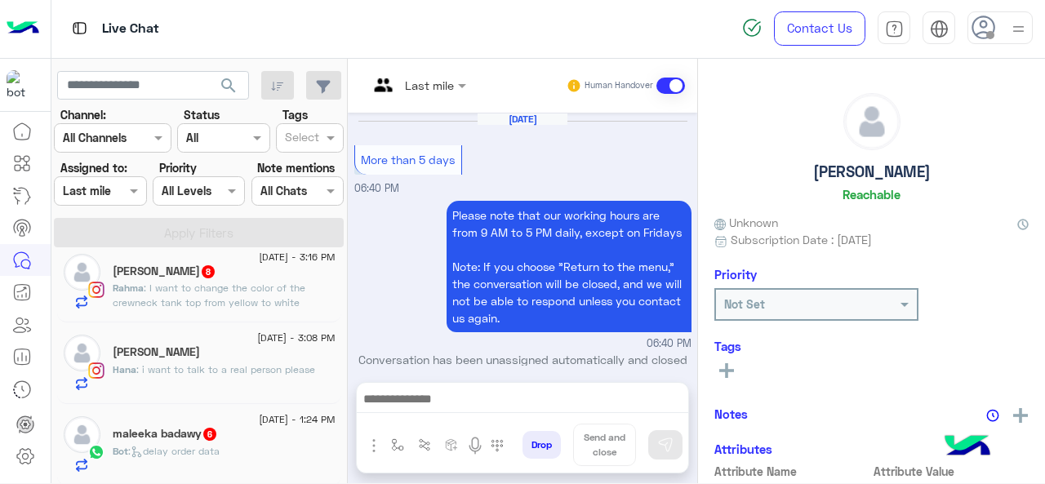
scroll to position [624, 0]
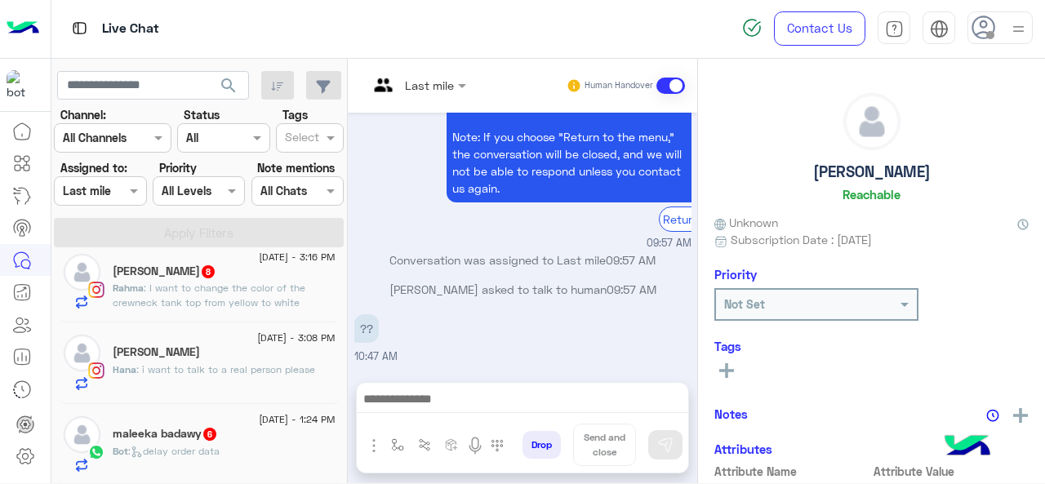
click at [183, 438] on div "[PERSON_NAME] 6" at bounding box center [224, 435] width 223 height 17
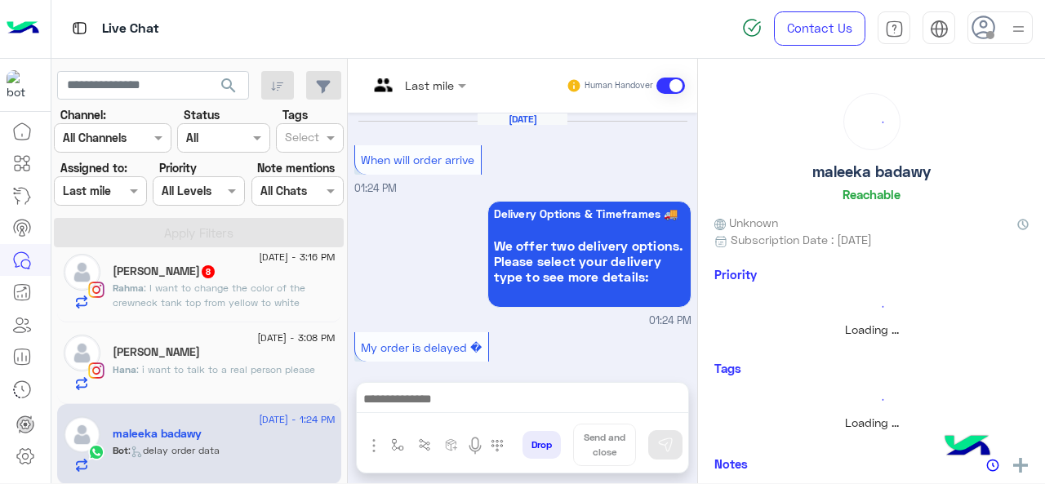
scroll to position [723, 0]
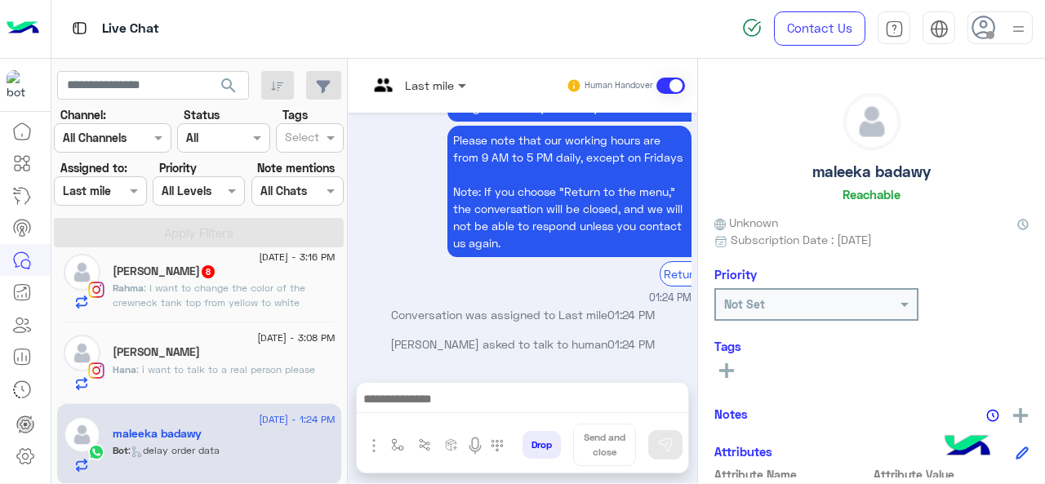
click at [456, 92] on span at bounding box center [464, 85] width 20 height 17
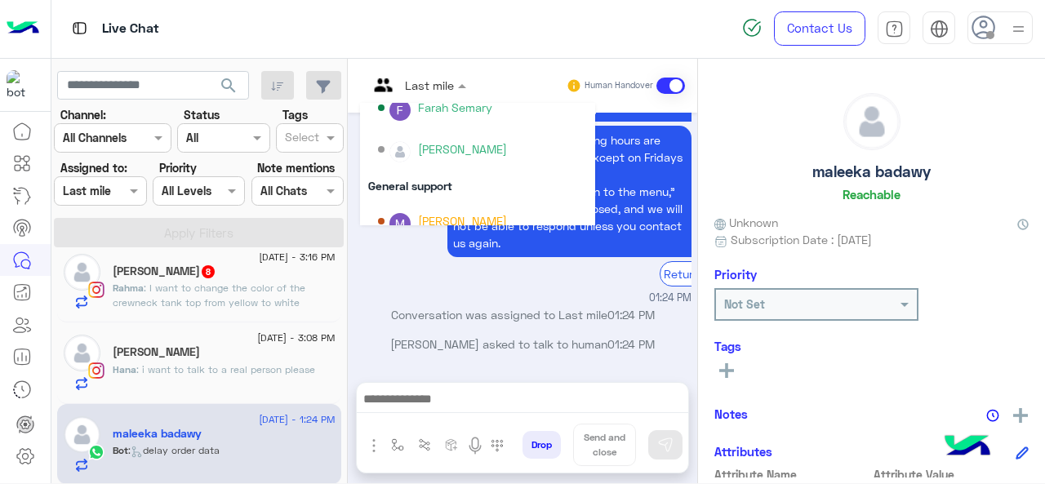
scroll to position [331, 0]
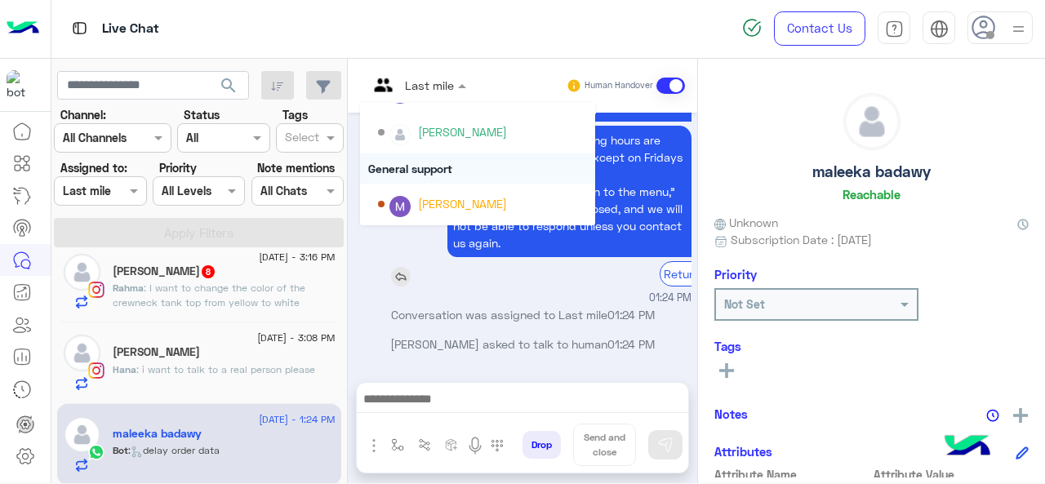
click at [420, 172] on div "General support" at bounding box center [477, 168] width 235 height 30
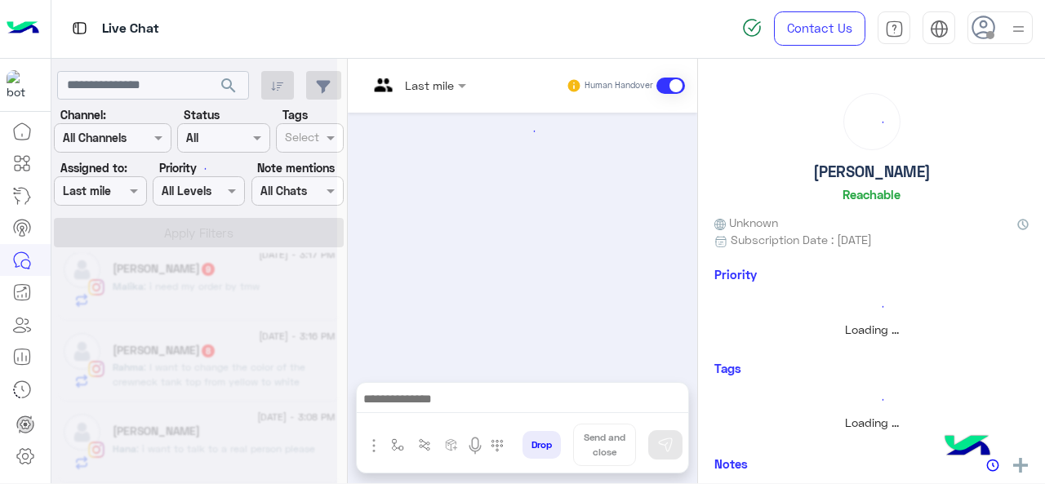
scroll to position [624, 0]
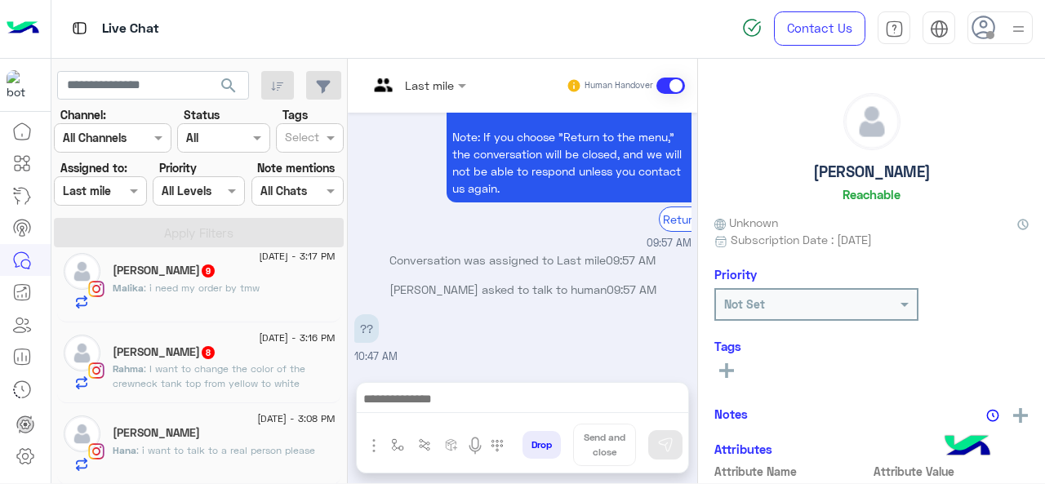
click at [184, 428] on div "[PERSON_NAME]" at bounding box center [224, 434] width 223 height 17
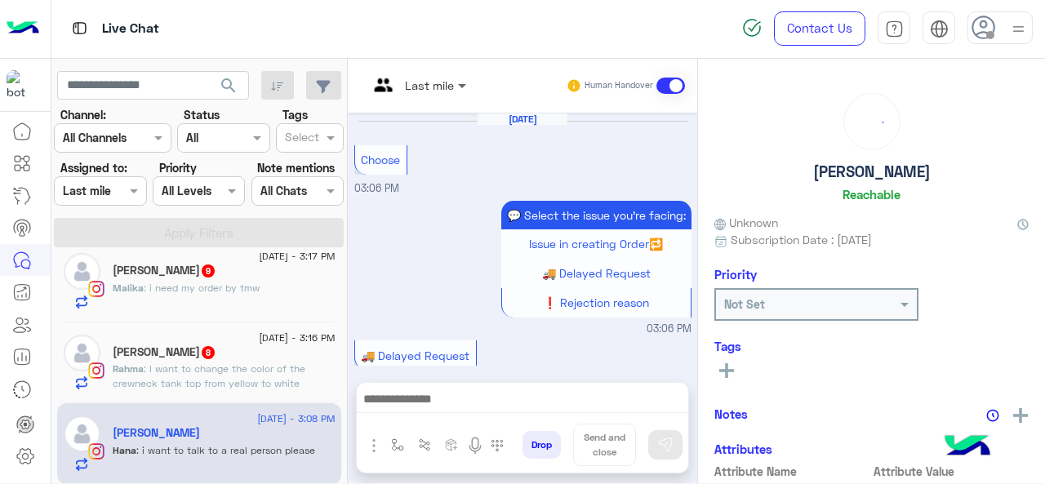
scroll to position [576, 0]
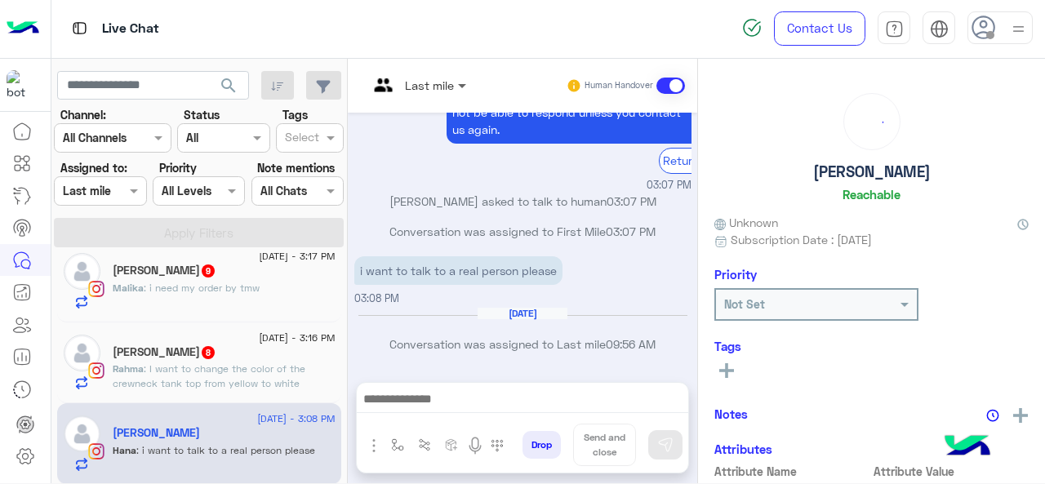
click at [456, 87] on span at bounding box center [464, 85] width 20 height 17
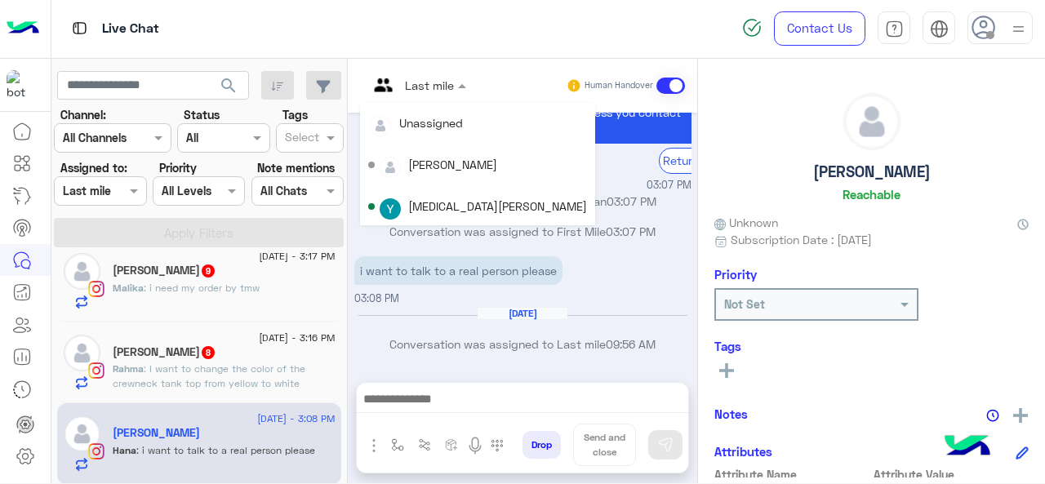
scroll to position [331, 0]
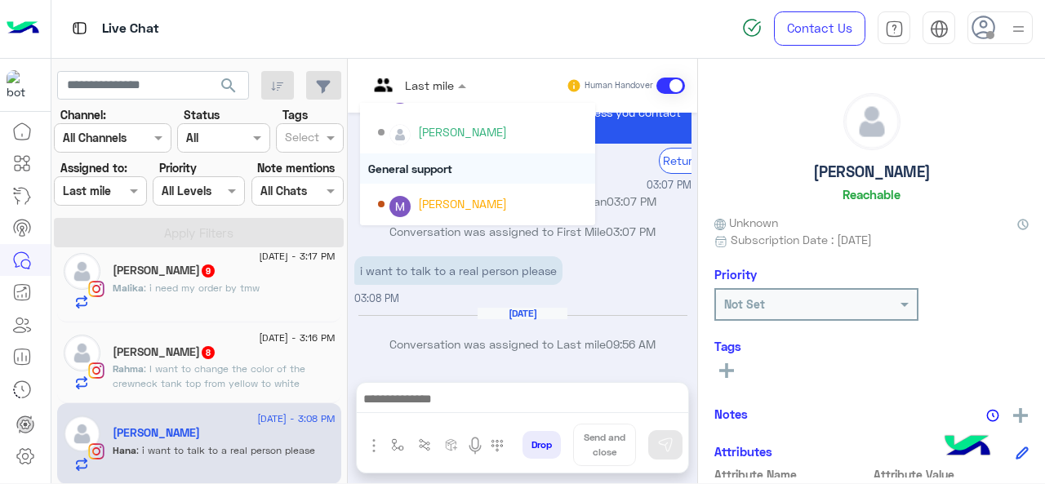
click at [419, 176] on div "General support" at bounding box center [477, 168] width 235 height 30
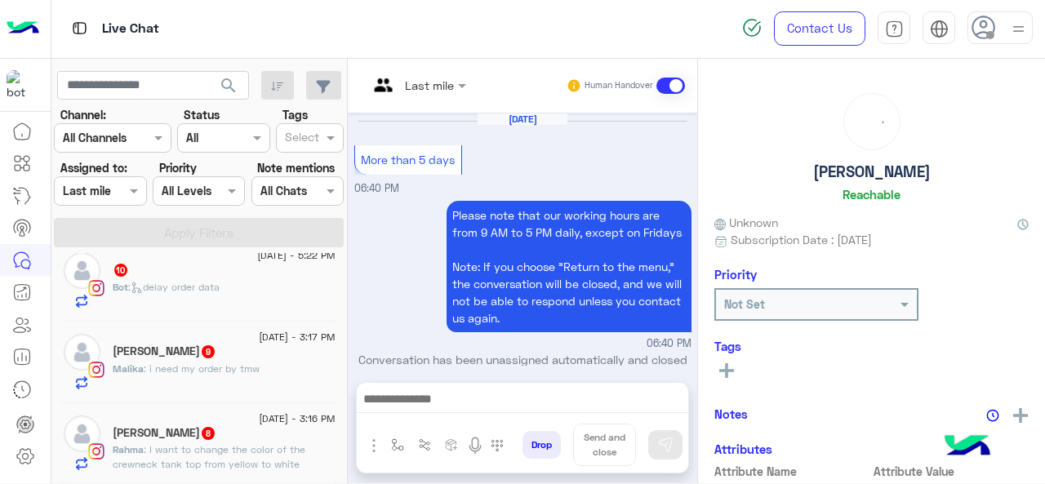
scroll to position [624, 0]
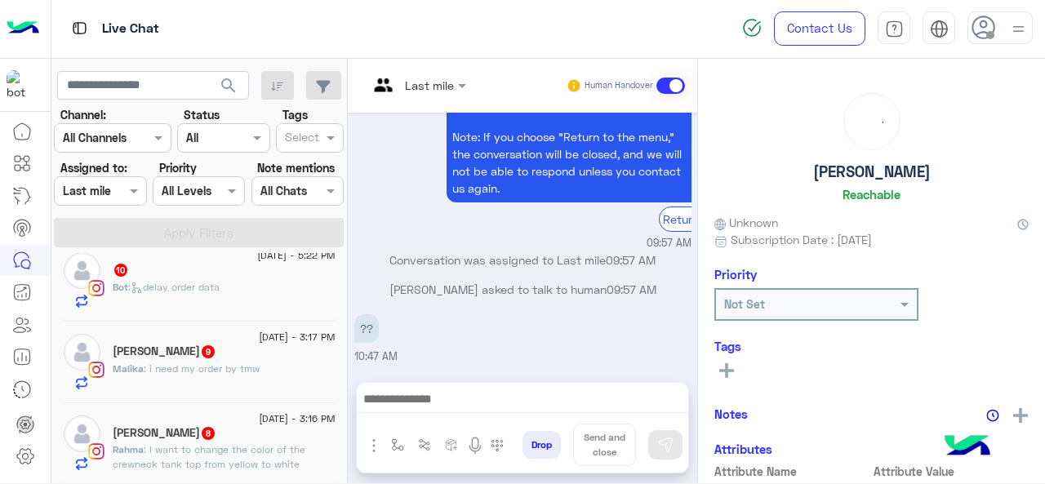
click at [146, 453] on span ": I want to change the color of the crewneck tank top from yellow to white" at bounding box center [209, 456] width 193 height 27
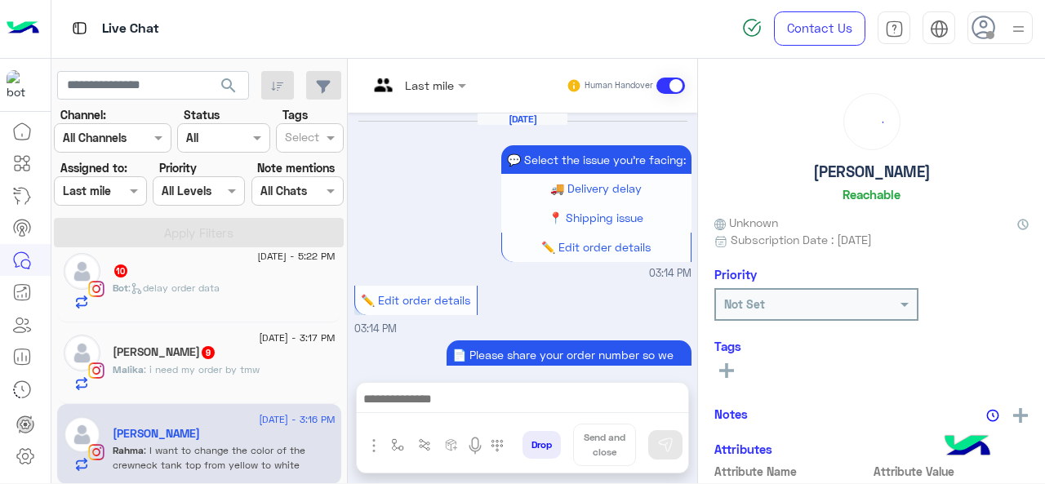
scroll to position [763, 0]
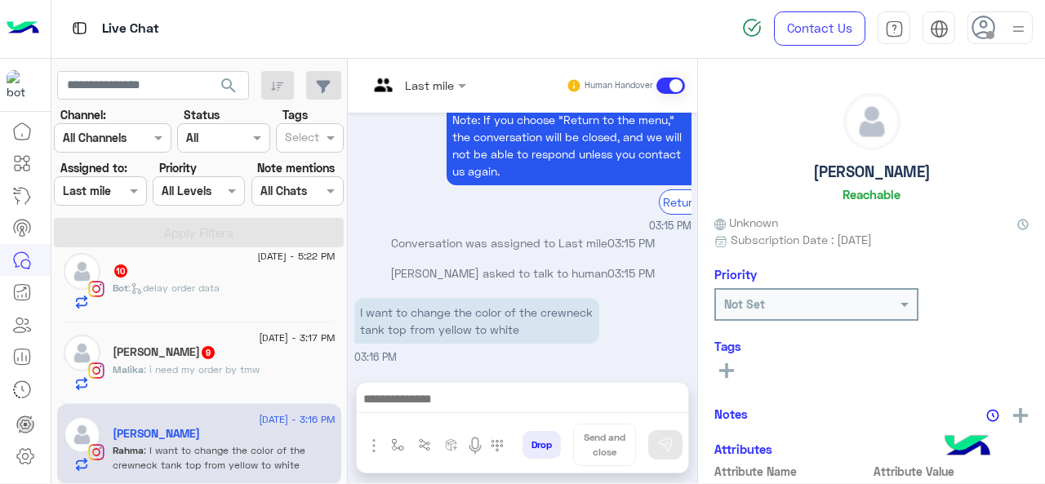
drag, startPoint x: 410, startPoint y: 85, endPoint x: 408, endPoint y: 94, distance: 9.1
click at [410, 86] on input "text" at bounding box center [397, 85] width 59 height 17
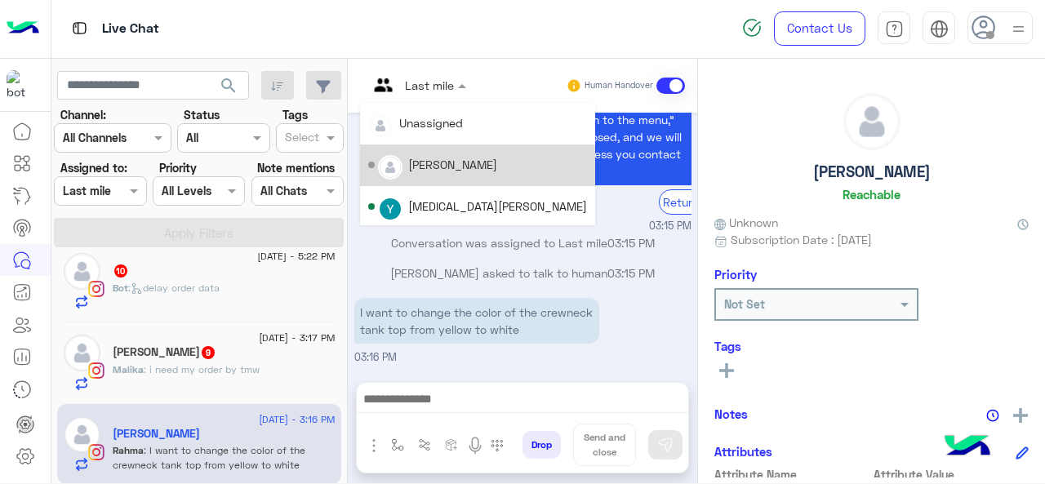
scroll to position [331, 0]
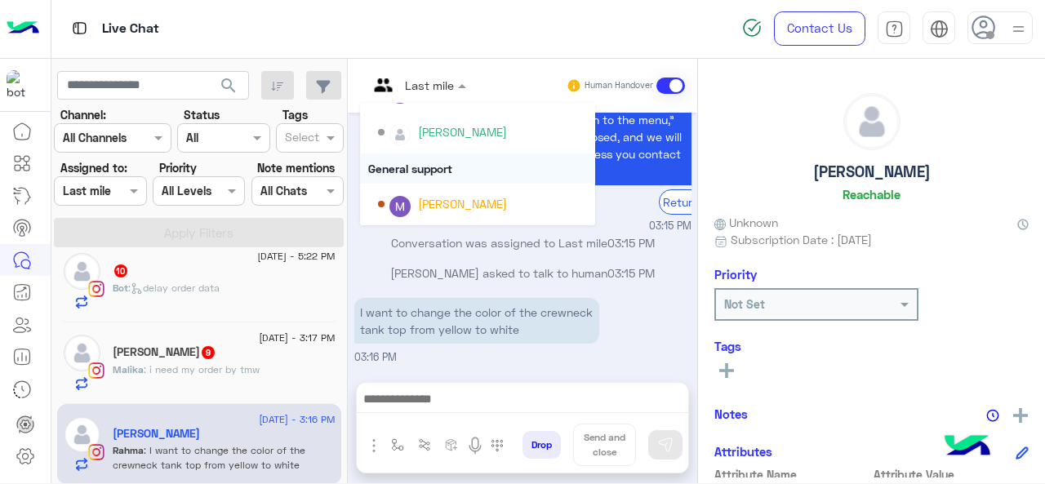
click at [410, 170] on div "General support" at bounding box center [477, 168] width 235 height 30
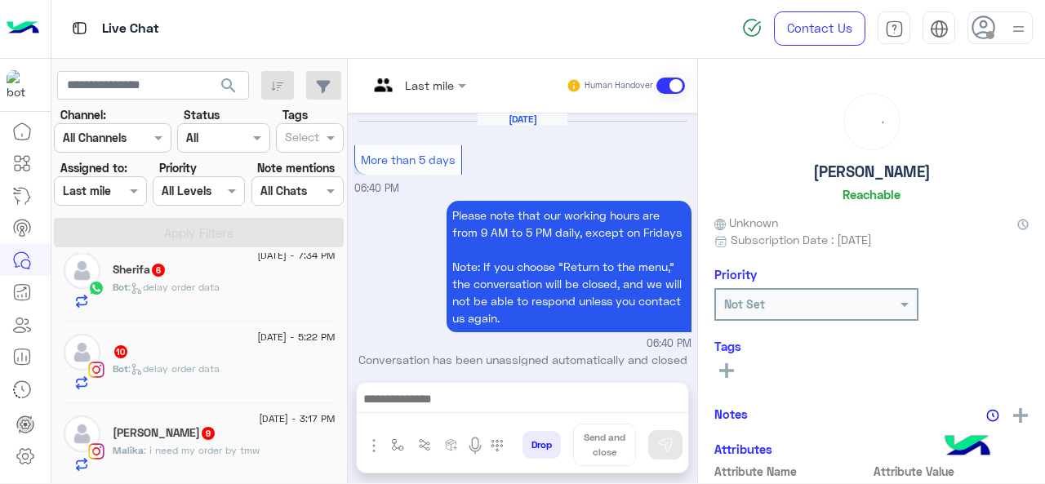
scroll to position [624, 0]
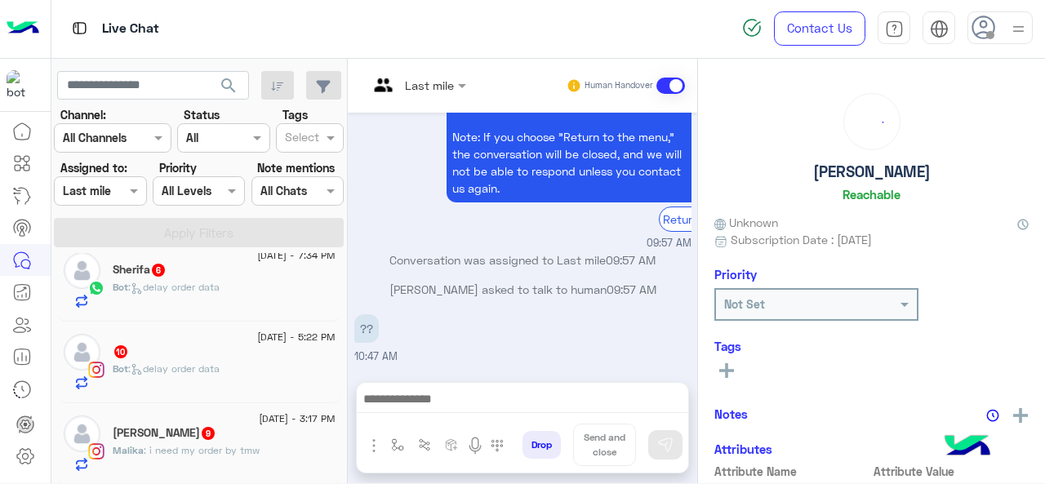
click at [180, 451] on span ": i need my order by tmw" at bounding box center [202, 450] width 116 height 12
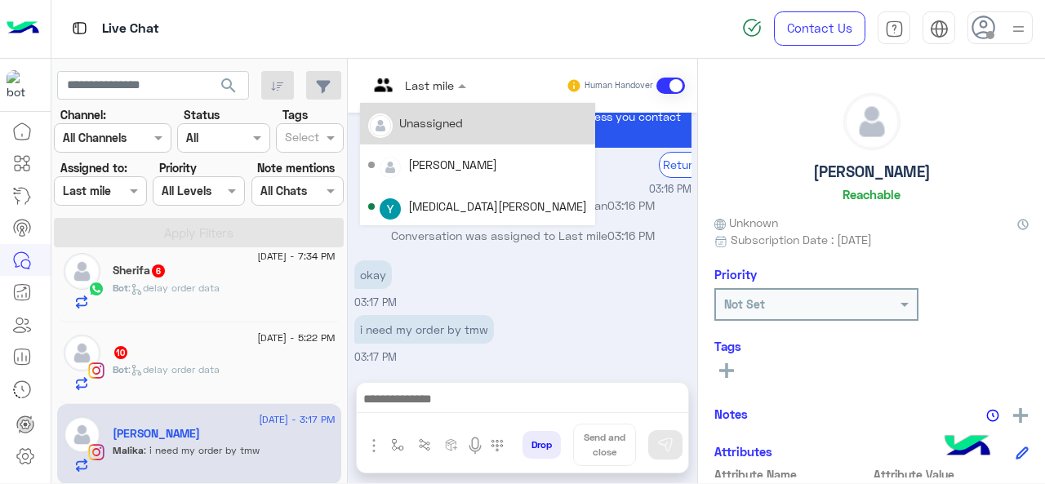
drag, startPoint x: 420, startPoint y: 96, endPoint x: 420, endPoint y: 113, distance: 17.1
click at [420, 96] on div "Last mile" at bounding box center [411, 85] width 86 height 39
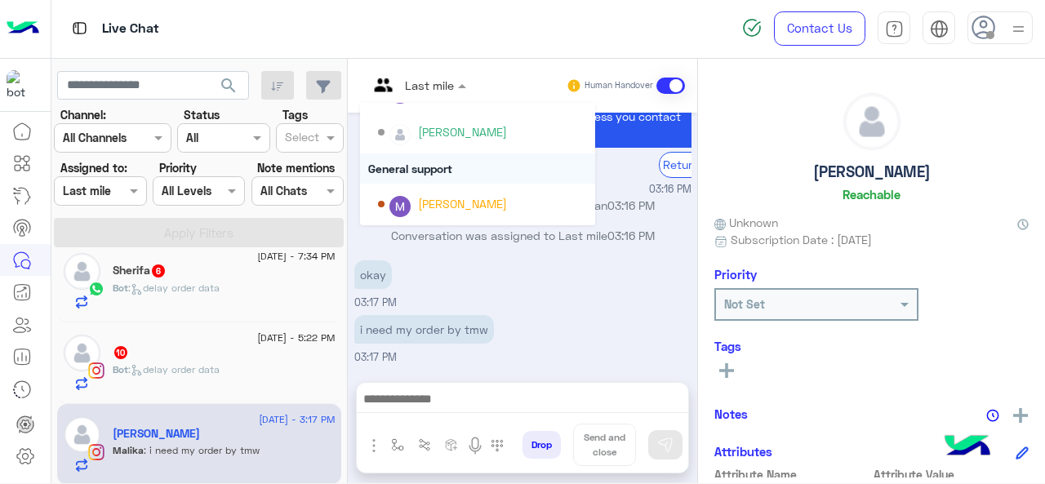
click at [414, 167] on div "General support" at bounding box center [477, 168] width 235 height 30
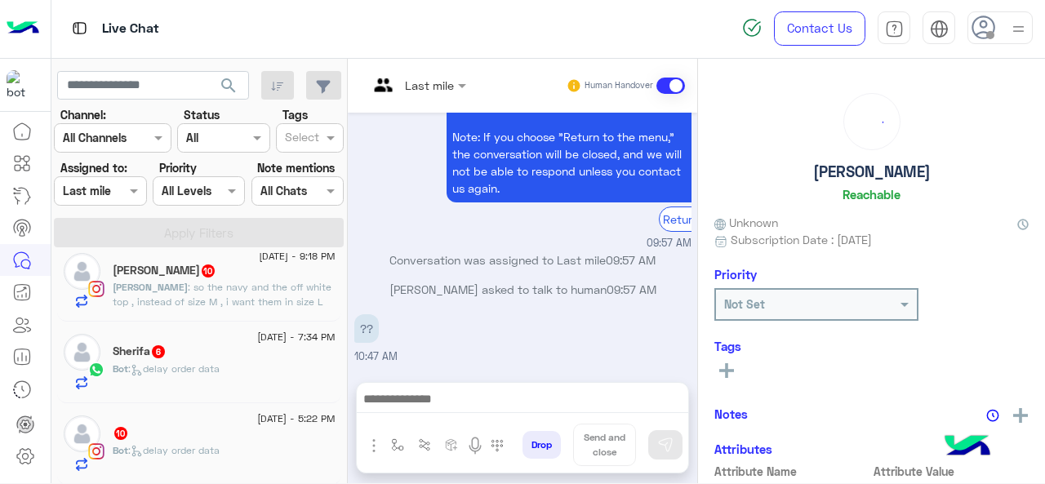
click at [178, 437] on div "10" at bounding box center [224, 434] width 223 height 17
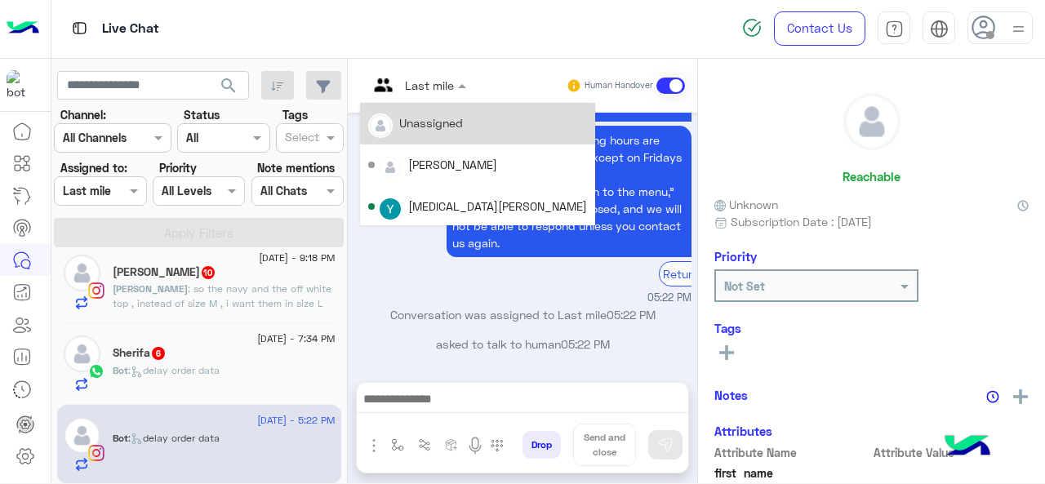
drag, startPoint x: 406, startPoint y: 95, endPoint x: 404, endPoint y: 142, distance: 47.4
click at [406, 96] on div "Last mile" at bounding box center [411, 85] width 86 height 39
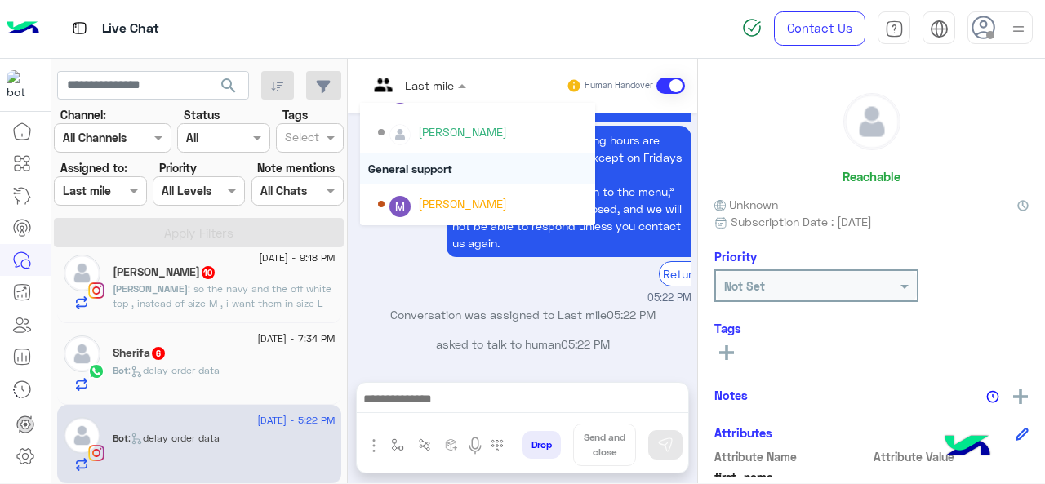
click at [411, 169] on div "General support" at bounding box center [477, 168] width 235 height 30
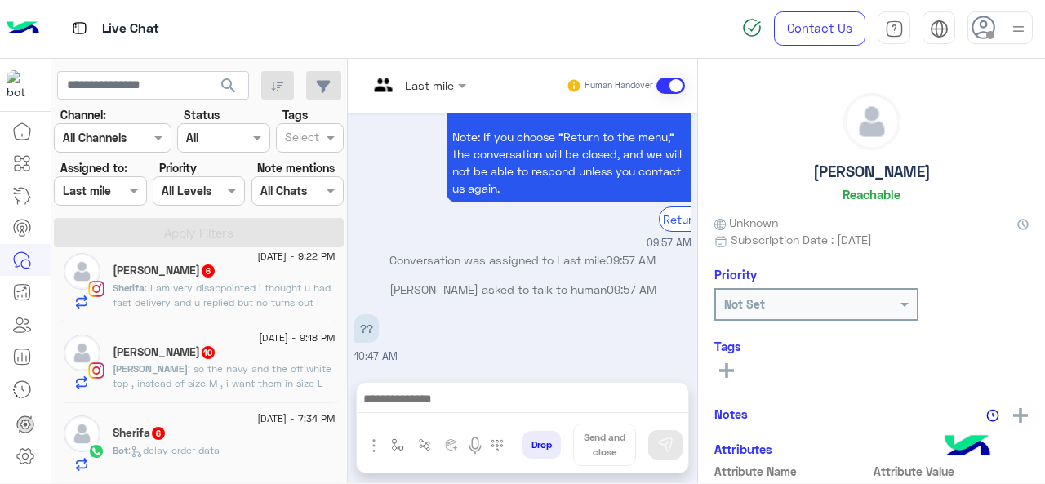
click at [217, 435] on div "Sherifa 6" at bounding box center [224, 434] width 223 height 17
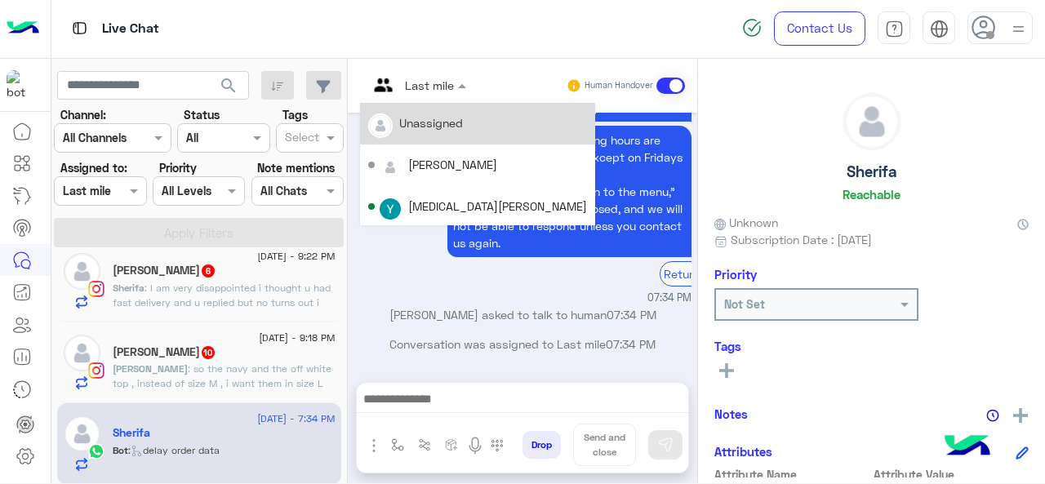
click at [413, 91] on input "text" at bounding box center [397, 85] width 59 height 17
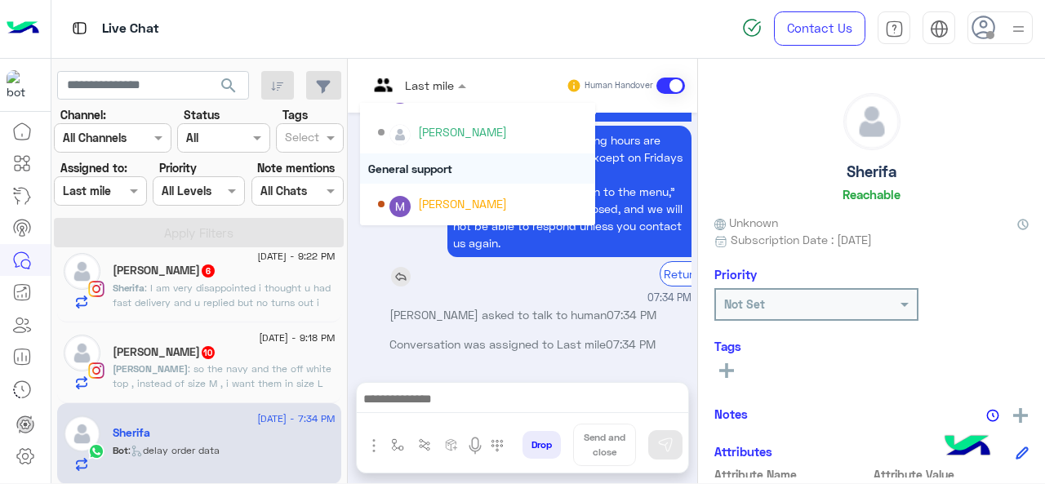
click at [406, 167] on div "General support" at bounding box center [477, 168] width 235 height 30
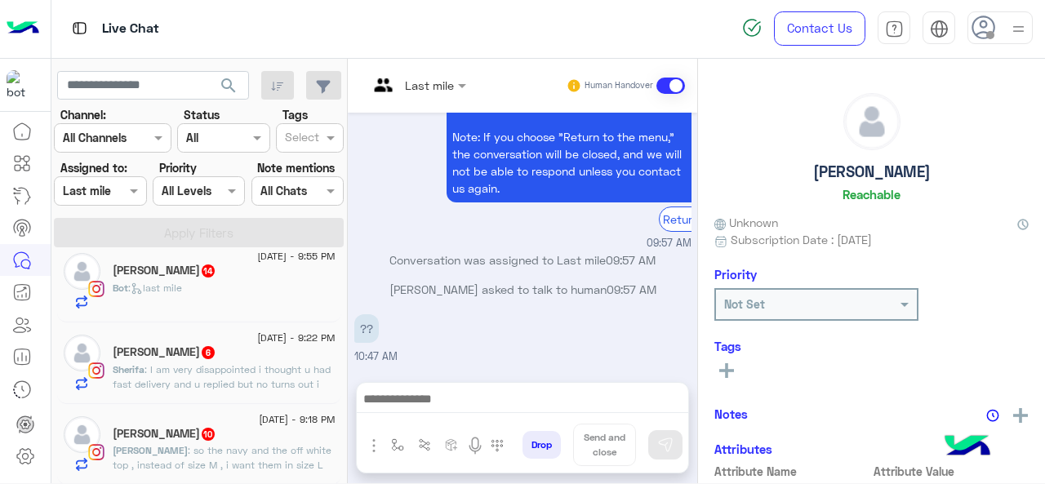
click at [162, 436] on div "lara 10" at bounding box center [224, 435] width 223 height 17
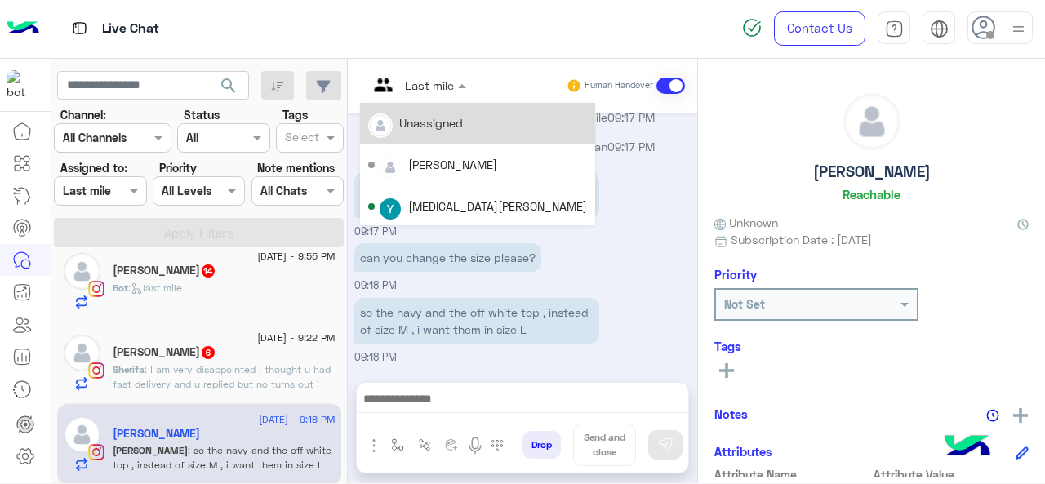
click at [405, 91] on input "text" at bounding box center [397, 85] width 59 height 17
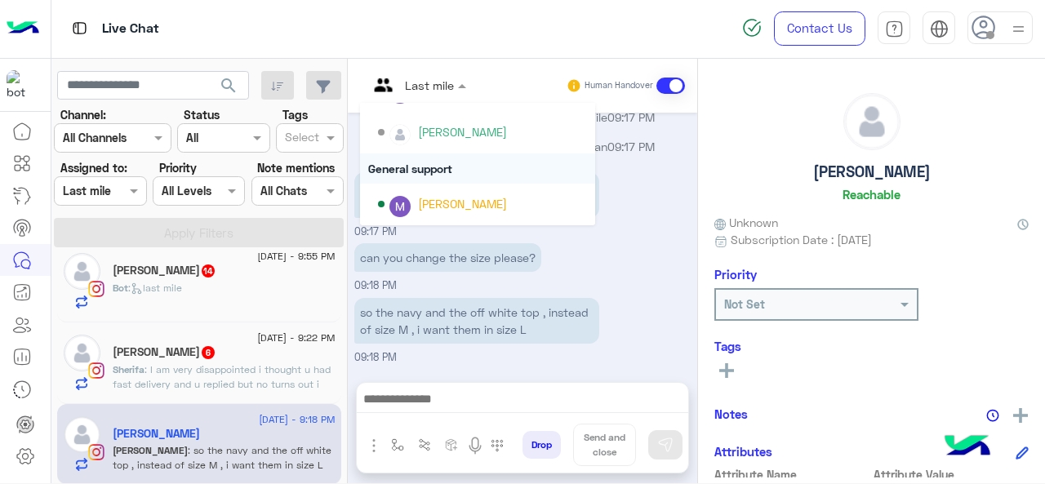
click at [431, 168] on div "General support" at bounding box center [477, 168] width 235 height 30
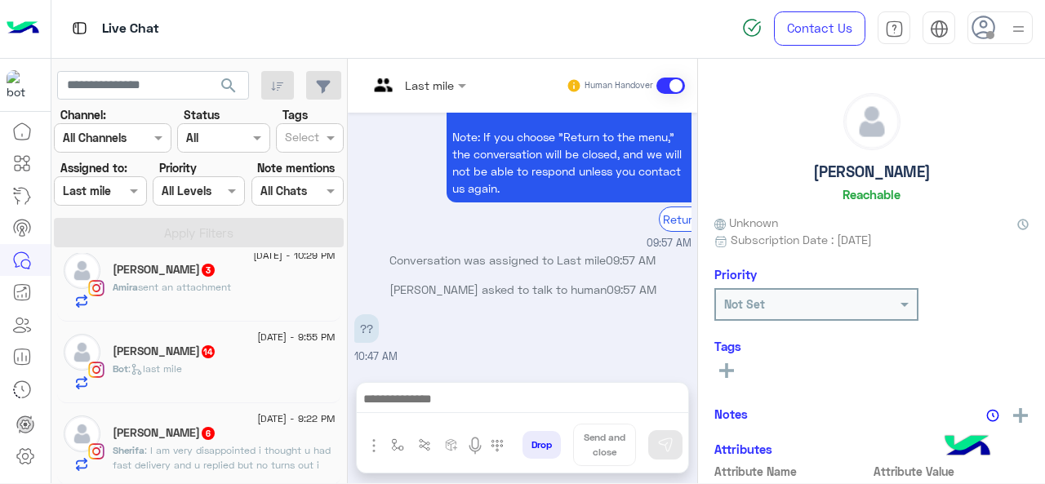
click at [198, 456] on span ": I am very disappointed i thought u had fast delivery and u replied but no tur…" at bounding box center [222, 465] width 218 height 42
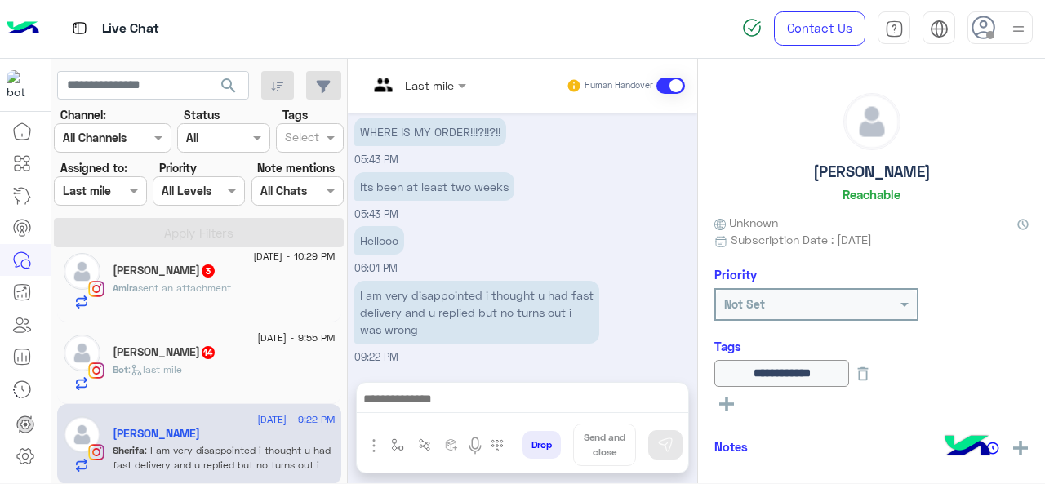
click at [417, 83] on input "text" at bounding box center [397, 85] width 59 height 17
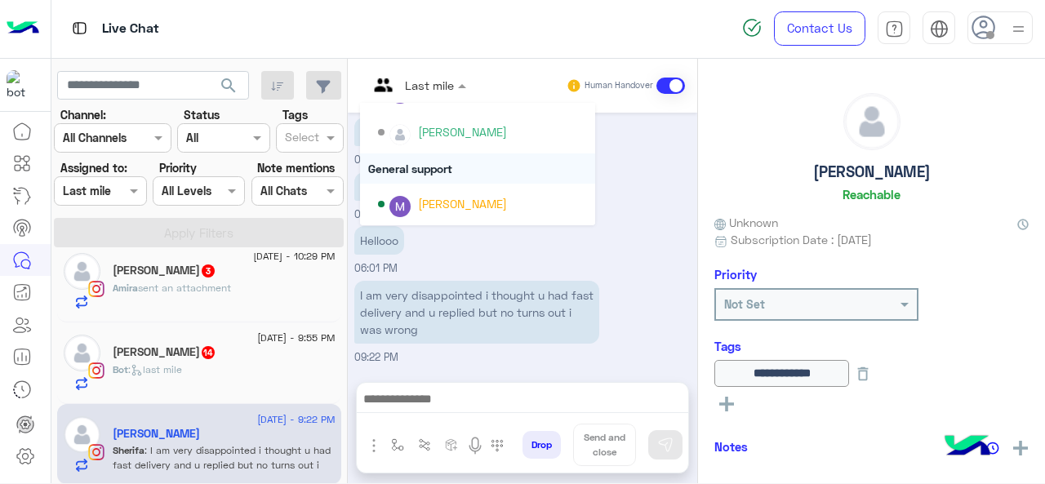
click at [430, 166] on div "General support" at bounding box center [477, 168] width 235 height 30
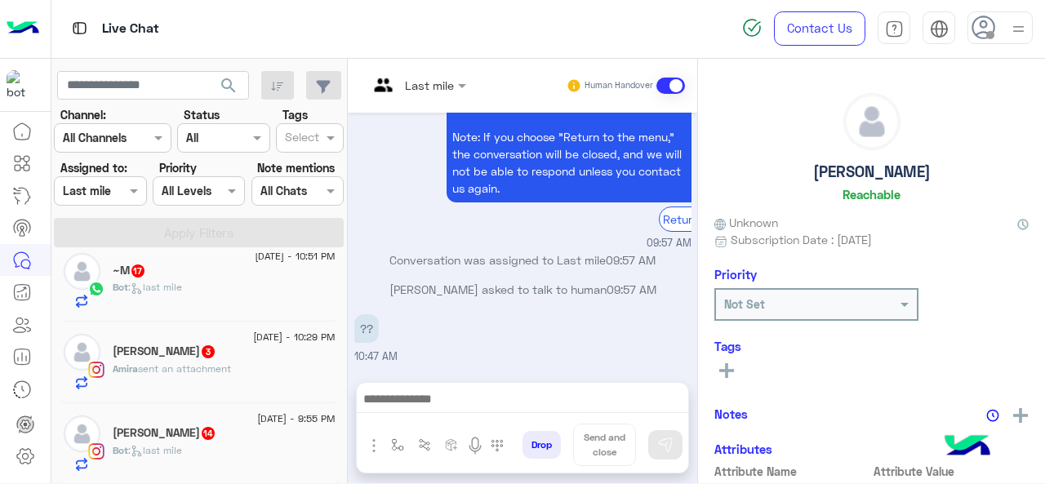
click at [168, 443] on p "Bot : last mile" at bounding box center [147, 450] width 69 height 15
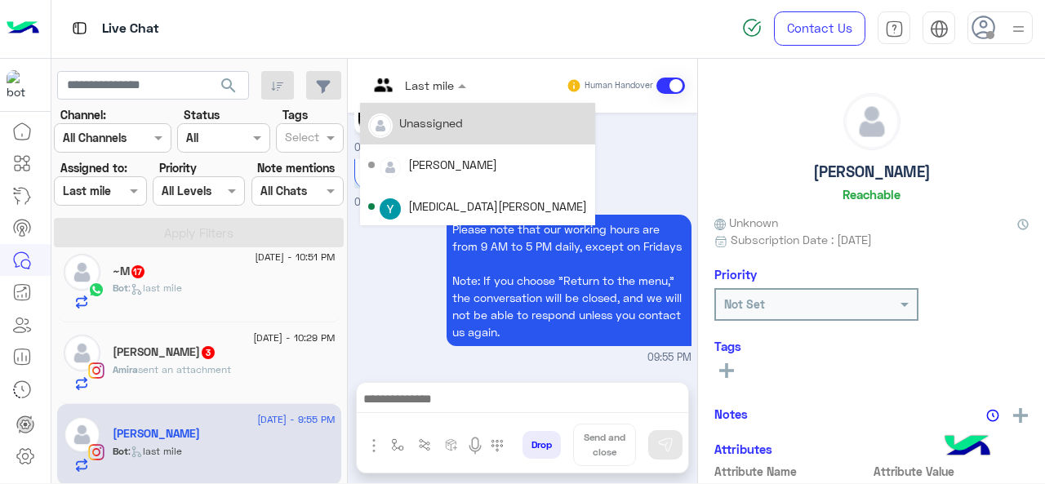
click at [436, 89] on div at bounding box center [417, 84] width 114 height 19
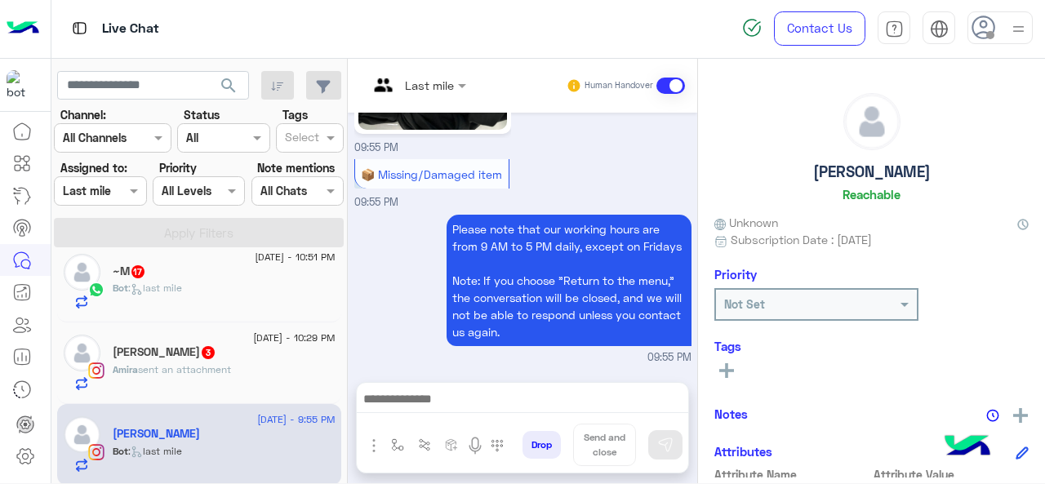
drag, startPoint x: 418, startPoint y: 285, endPoint x: 420, endPoint y: 274, distance: 10.9
click at [418, 284] on div "Please note that our working hours are from 9 AM to 5 PM daily, except on Frida…" at bounding box center [522, 288] width 337 height 155
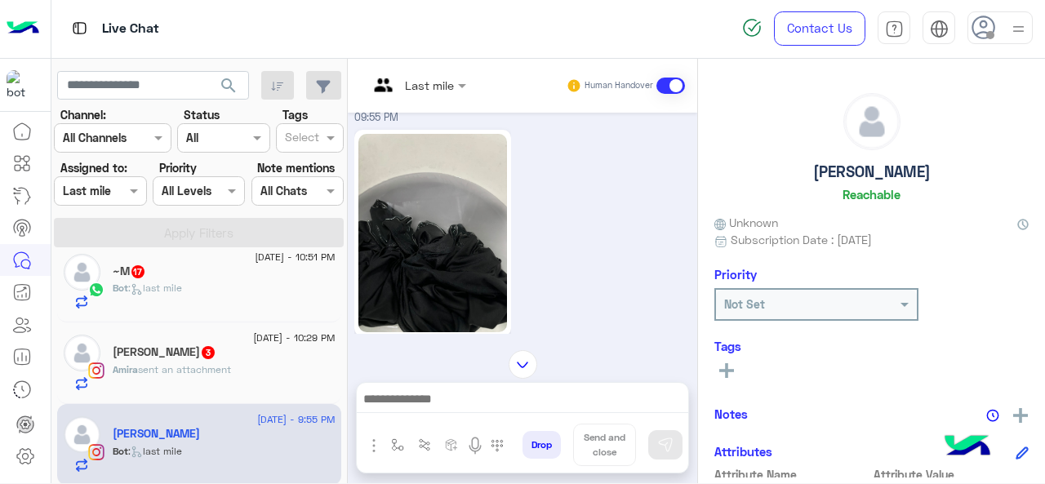
click at [416, 85] on input "text" at bounding box center [397, 85] width 59 height 17
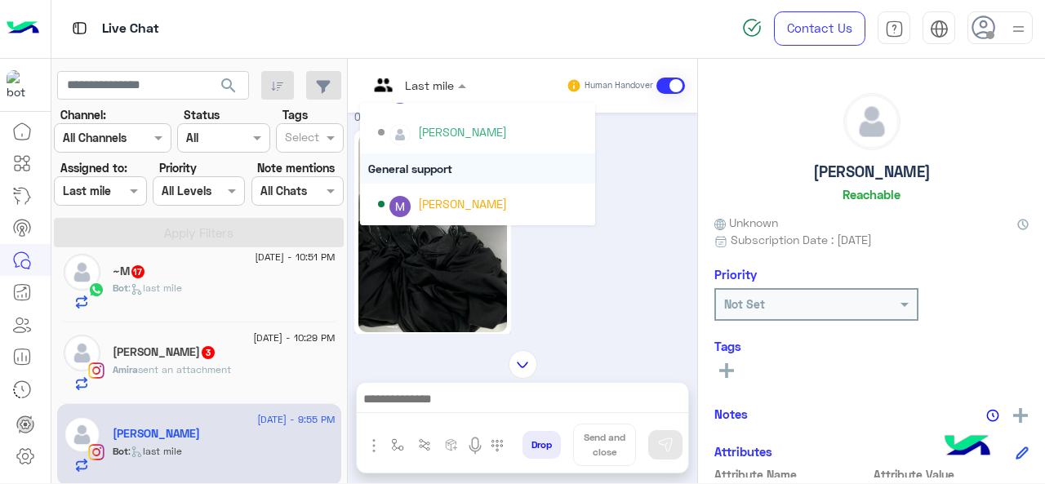
click at [420, 167] on div "General support" at bounding box center [477, 168] width 235 height 30
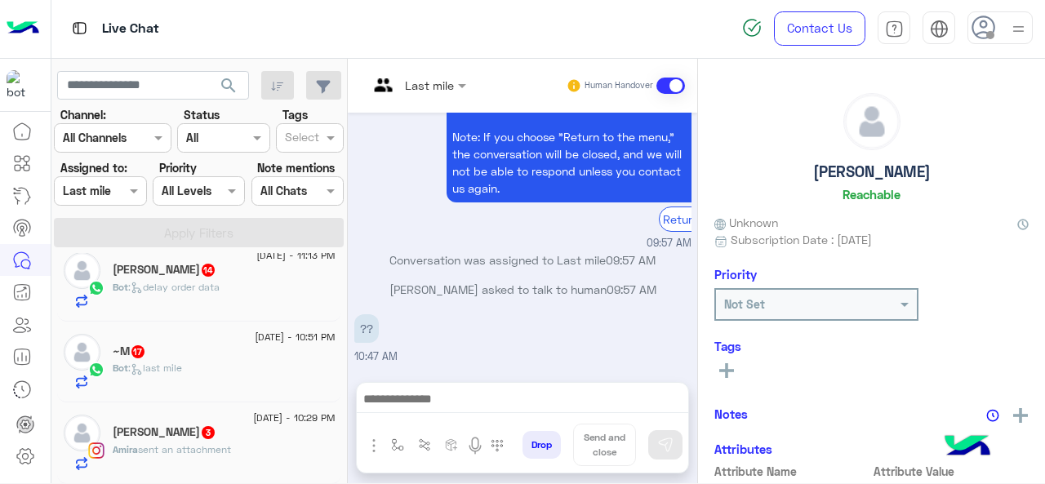
click at [176, 439] on div "[PERSON_NAME] 3" at bounding box center [224, 433] width 223 height 17
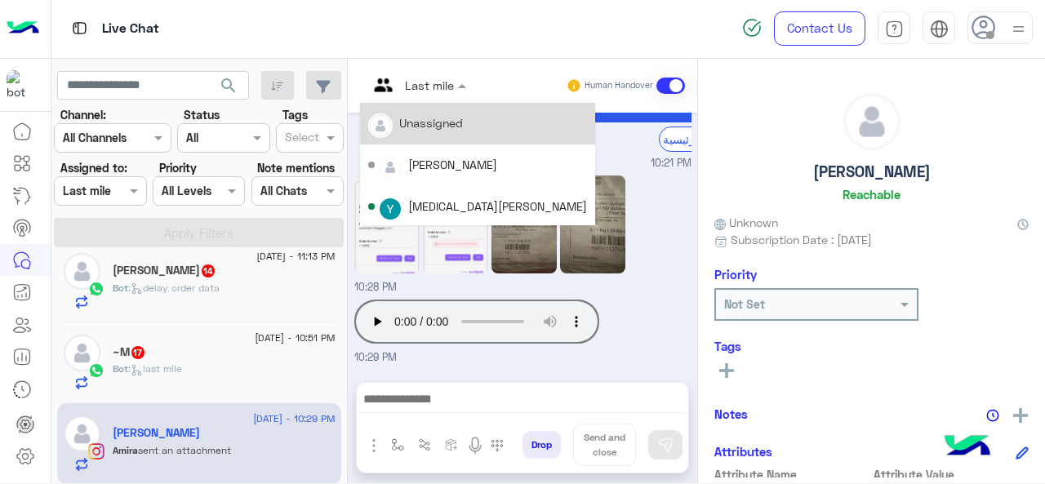
click at [436, 83] on div at bounding box center [417, 84] width 114 height 19
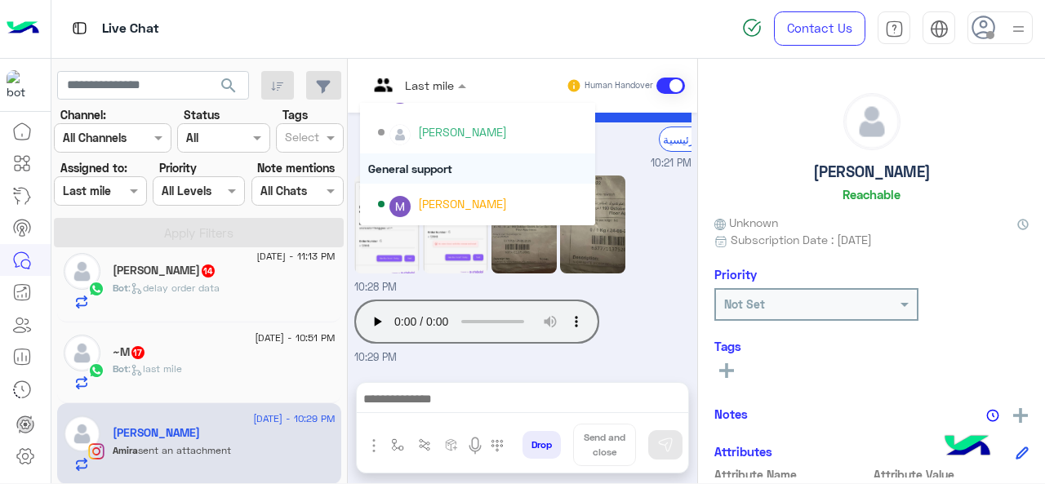
click at [426, 171] on div "General support" at bounding box center [477, 168] width 235 height 30
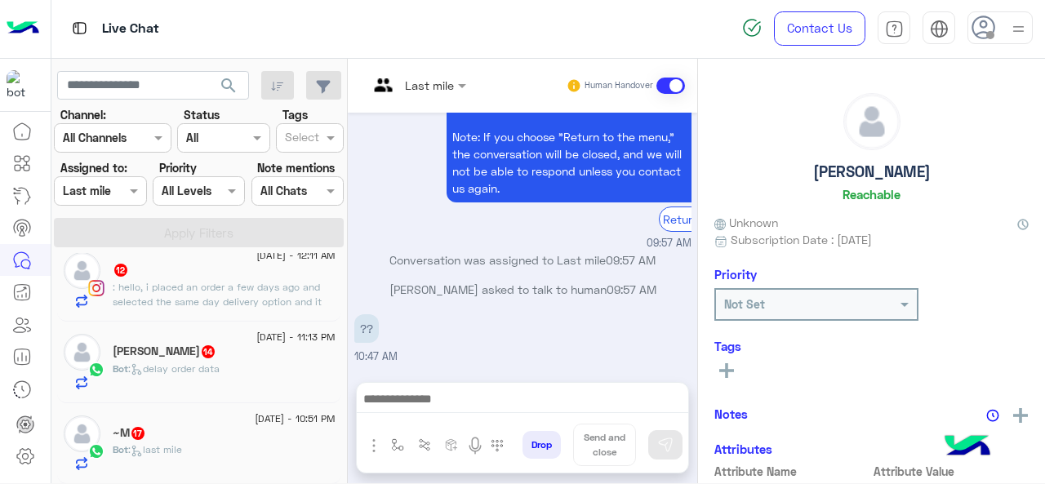
click at [162, 431] on div "~M 17" at bounding box center [224, 434] width 223 height 17
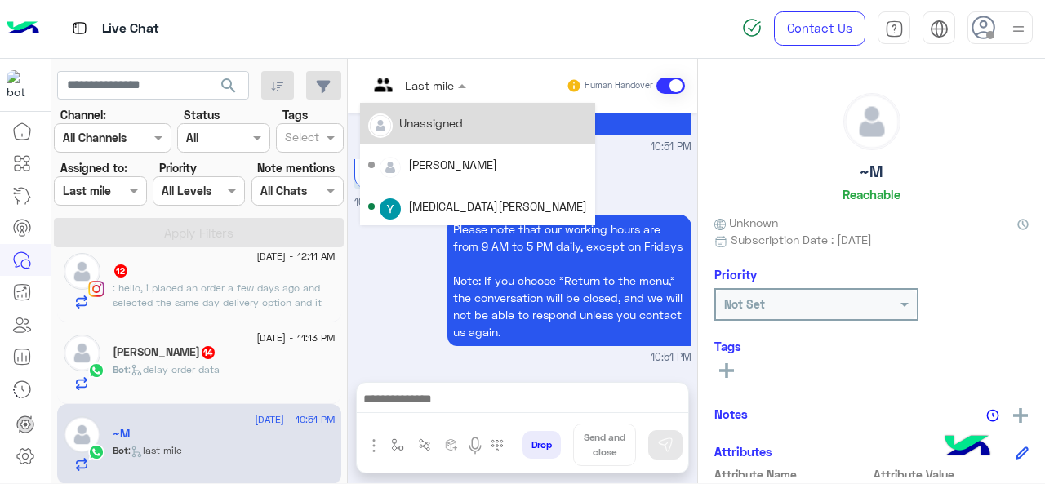
click at [413, 91] on input "text" at bounding box center [397, 85] width 59 height 17
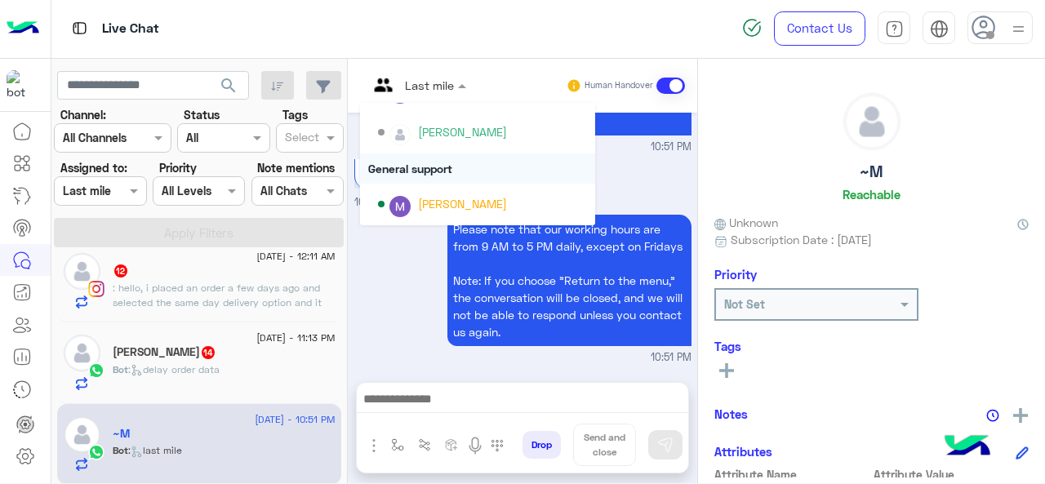
click at [415, 172] on div "General support" at bounding box center [477, 168] width 235 height 30
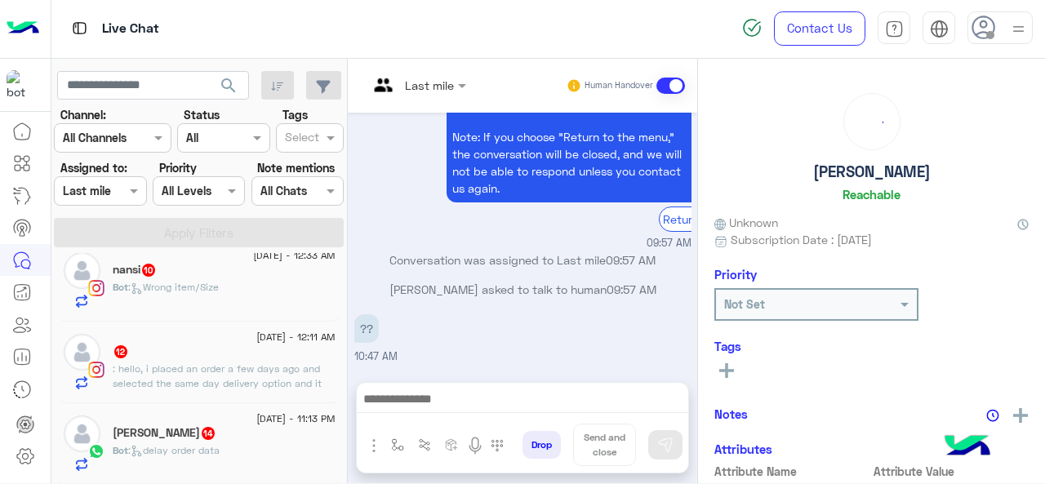
click at [184, 430] on h5 "[PERSON_NAME] 14" at bounding box center [165, 433] width 104 height 14
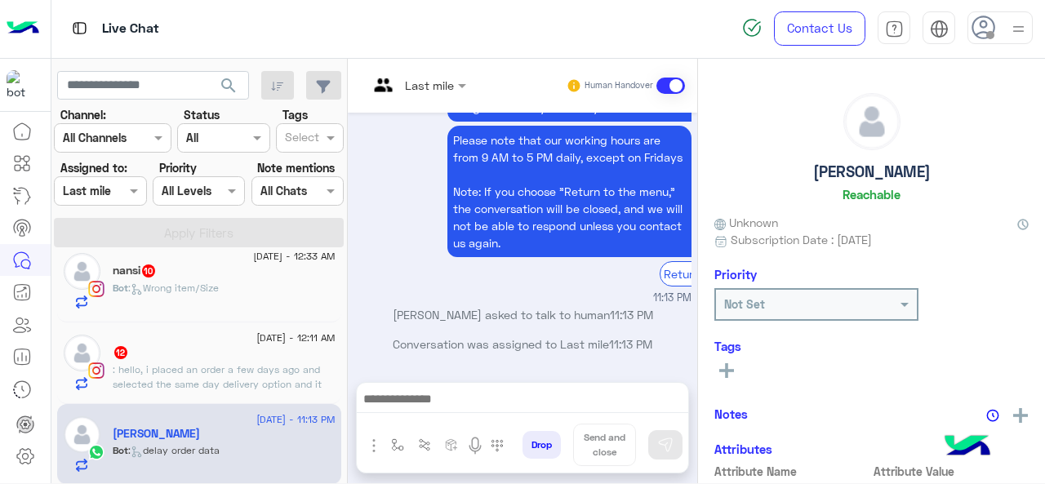
click at [418, 92] on div "Last mile" at bounding box center [429, 85] width 49 height 17
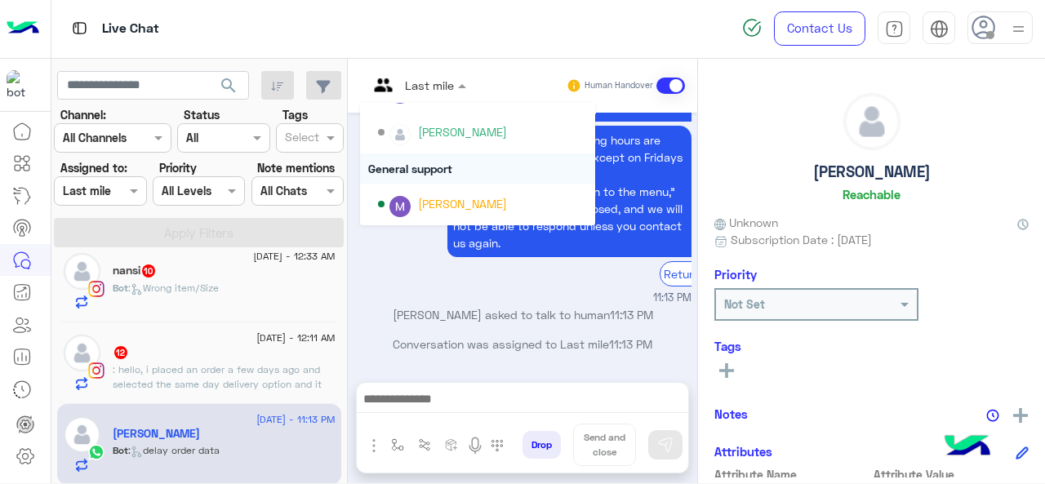
click at [420, 170] on div "General support" at bounding box center [477, 168] width 235 height 30
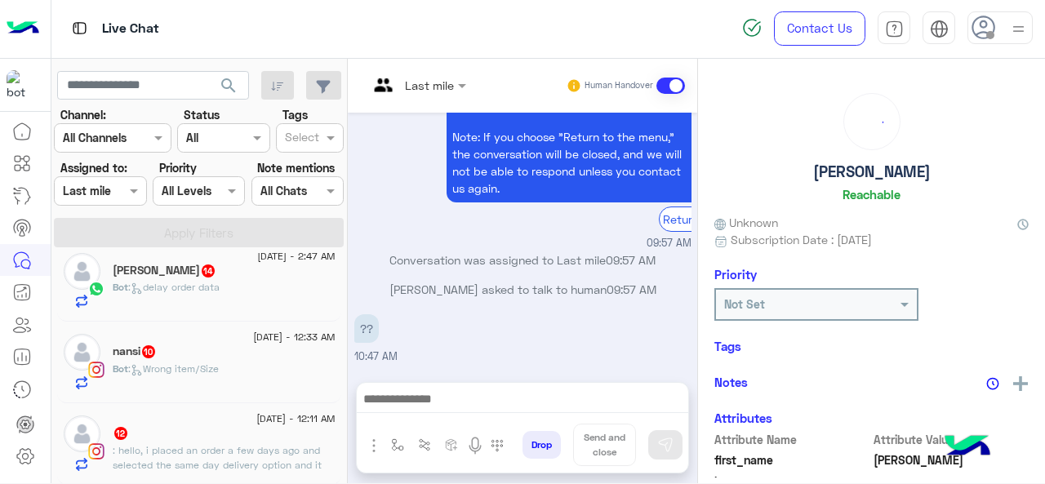
click at [176, 450] on span ": hello, i placed an order a few days ago and selected the same day delivery op…" at bounding box center [220, 472] width 215 height 56
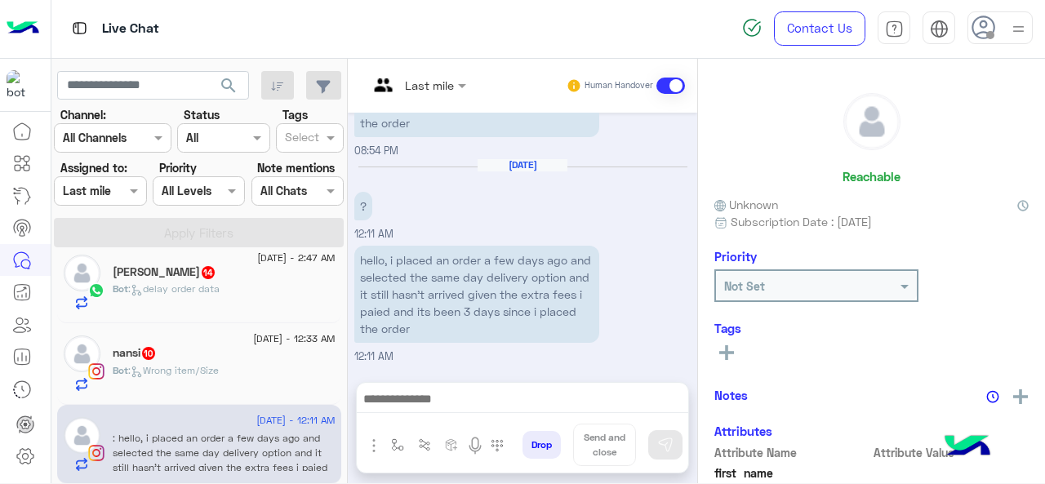
click at [442, 87] on div at bounding box center [417, 84] width 114 height 19
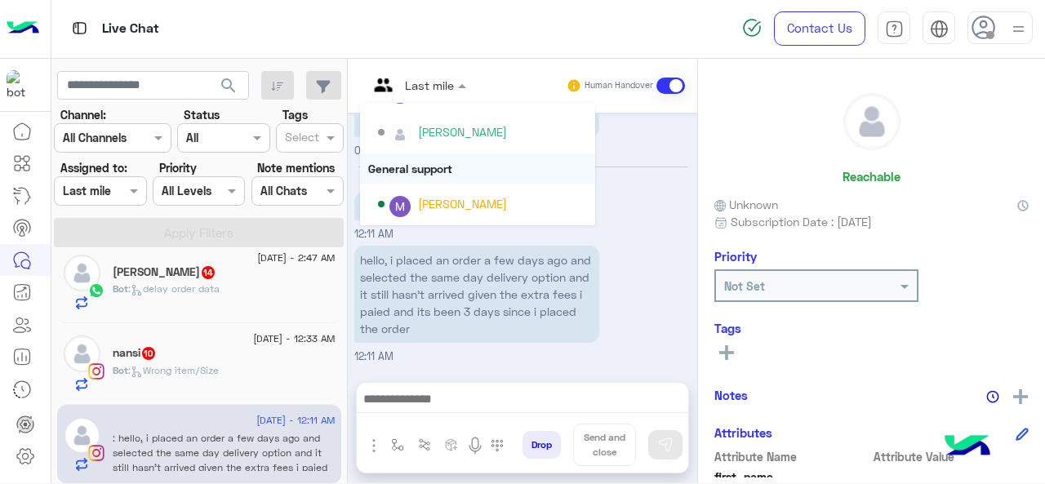
click at [427, 174] on div "General support" at bounding box center [477, 168] width 235 height 30
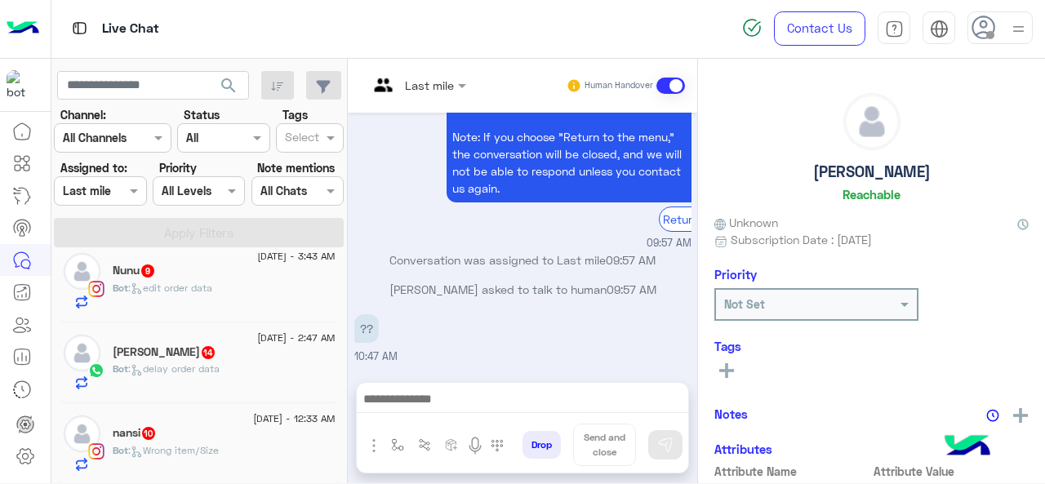
click at [211, 437] on div "nansi 10" at bounding box center [224, 434] width 223 height 17
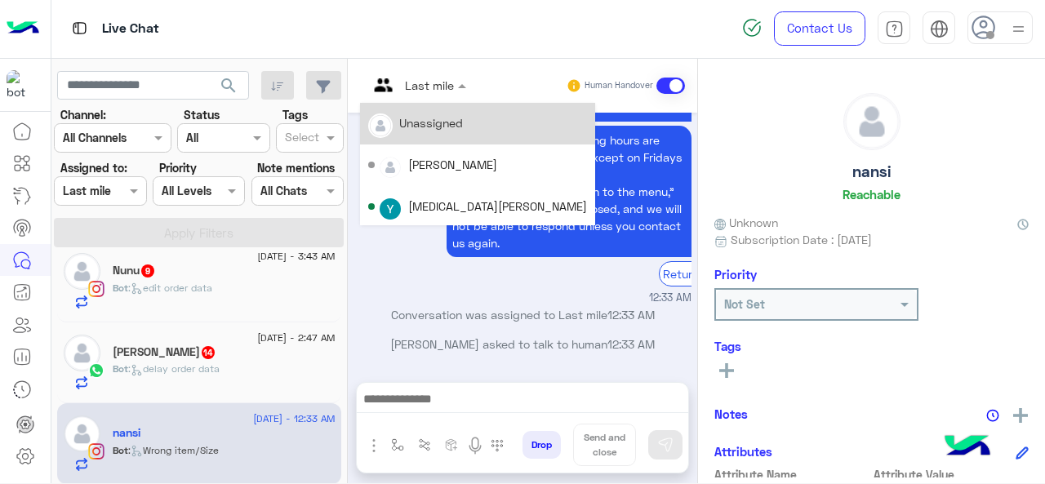
click at [436, 83] on div at bounding box center [417, 84] width 114 height 19
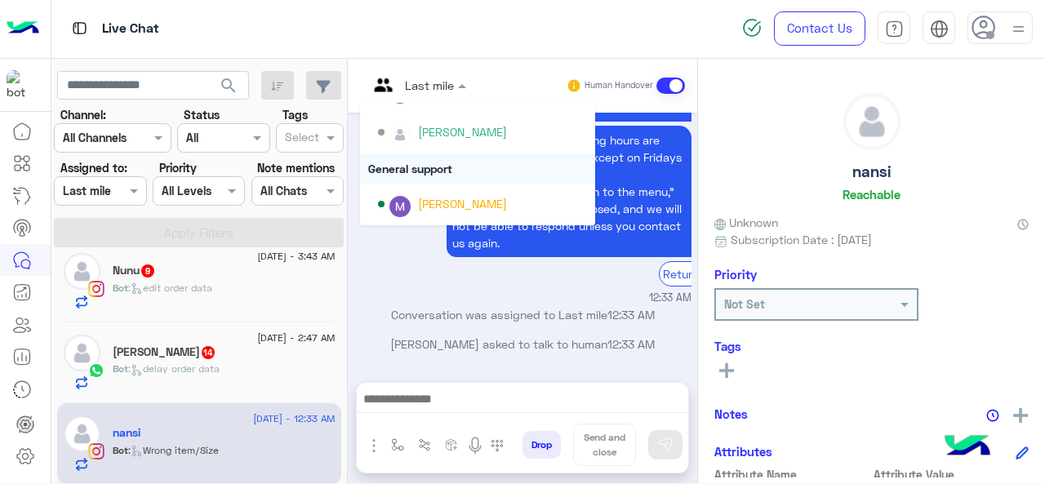
click at [416, 174] on div "General support" at bounding box center [477, 168] width 235 height 30
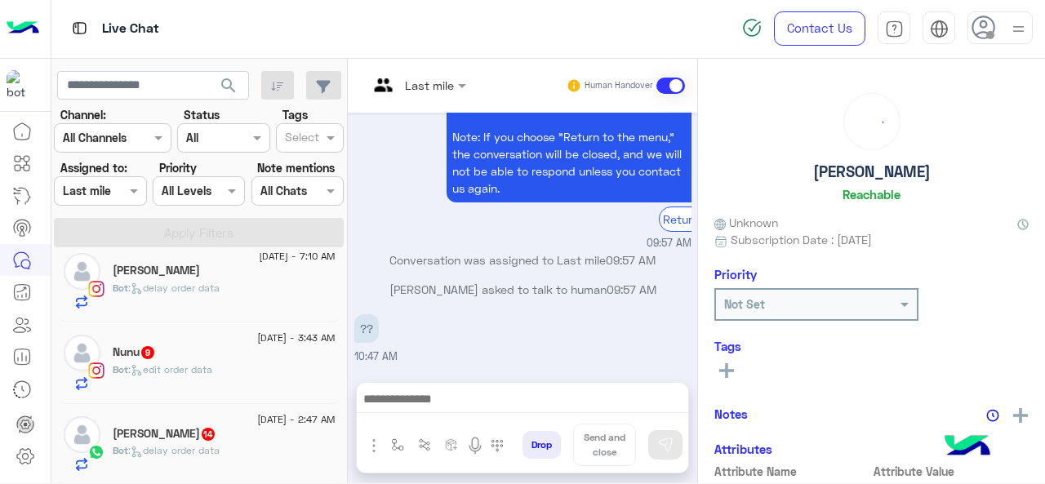
click at [145, 444] on span ": delay order data" at bounding box center [173, 450] width 91 height 12
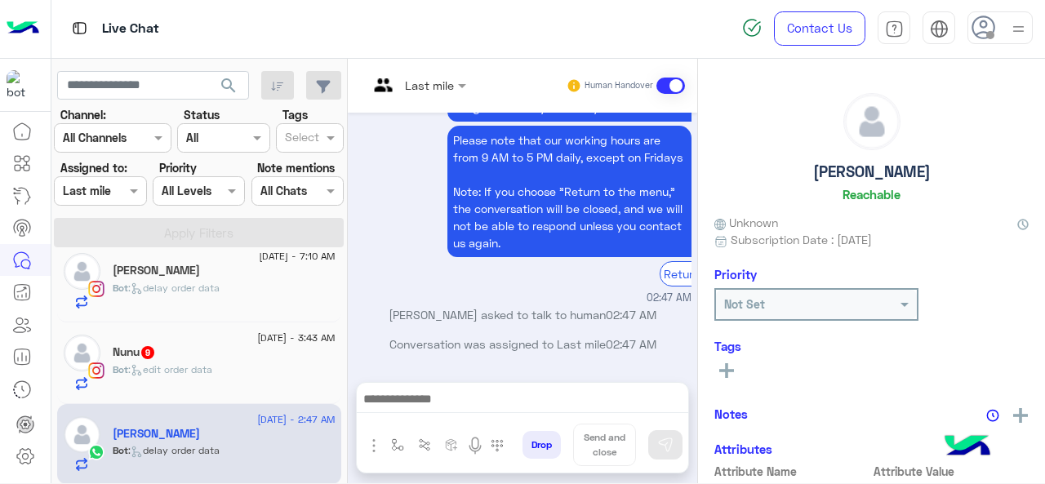
click at [425, 82] on input "text" at bounding box center [397, 85] width 59 height 17
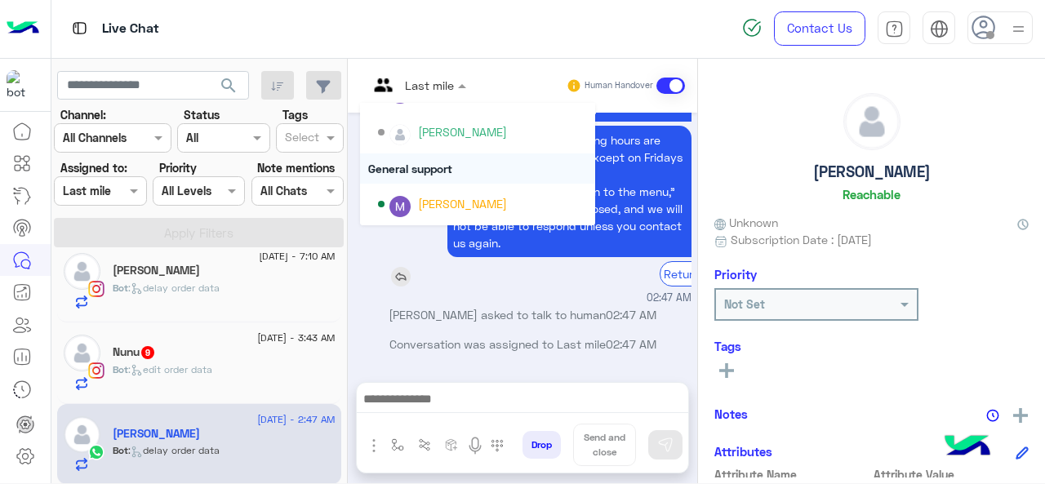
click at [421, 167] on div "General support" at bounding box center [477, 168] width 235 height 30
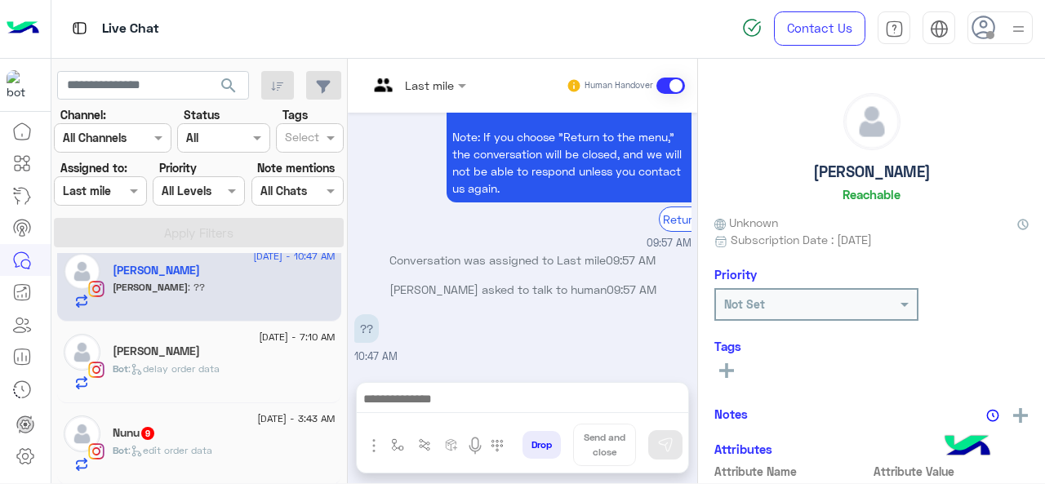
click at [151, 450] on span ": edit order data" at bounding box center [170, 450] width 84 height 12
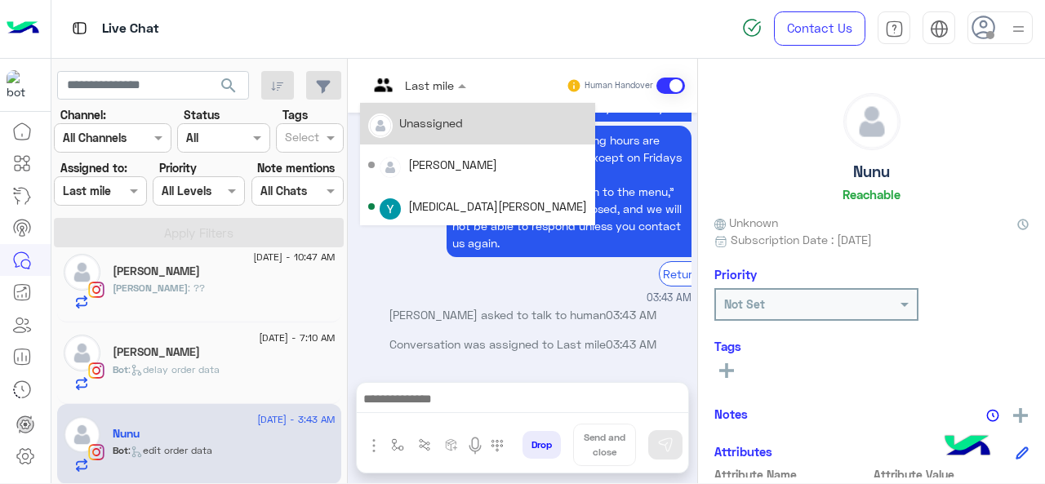
click at [434, 89] on div at bounding box center [417, 84] width 114 height 19
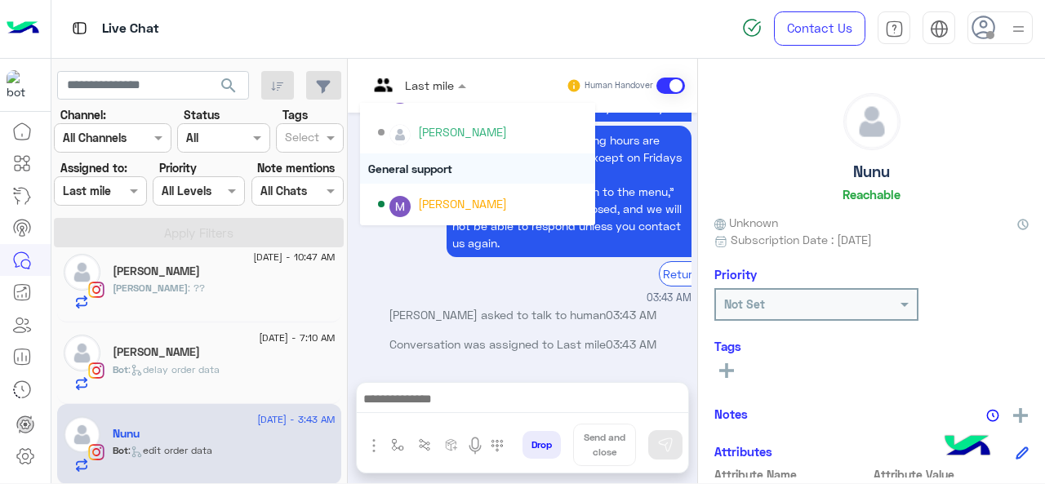
click at [416, 171] on div "General support" at bounding box center [477, 168] width 235 height 30
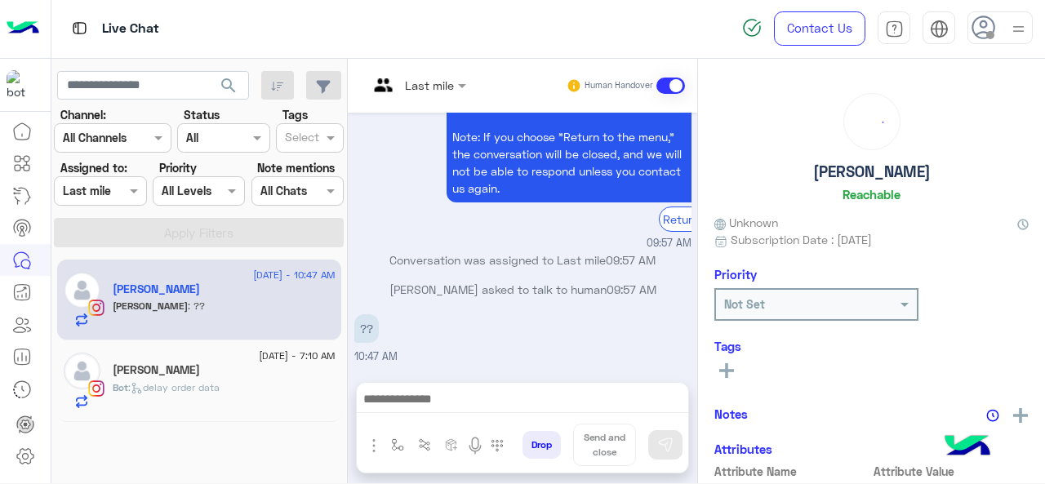
click at [214, 386] on span ": delay order data" at bounding box center [173, 387] width 91 height 12
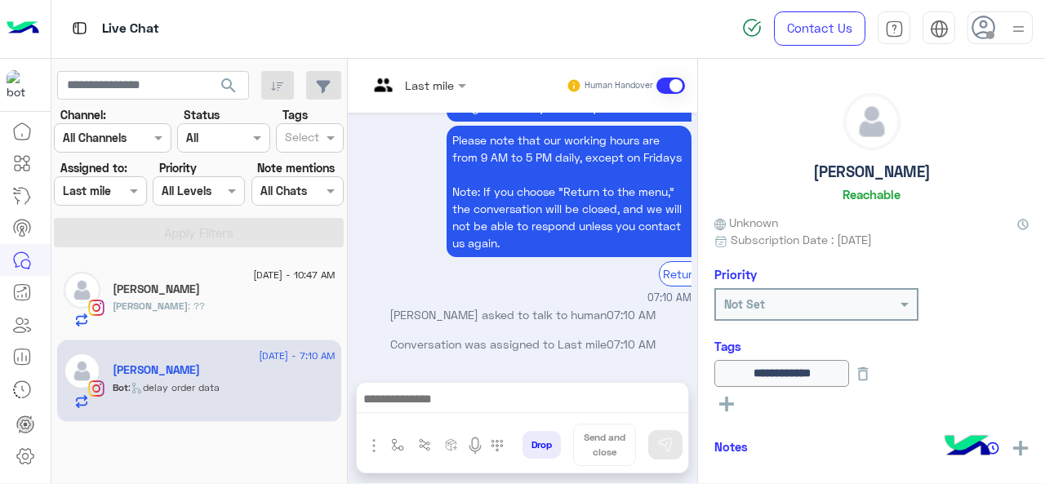
drag, startPoint x: 438, startPoint y: 81, endPoint x: 438, endPoint y: 99, distance: 18.0
click at [438, 81] on div at bounding box center [417, 84] width 114 height 19
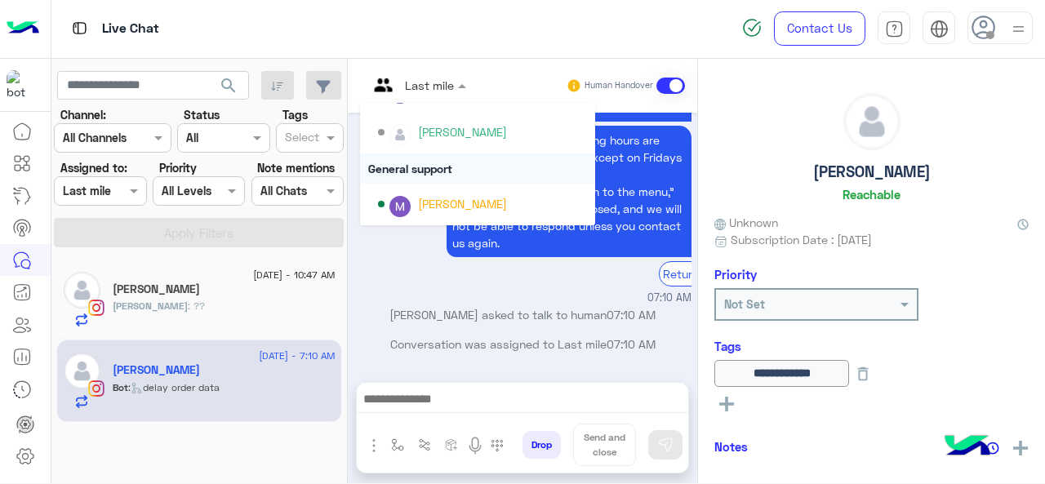
click at [429, 164] on div "General support" at bounding box center [477, 168] width 235 height 30
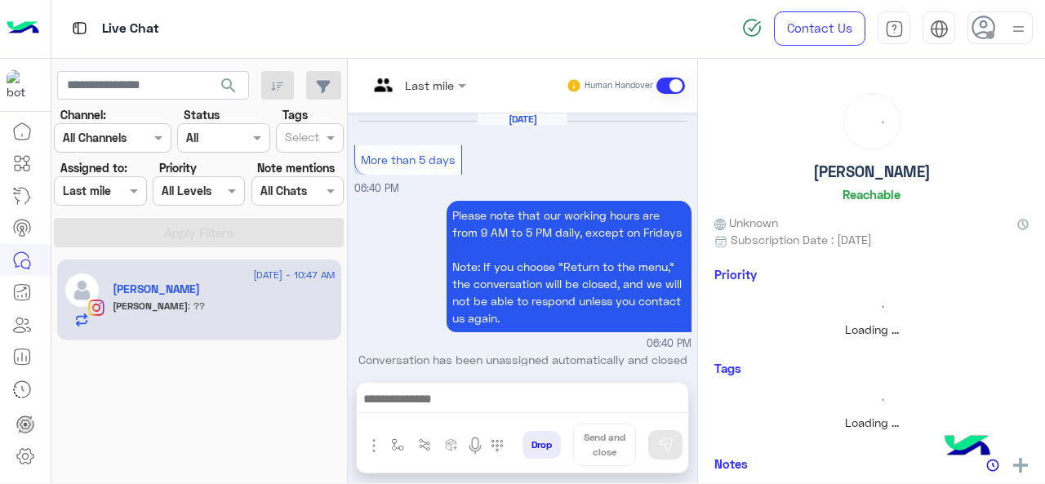
click at [233, 313] on div "[PERSON_NAME] : ??" at bounding box center [224, 313] width 223 height 29
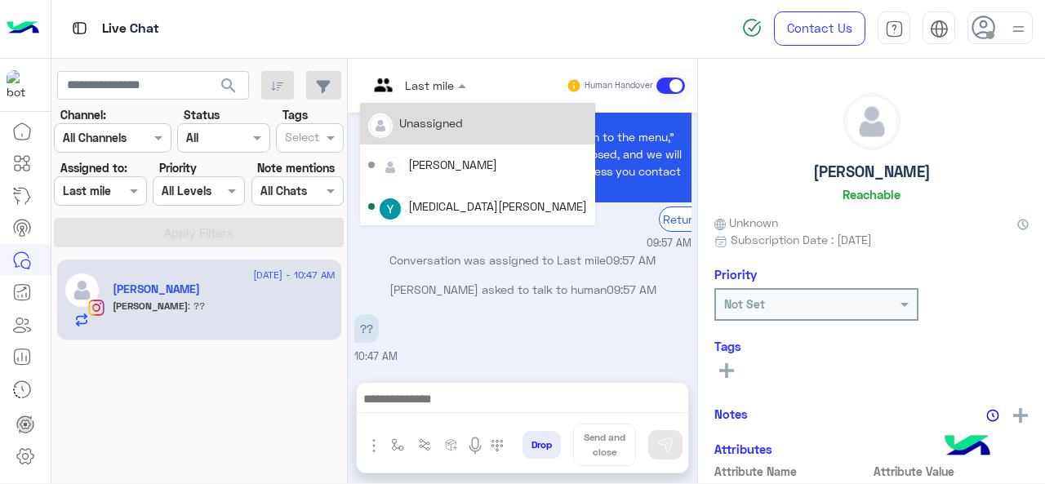
click at [440, 80] on div at bounding box center [417, 84] width 114 height 19
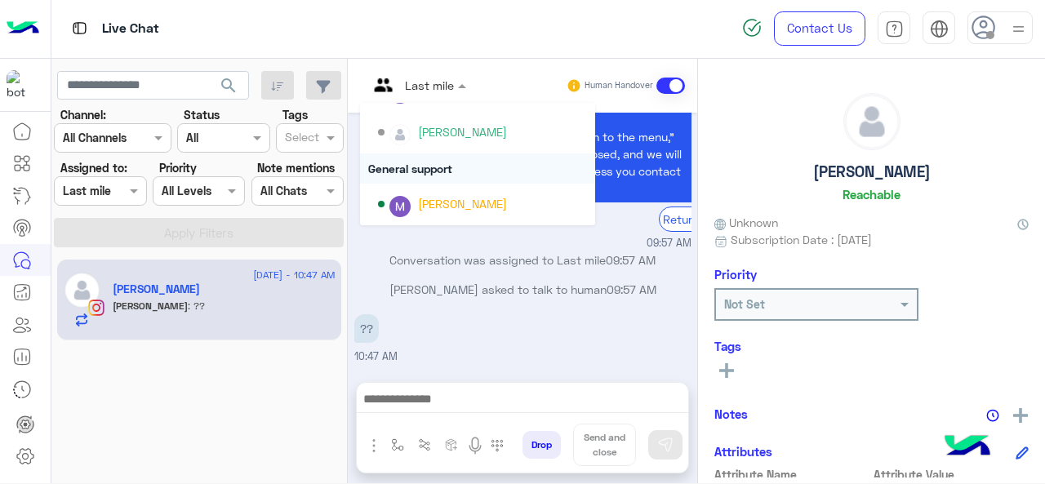
click at [422, 159] on div "General support" at bounding box center [477, 168] width 235 height 30
